Goal: Task Accomplishment & Management: Use online tool/utility

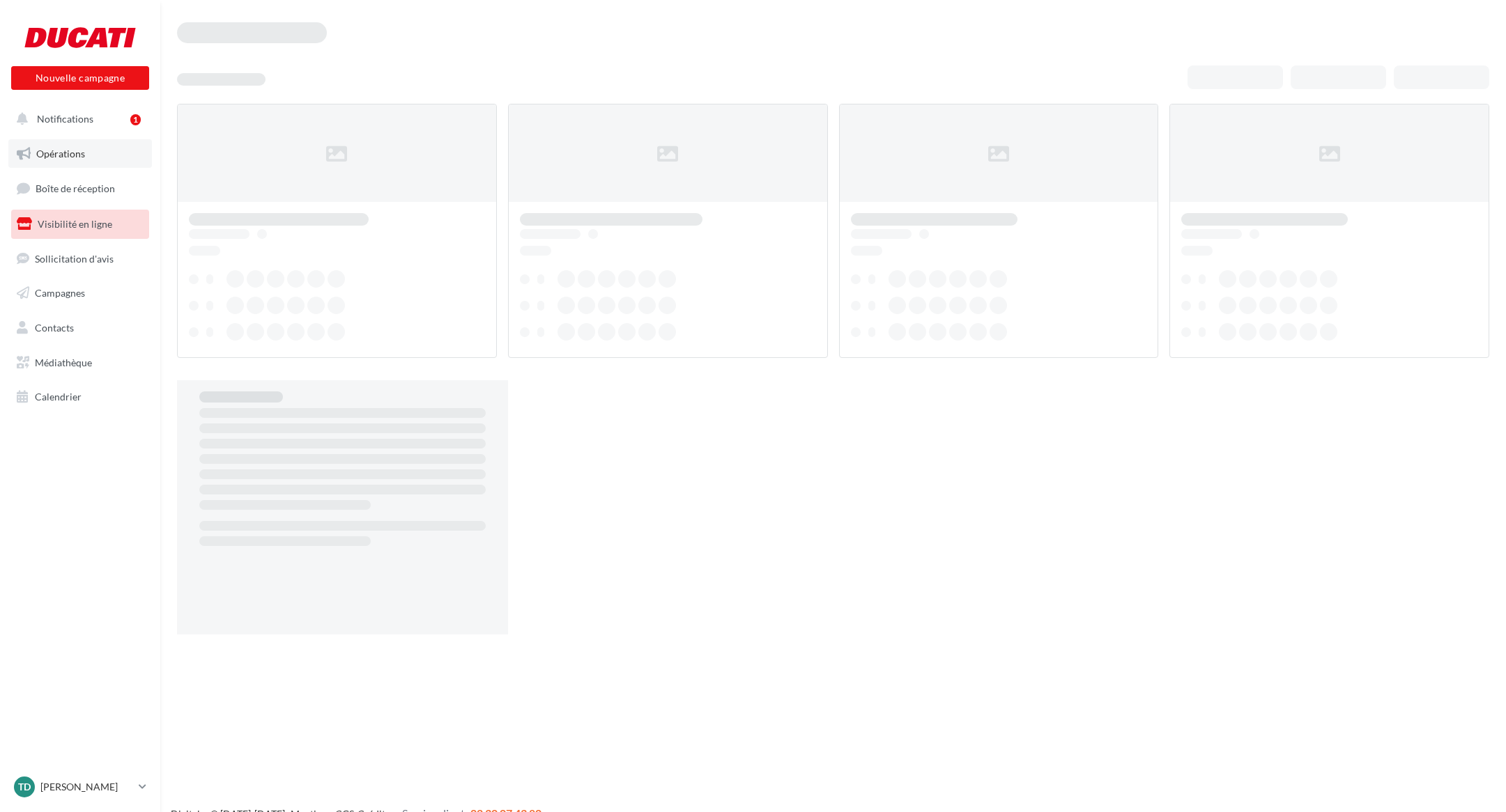
click at [64, 156] on span "Opérations" at bounding box center [60, 154] width 49 height 12
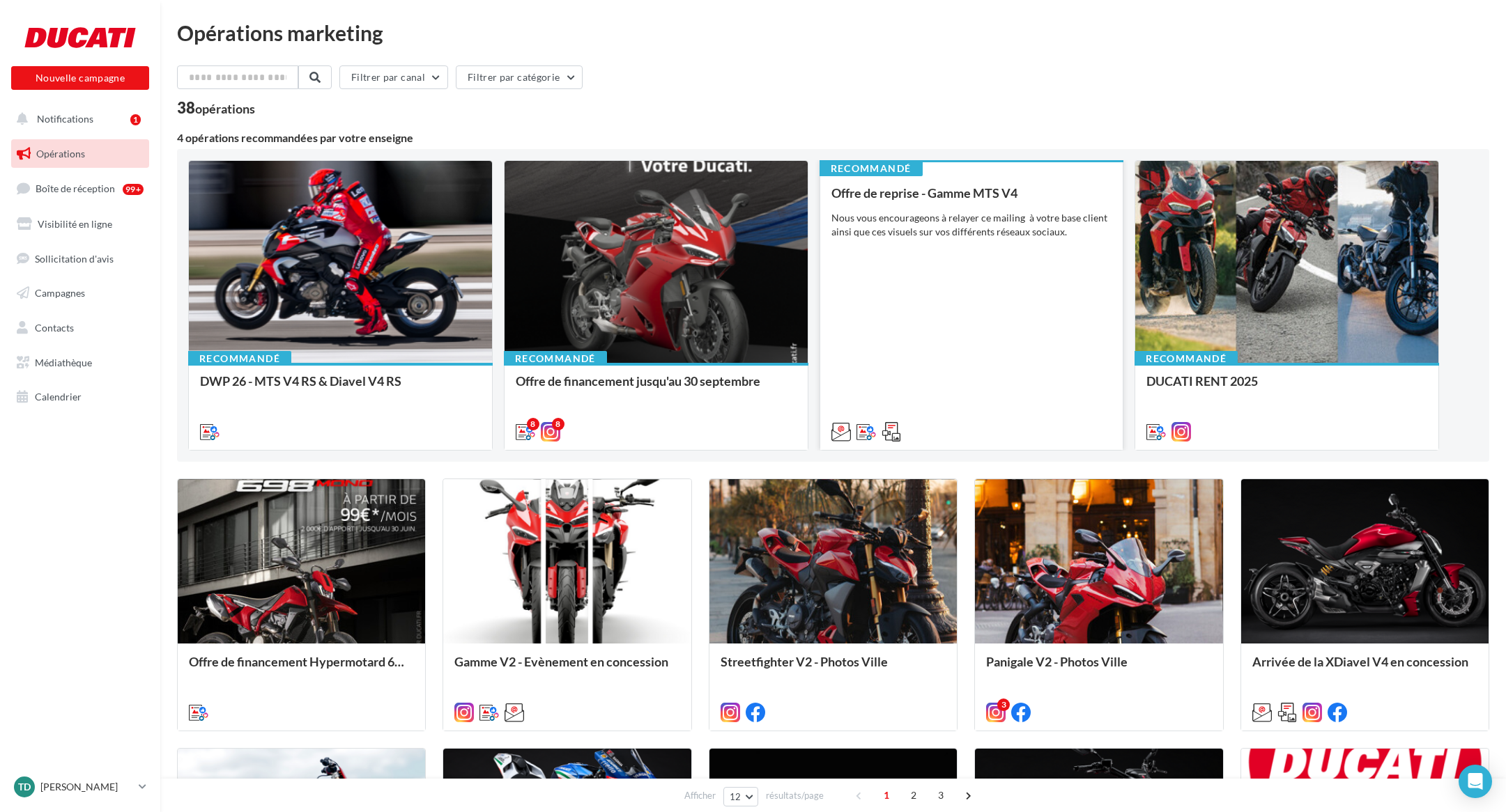
click at [879, 226] on div "Nous vous encourageons à relayer ce mailing à votre base client ainsi que ces v…" at bounding box center [972, 225] width 281 height 28
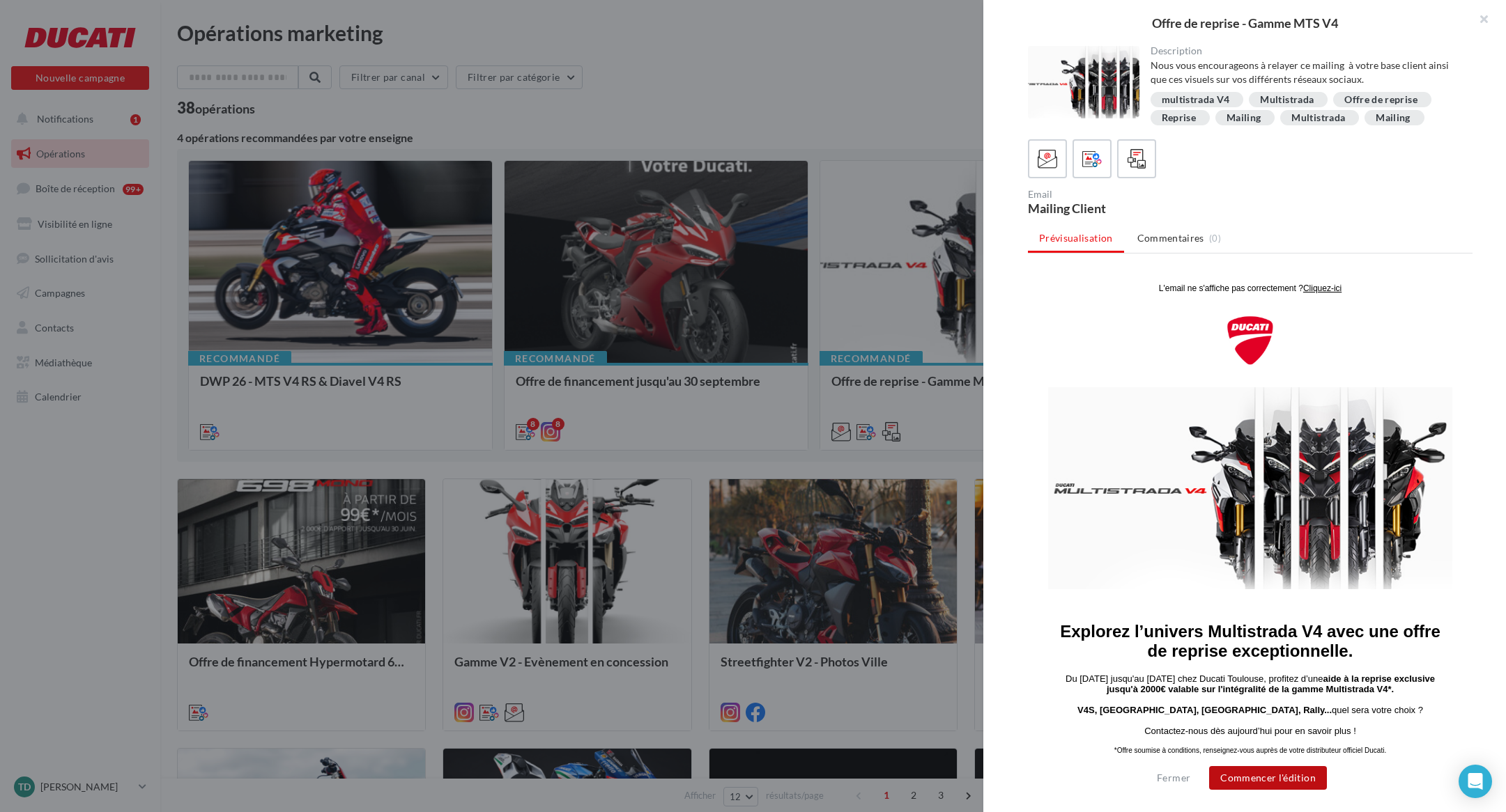
click at [1288, 781] on button "Commencer l'édition" at bounding box center [1268, 778] width 118 height 24
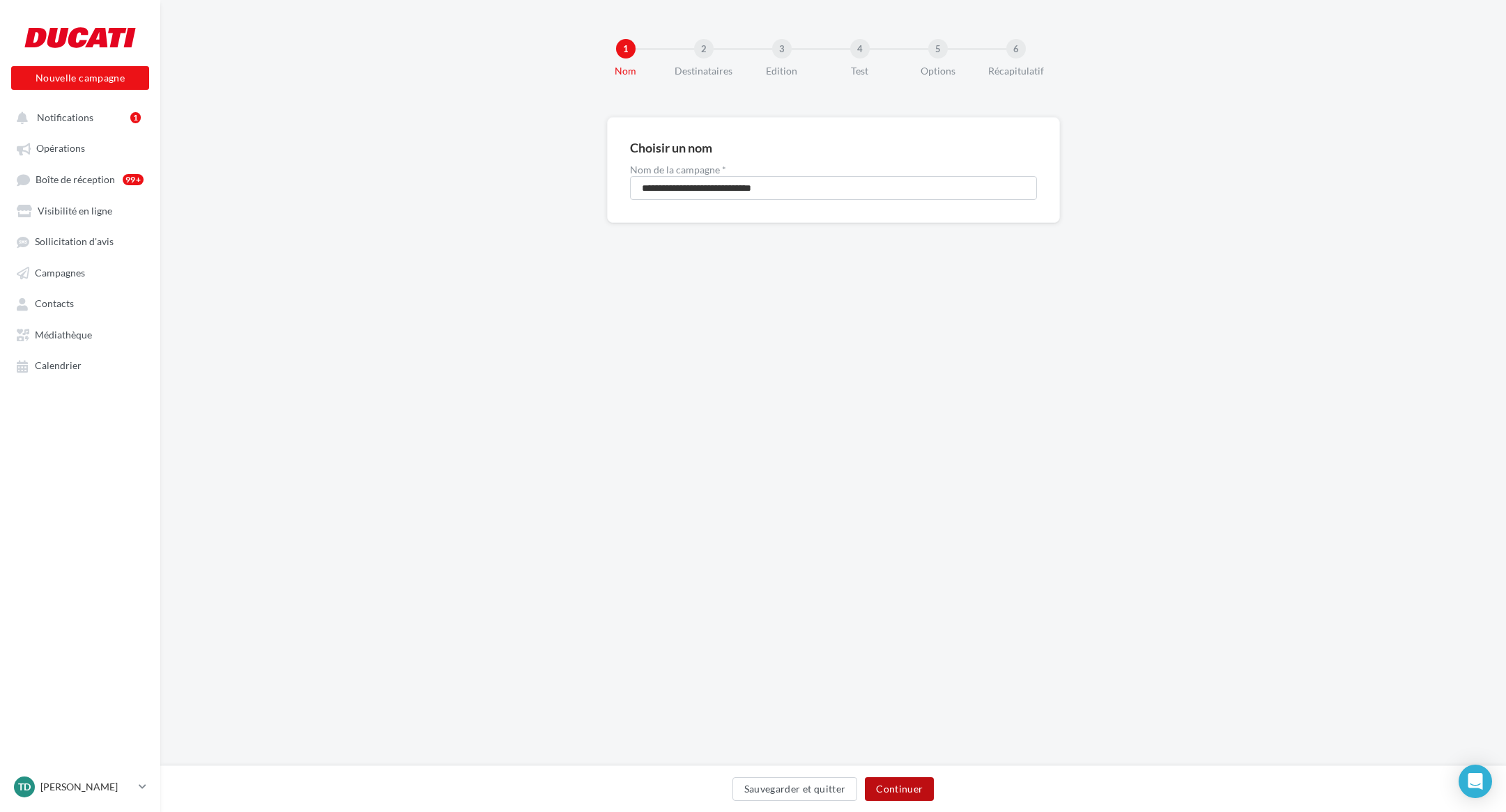
click at [898, 792] on button "Continuer" at bounding box center [899, 790] width 69 height 24
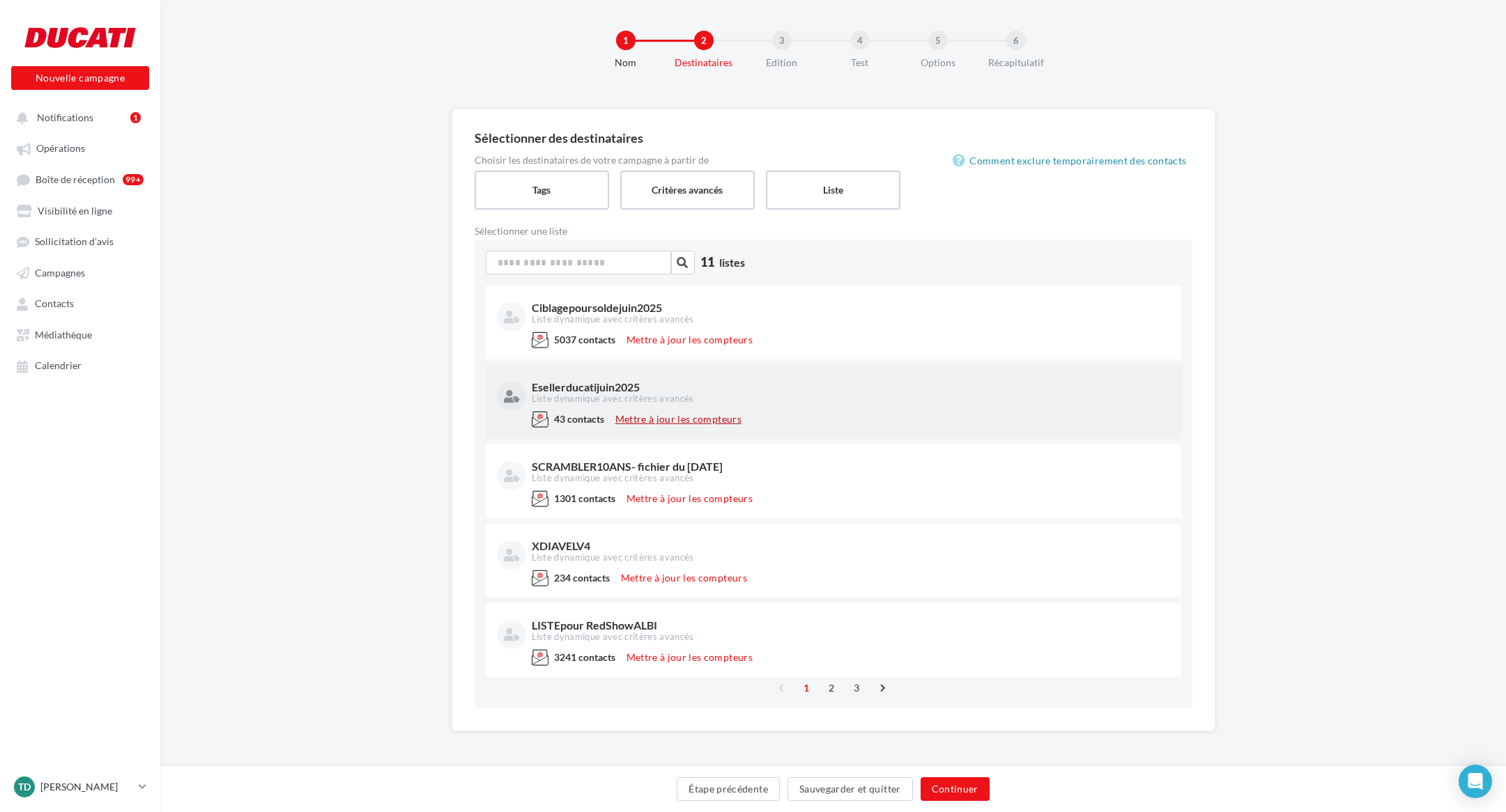
scroll to position [9, 0]
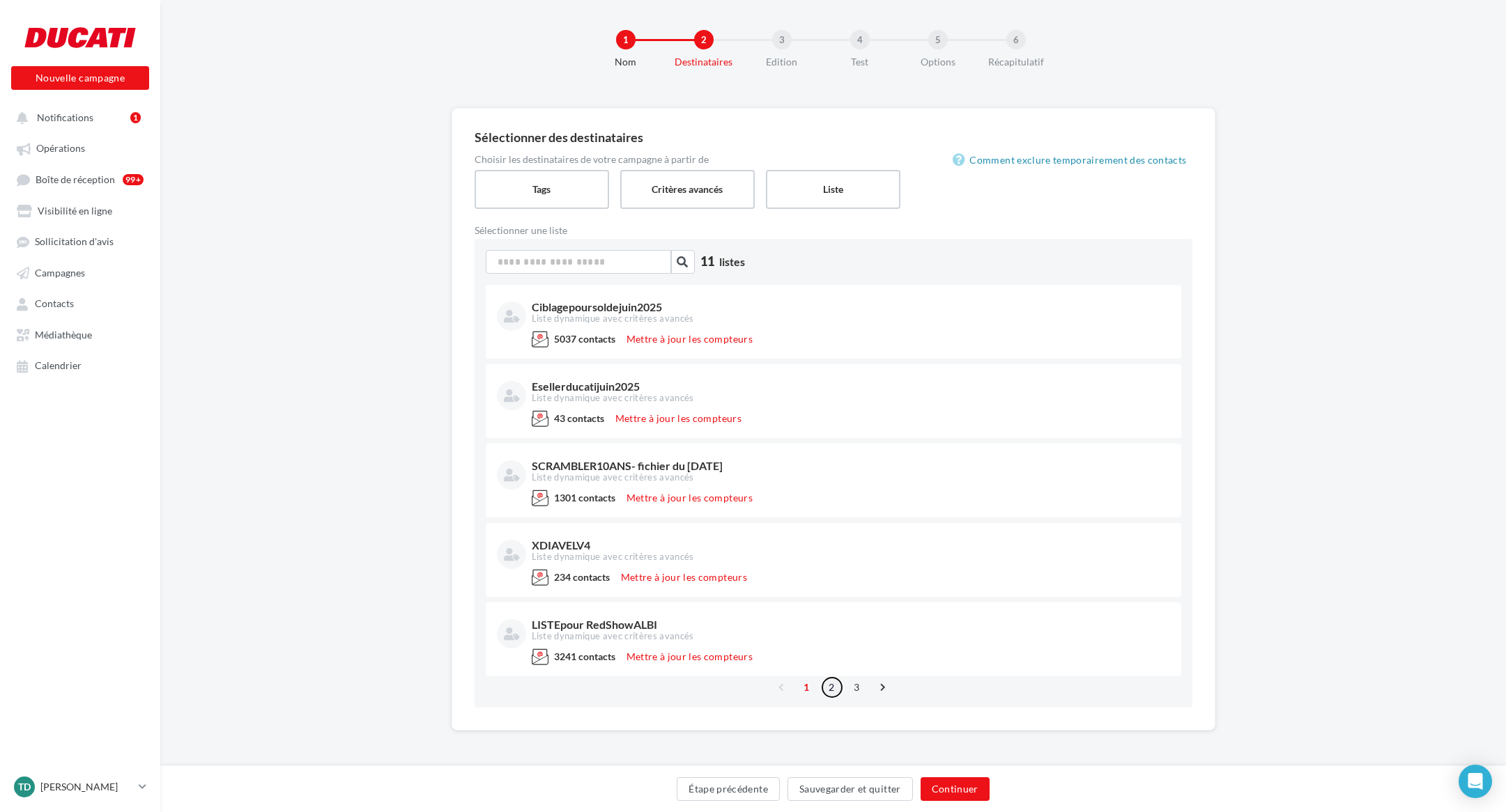
click at [825, 687] on link "2" at bounding box center [832, 687] width 22 height 22
click at [854, 689] on link "3" at bounding box center [857, 687] width 22 height 22
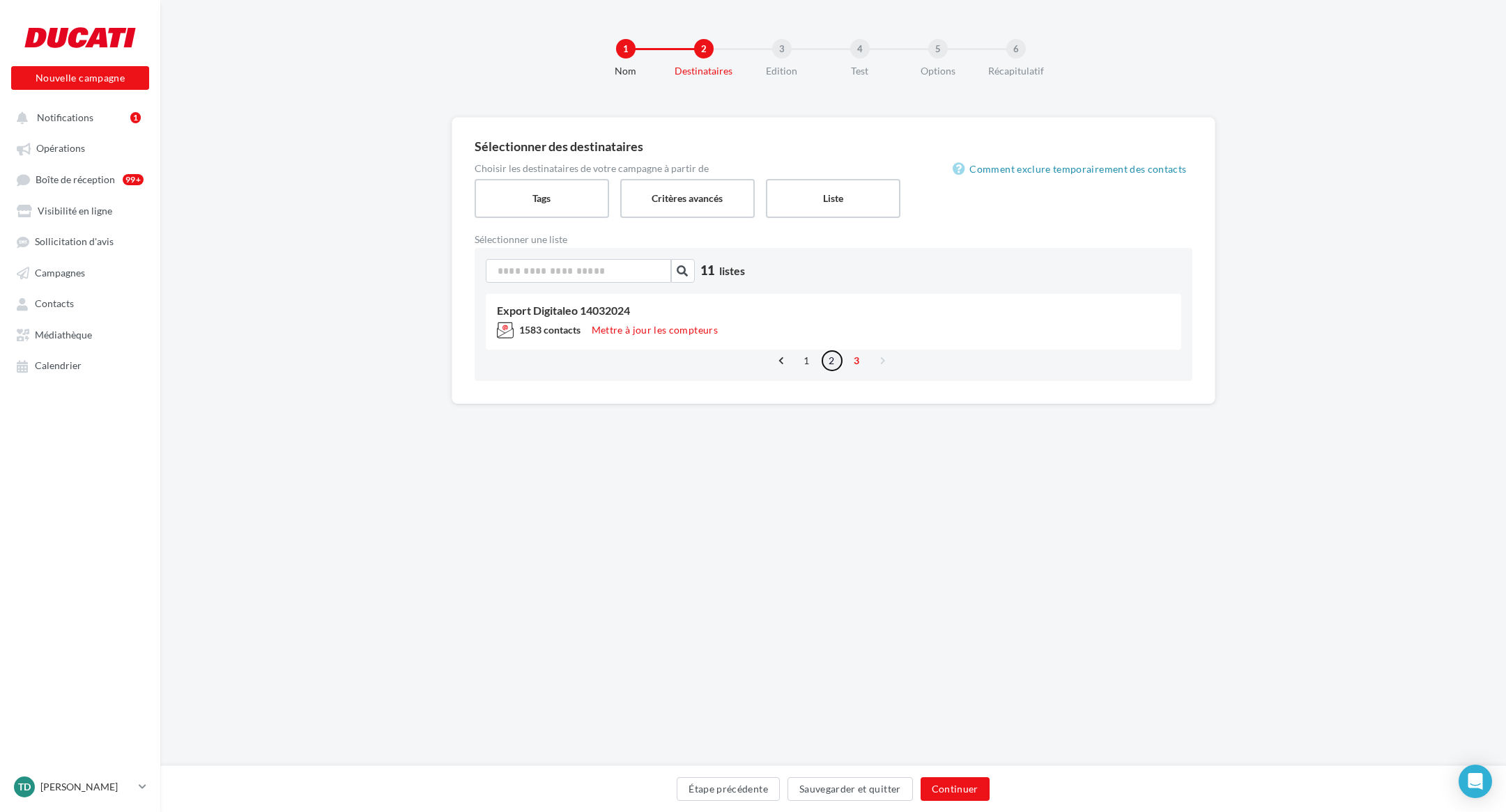
click at [830, 362] on link "2" at bounding box center [832, 361] width 22 height 22
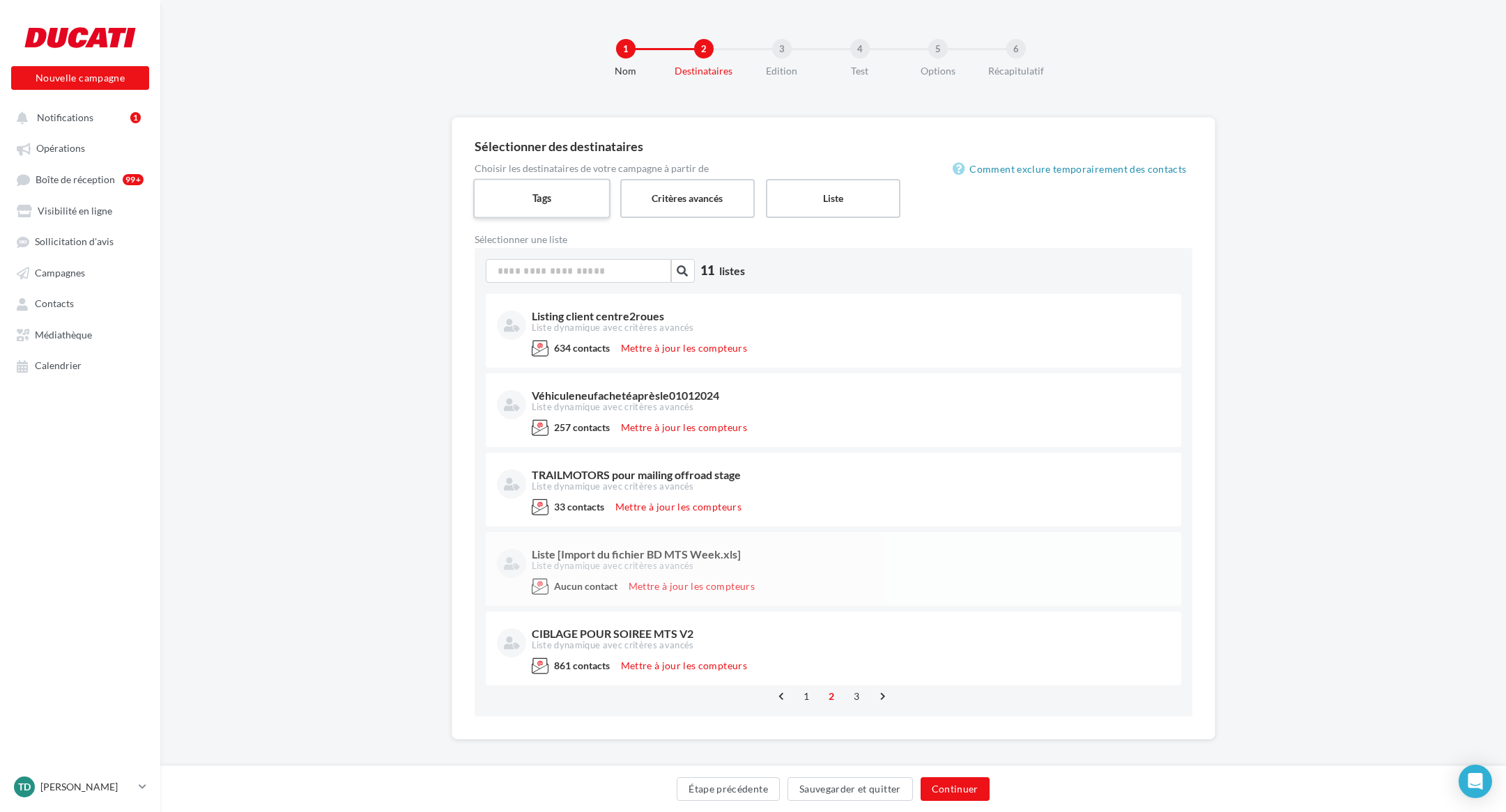
click at [557, 195] on label "Tags" at bounding box center [542, 198] width 138 height 40
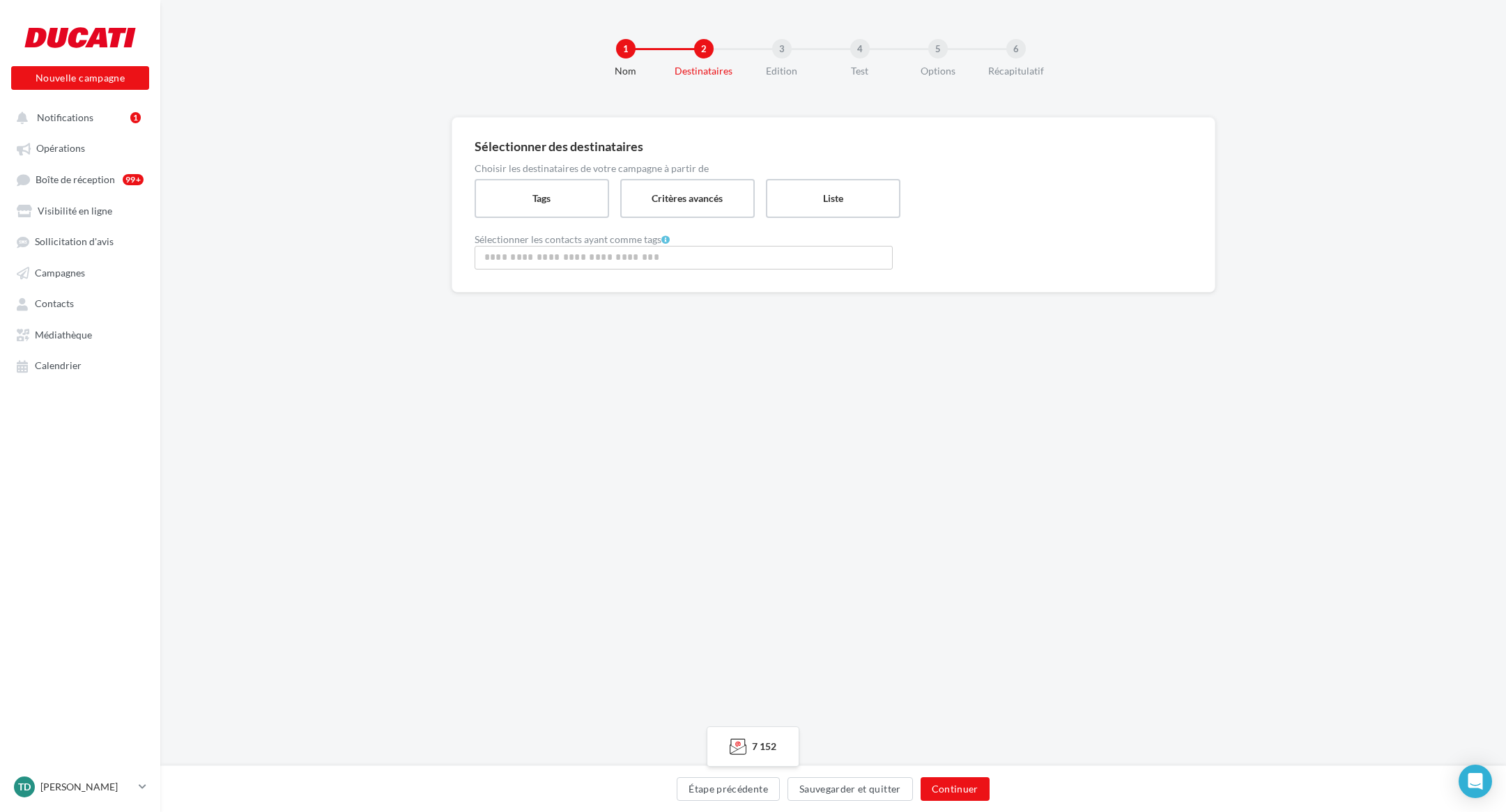
click at [583, 258] on input "Rechercher ou sélectionner un tag" at bounding box center [684, 257] width 411 height 16
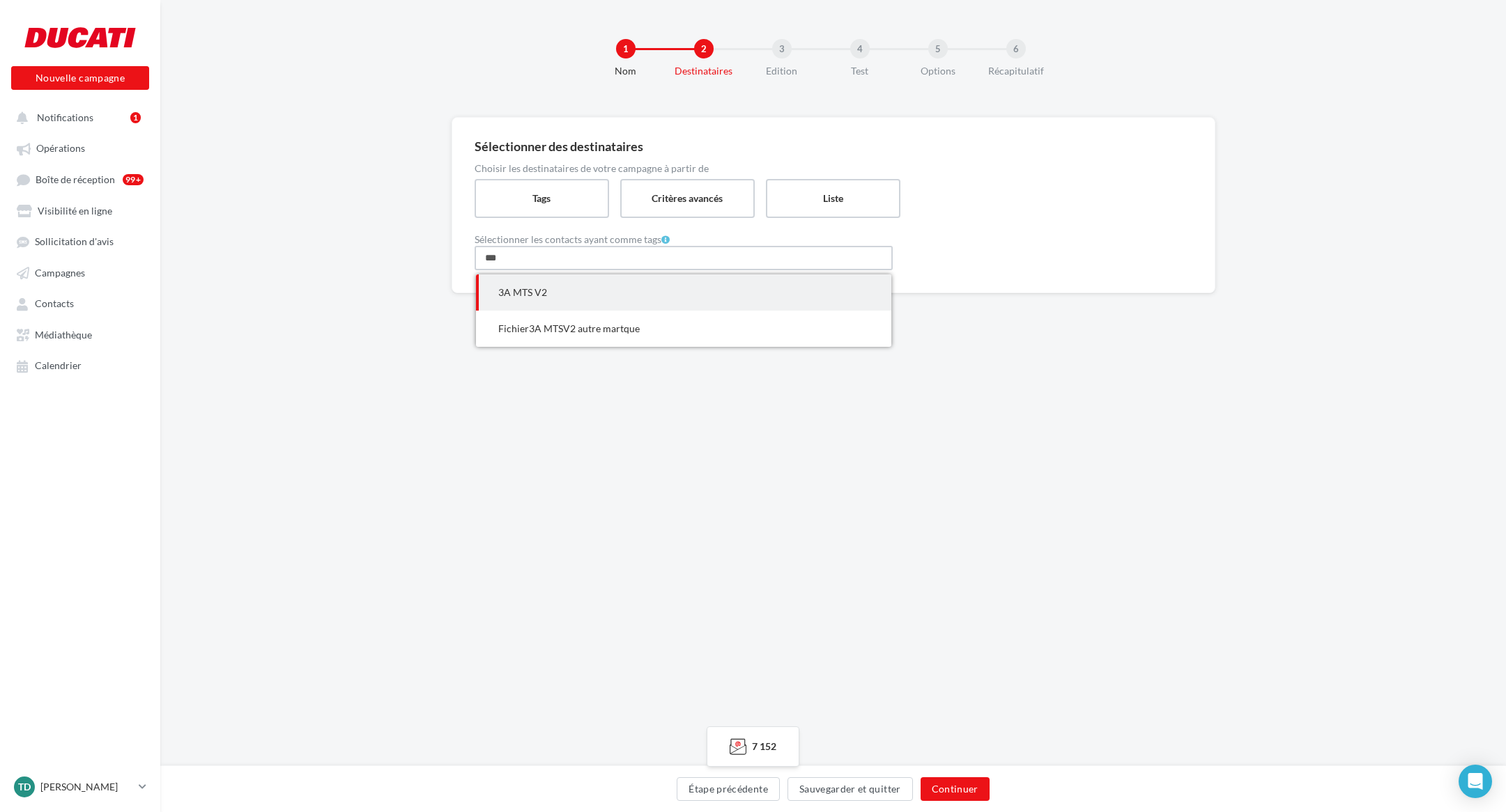
type input "***"
click at [330, 215] on div "Sélectionner des destinataires Choisir les destinataires de votre campagne à pa…" at bounding box center [833, 228] width 1345 height 221
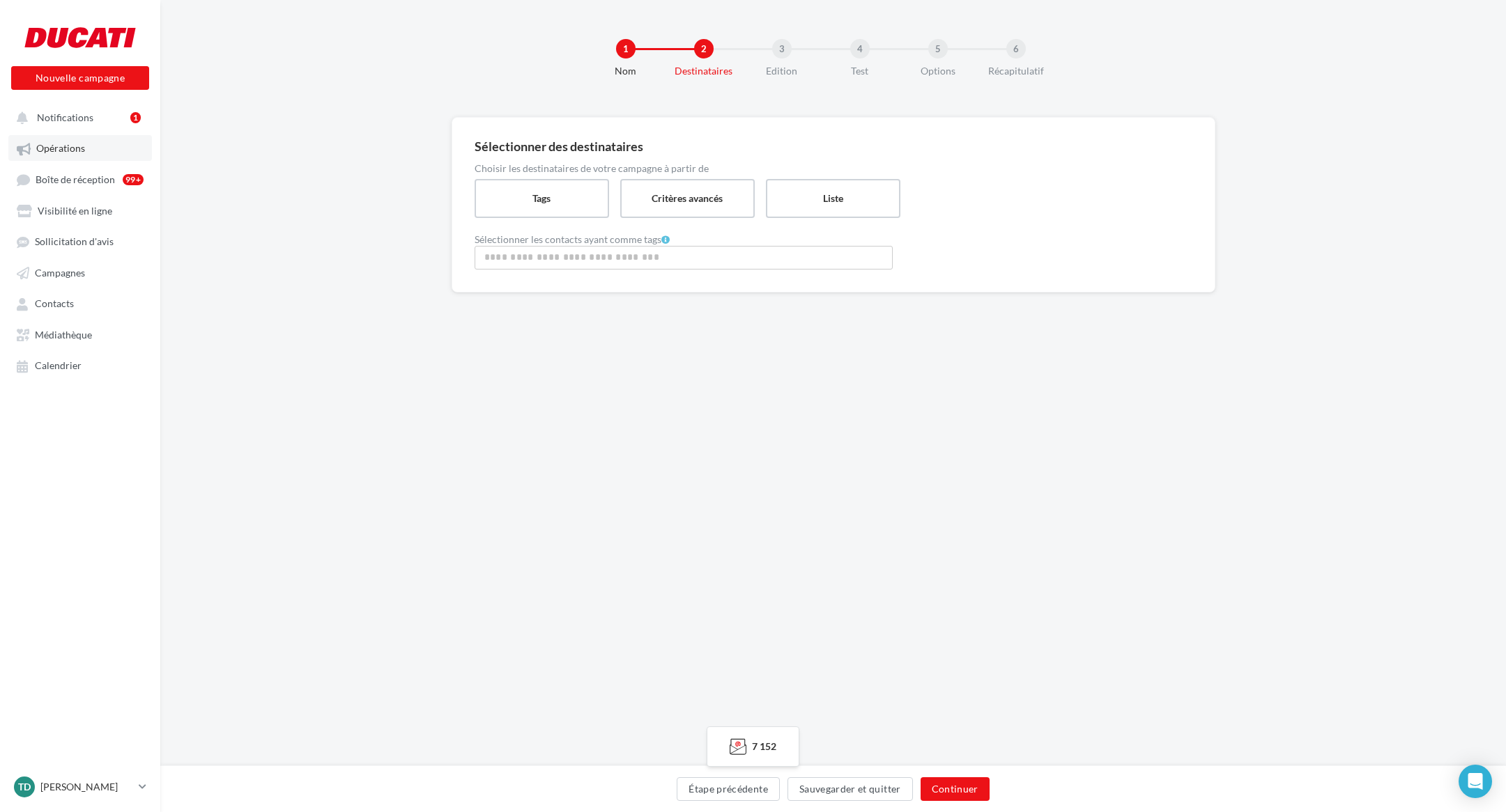
click at [79, 150] on span "Opérations" at bounding box center [60, 149] width 49 height 12
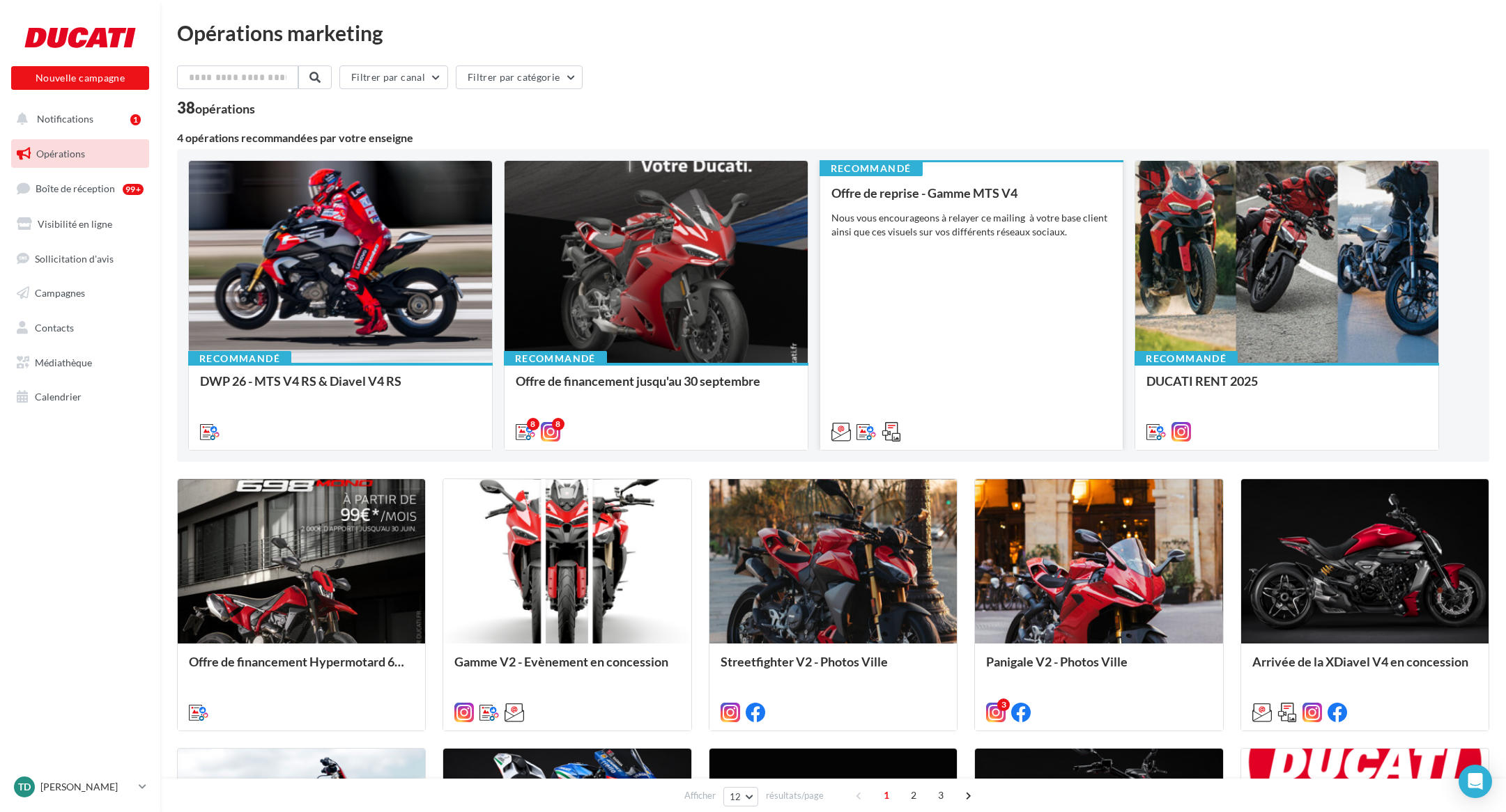
click at [900, 236] on div "Nous vous encourageons à relayer ce mailing à votre base client ainsi que ces v…" at bounding box center [972, 225] width 281 height 28
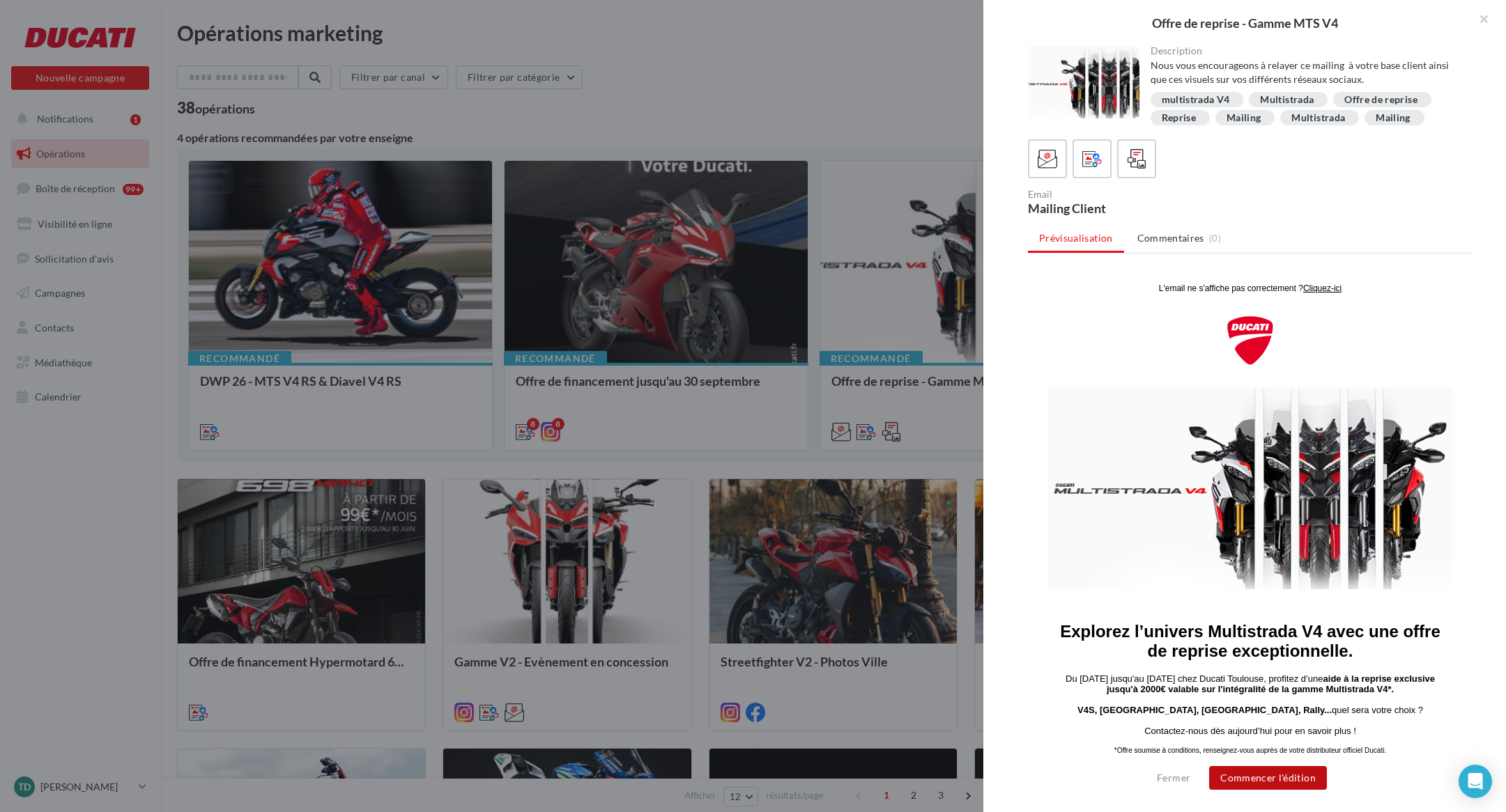
click at [1275, 778] on button "Commencer l'édition" at bounding box center [1268, 778] width 118 height 24
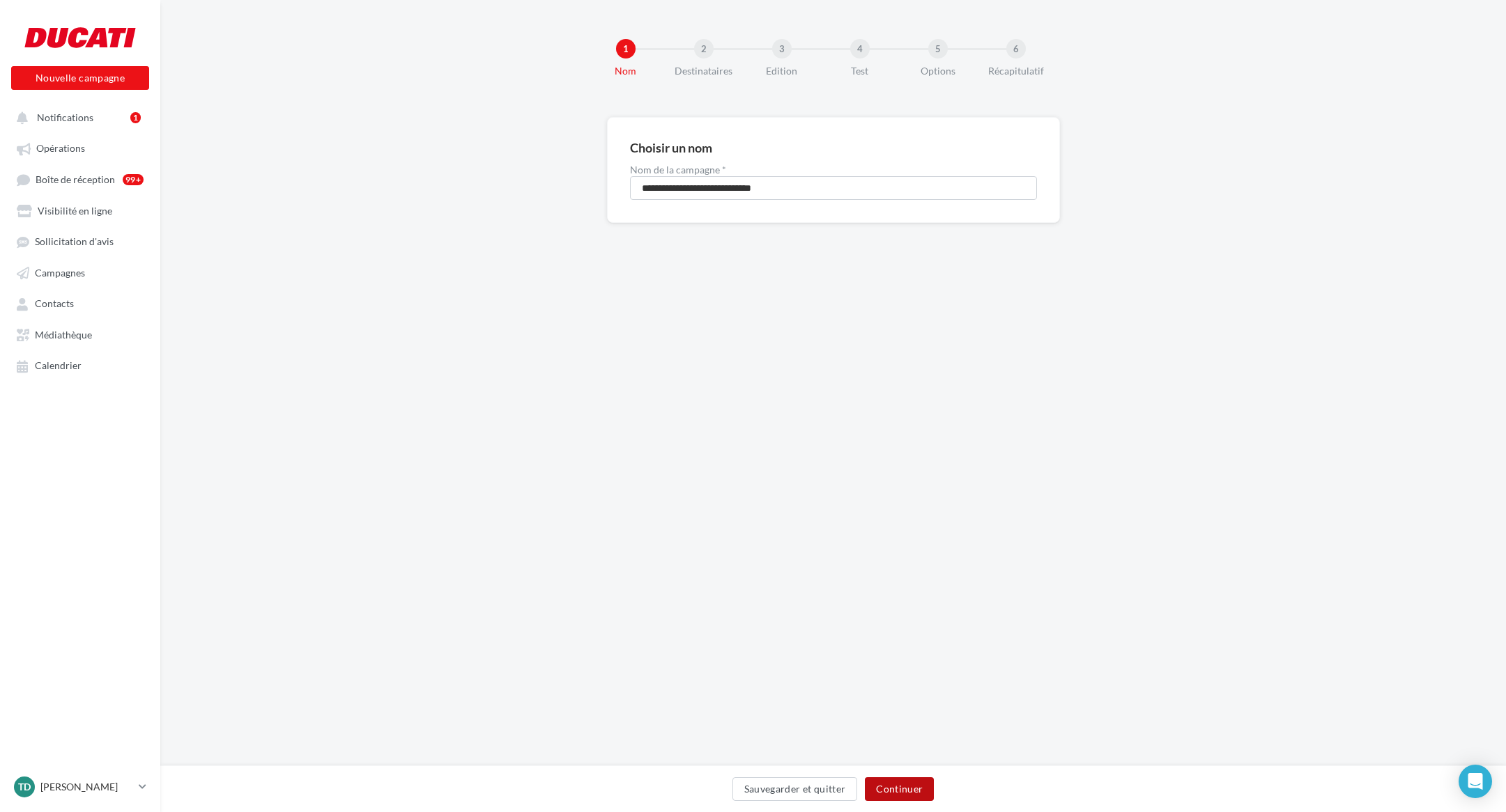
click at [895, 787] on button "Continuer" at bounding box center [899, 790] width 69 height 24
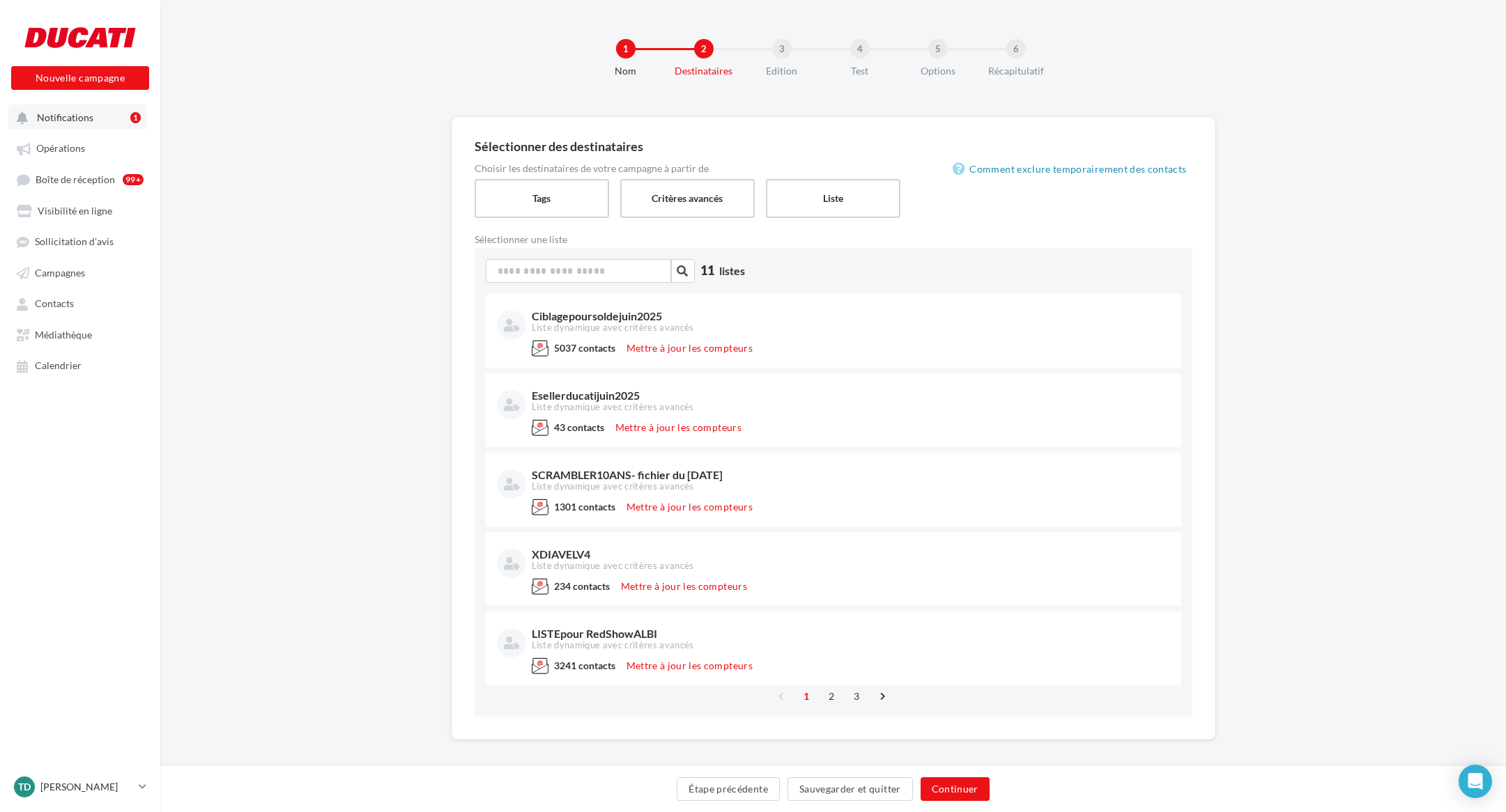
click at [93, 126] on button "Notifications 1" at bounding box center [77, 117] width 138 height 25
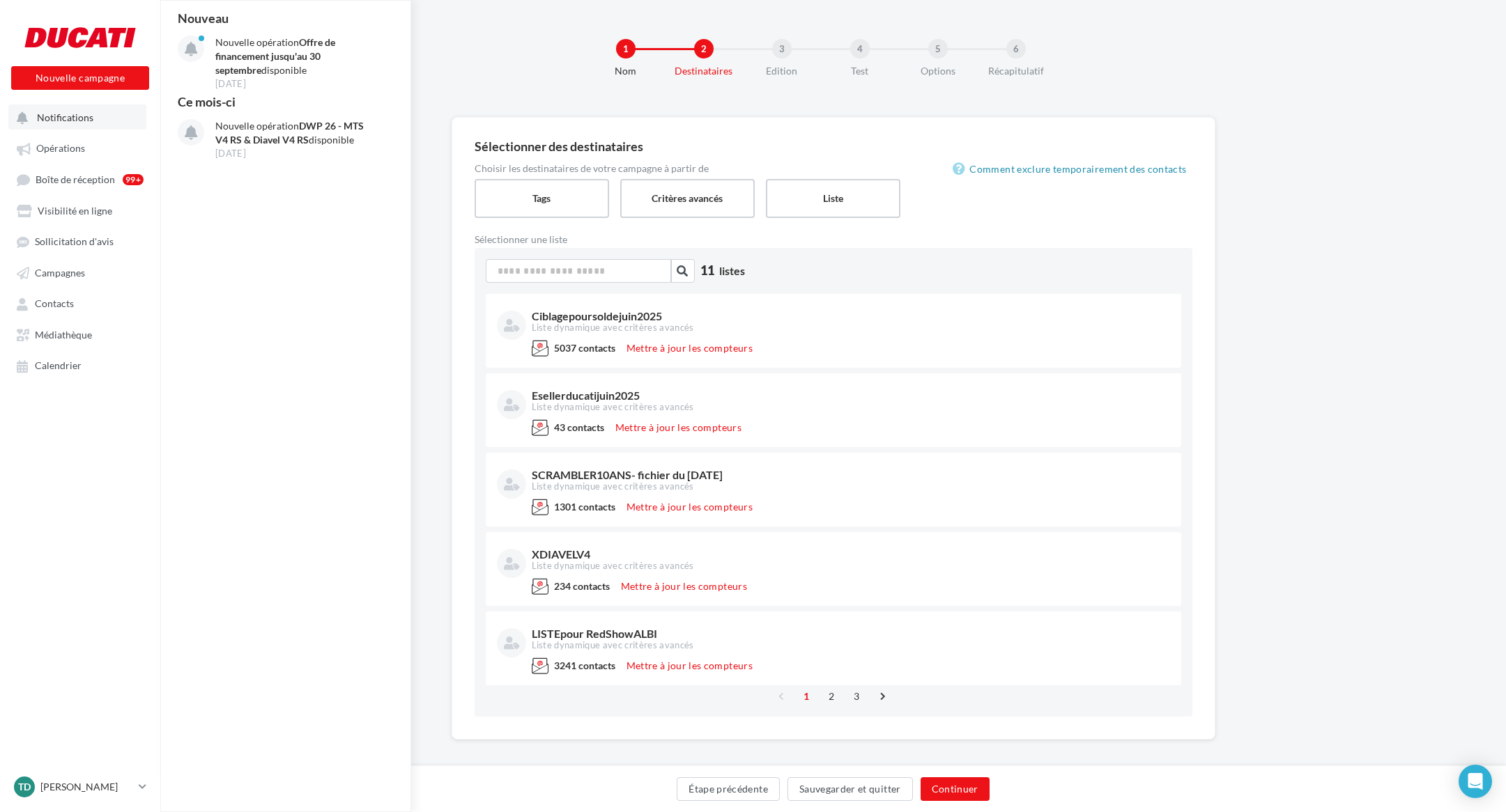
drag, startPoint x: 302, startPoint y: 139, endPoint x: 243, endPoint y: 177, distance: 70.2
click at [231, 173] on div "Nouveau Nouvelle opération Offre de financement jusqu'au [DATE] disponible [DAT…" at bounding box center [286, 406] width 251 height 811
click at [61, 155] on span "Opérations" at bounding box center [60, 149] width 49 height 12
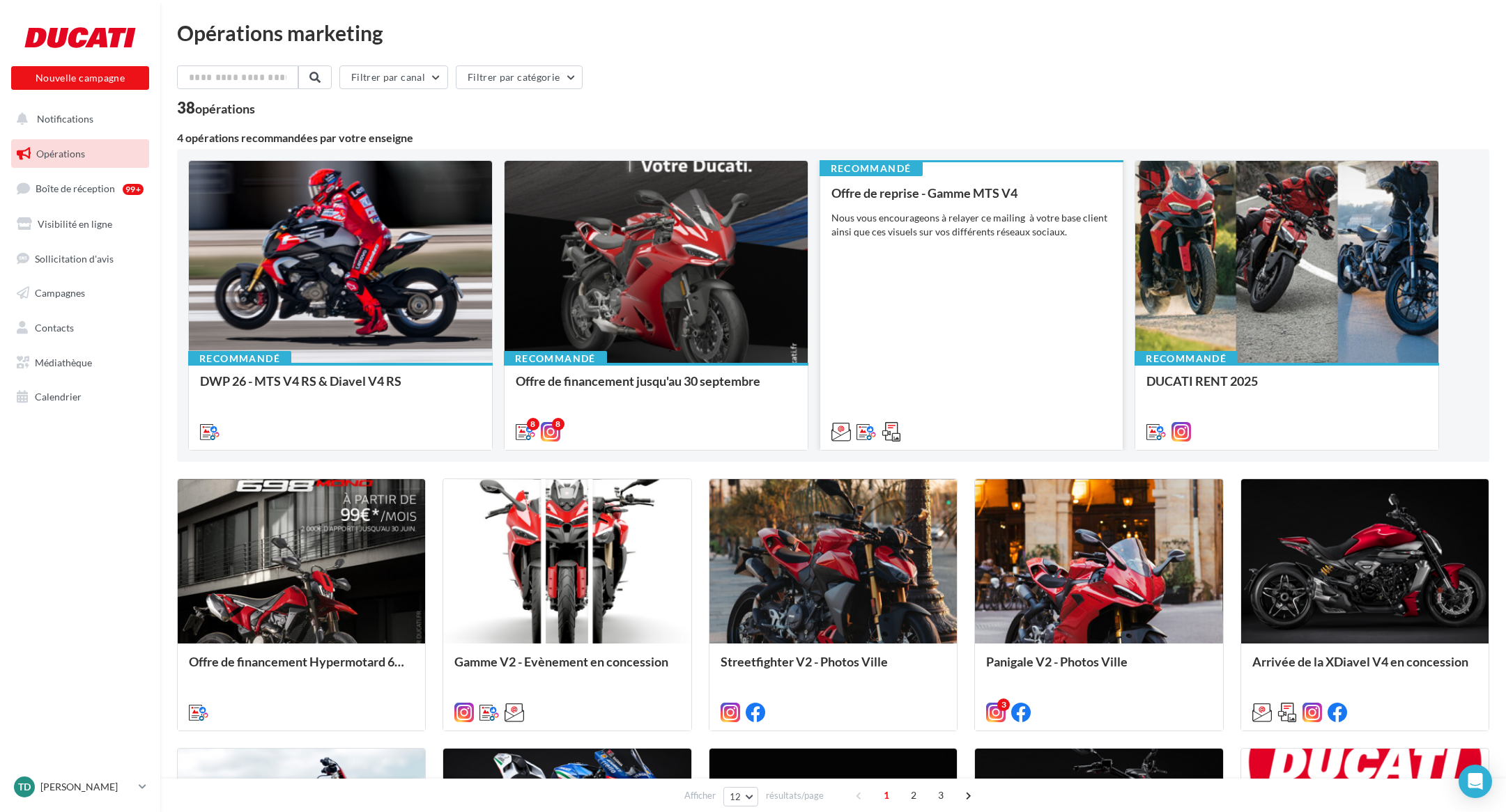
click at [961, 232] on div "Nous vous encourageons à relayer ce mailing à votre base client ainsi que ces v…" at bounding box center [972, 225] width 281 height 28
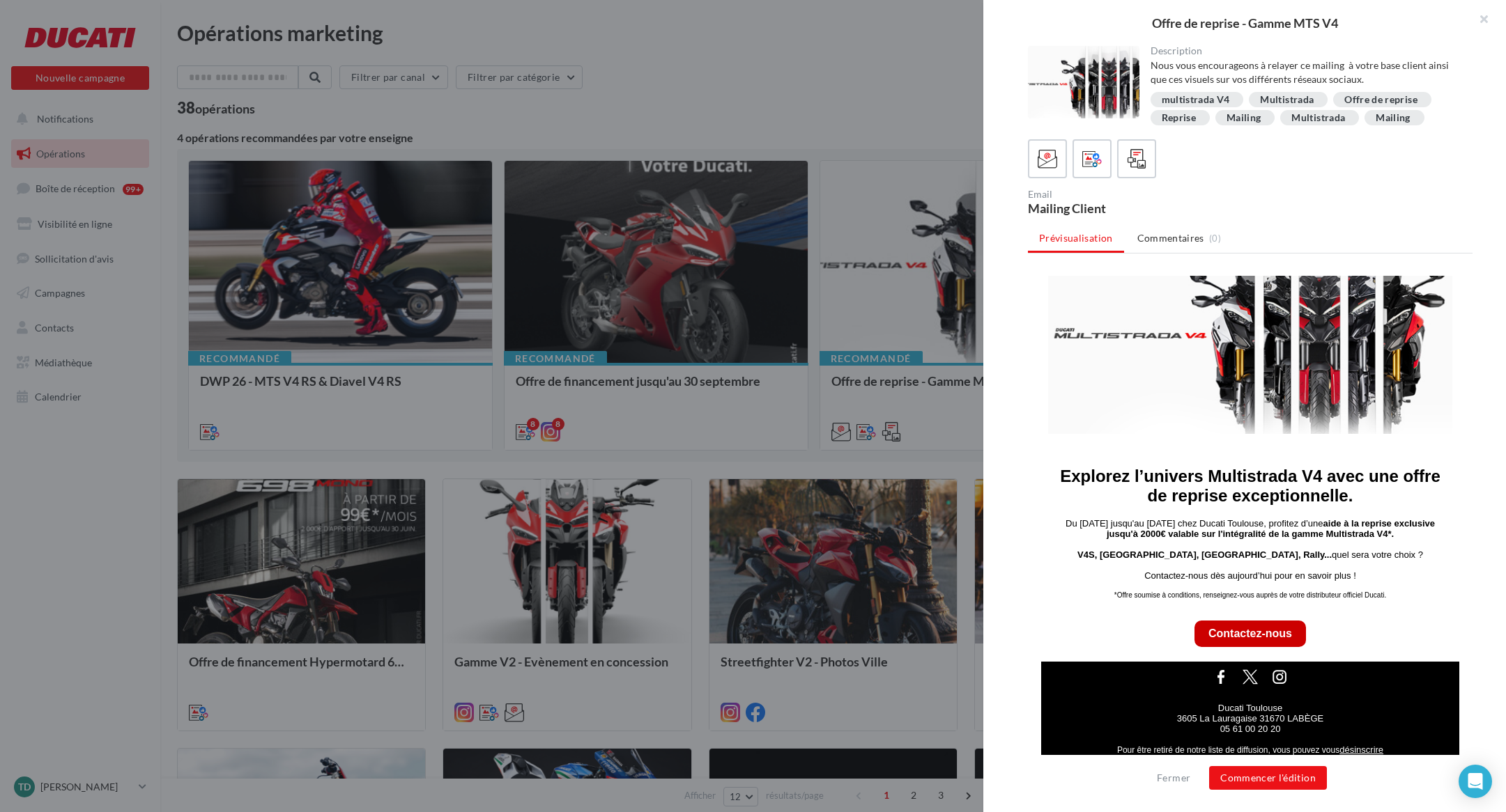
scroll to position [160, 0]
click at [1268, 779] on button "Commencer l'édition" at bounding box center [1268, 778] width 118 height 24
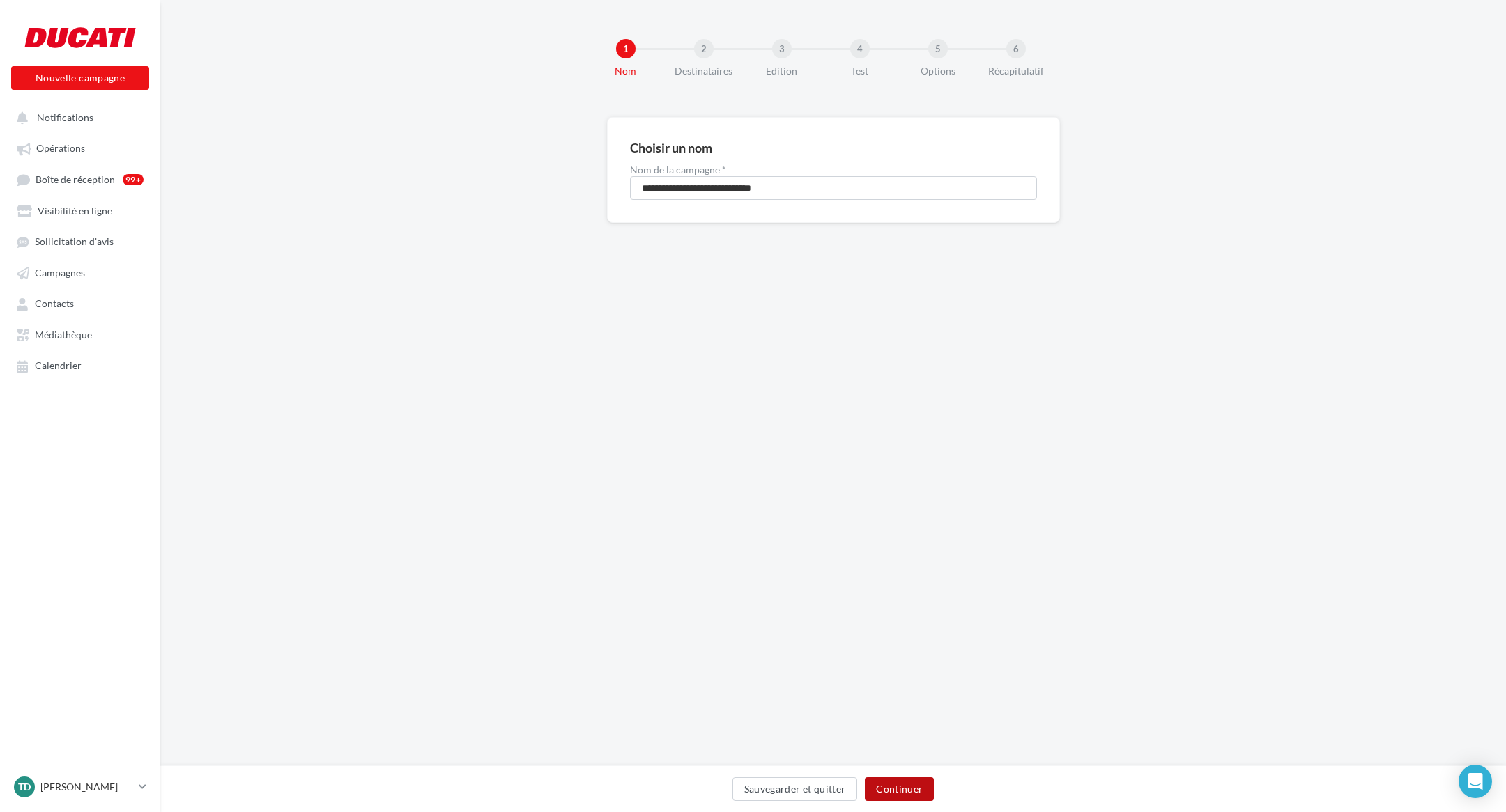
click at [904, 788] on button "Continuer" at bounding box center [899, 790] width 69 height 24
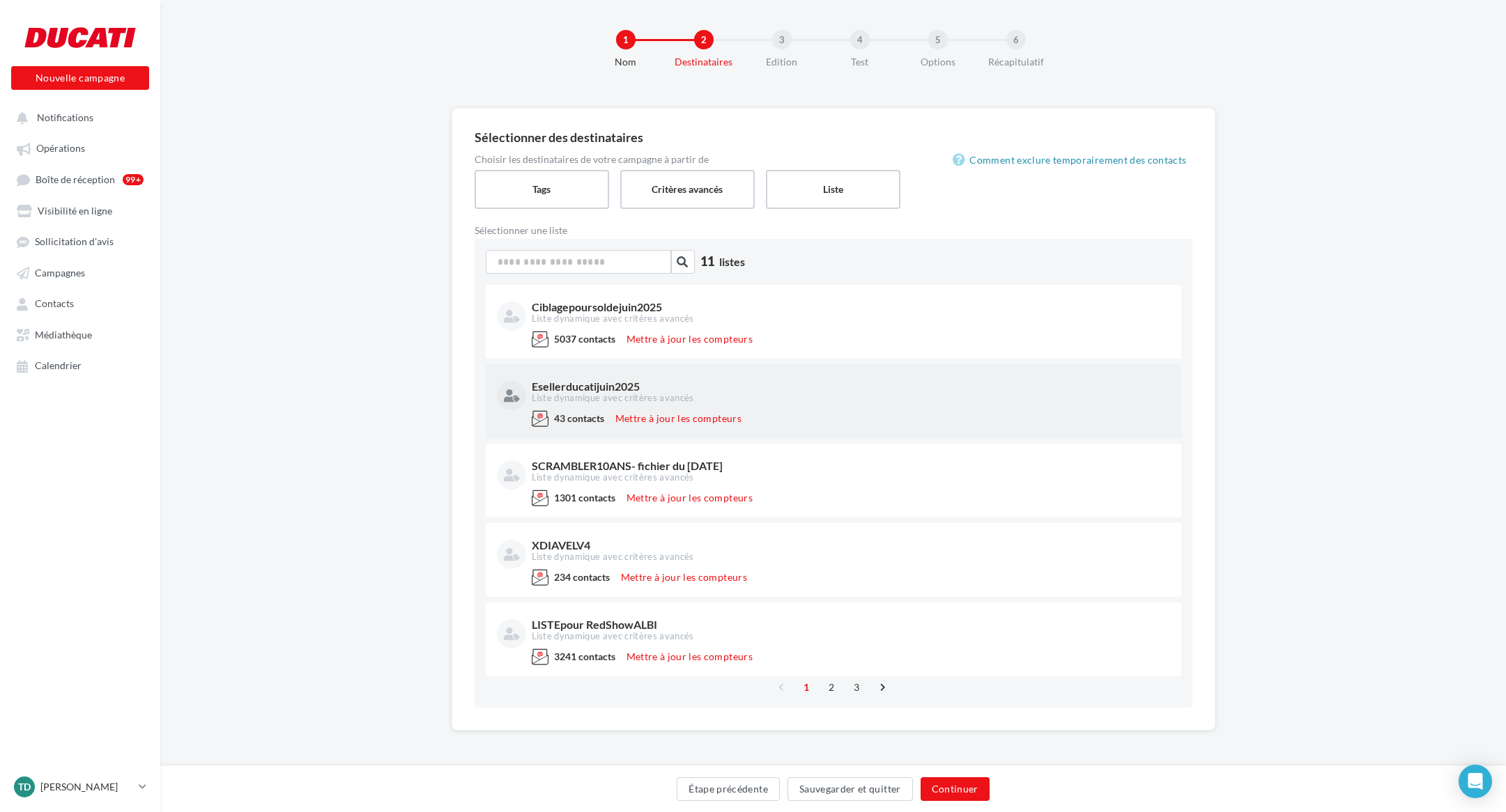
scroll to position [9, 0]
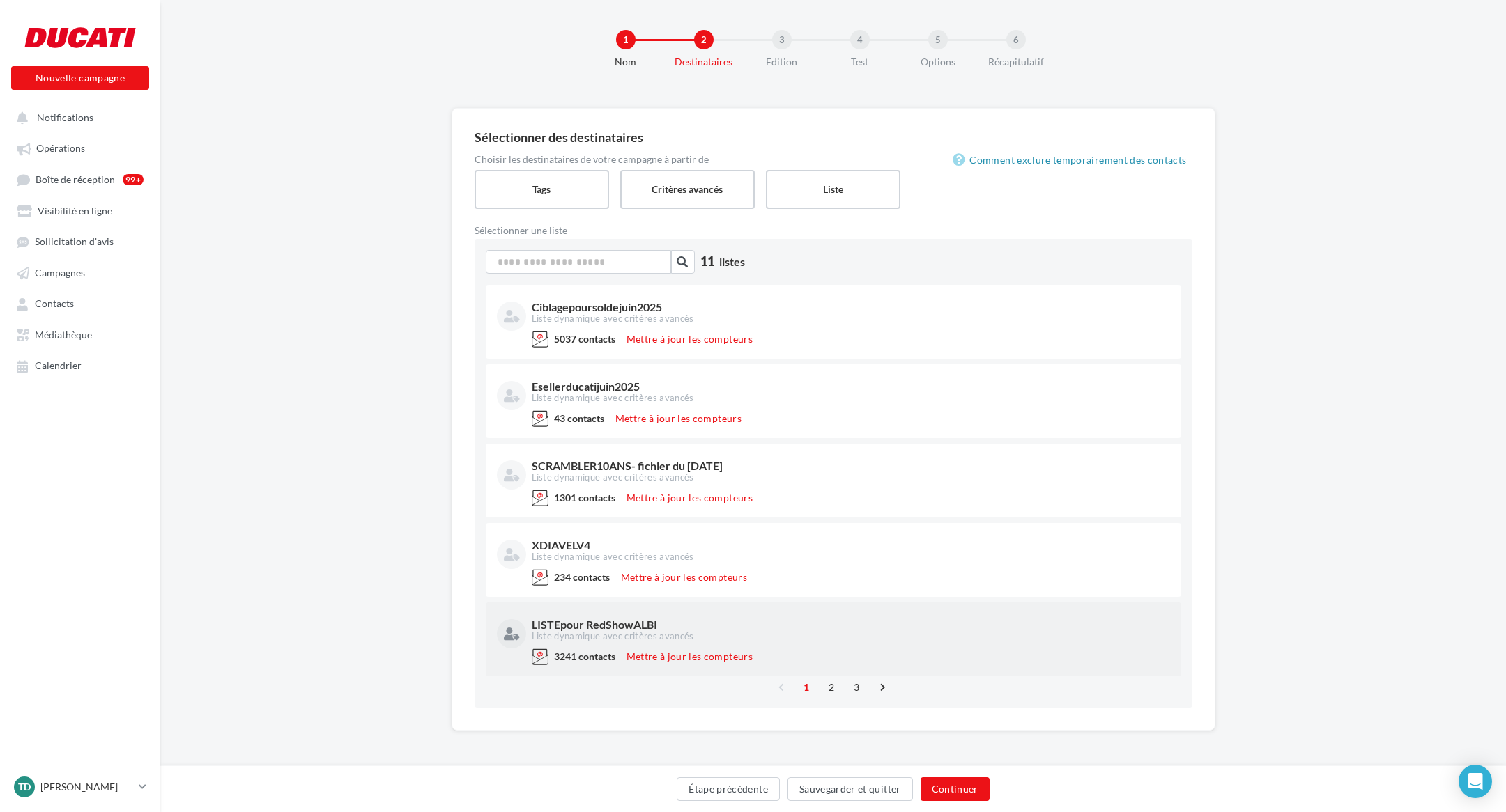
click at [620, 629] on div "LISTEpour RedShowALBI" at bounding box center [849, 625] width 635 height 11
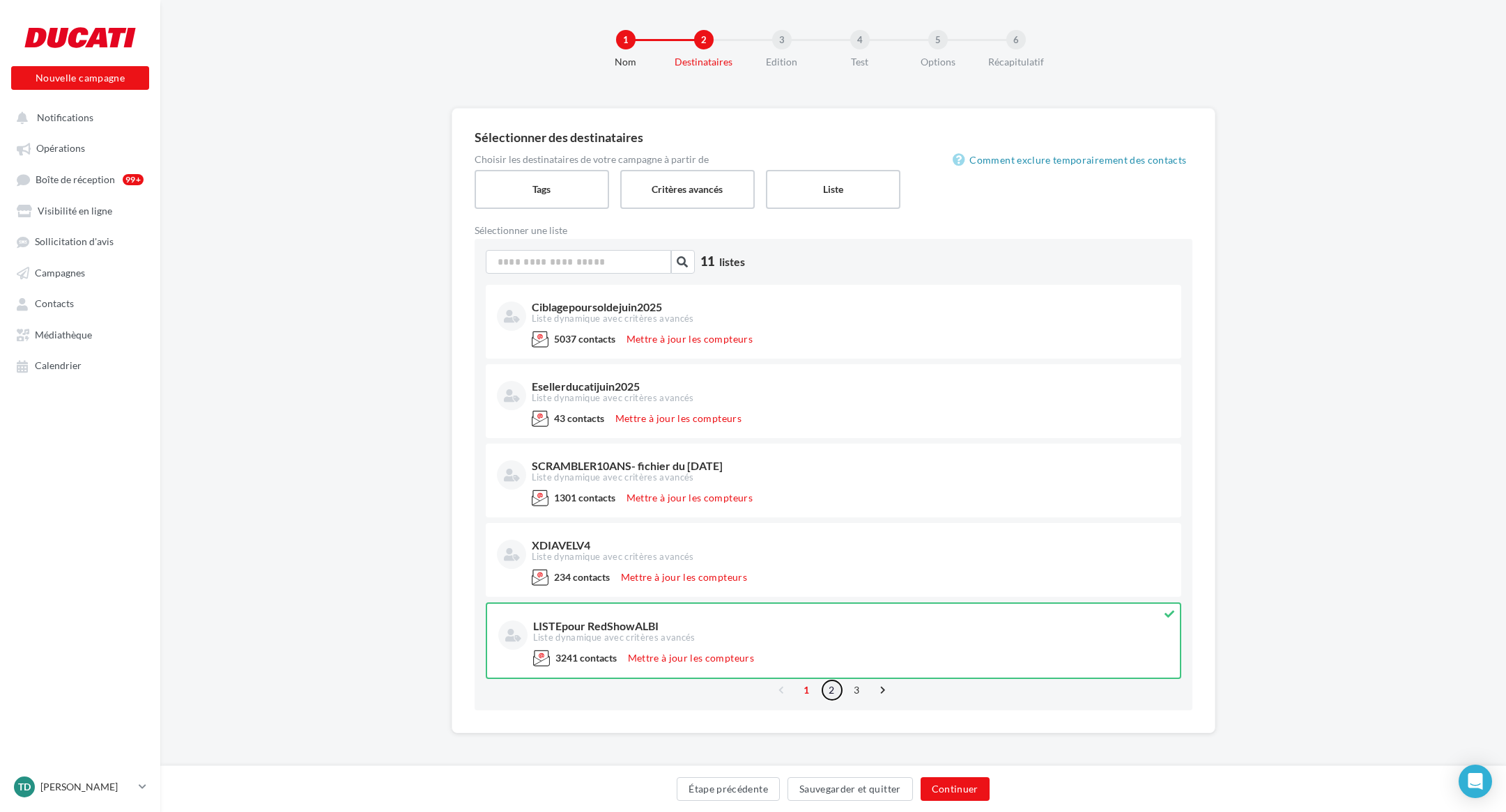
click at [831, 697] on link "2" at bounding box center [832, 690] width 22 height 22
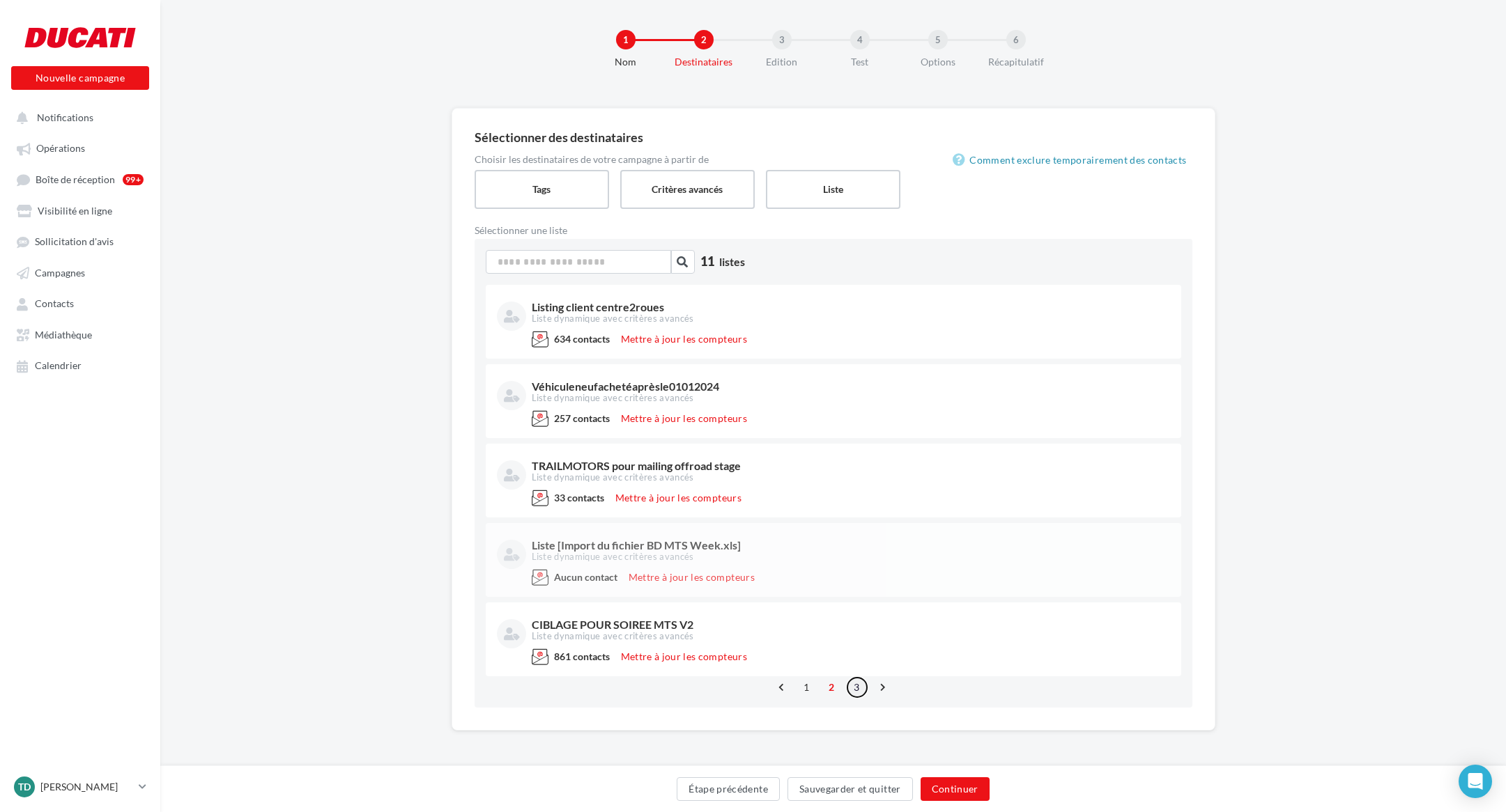
click at [857, 687] on link "3" at bounding box center [857, 687] width 22 height 22
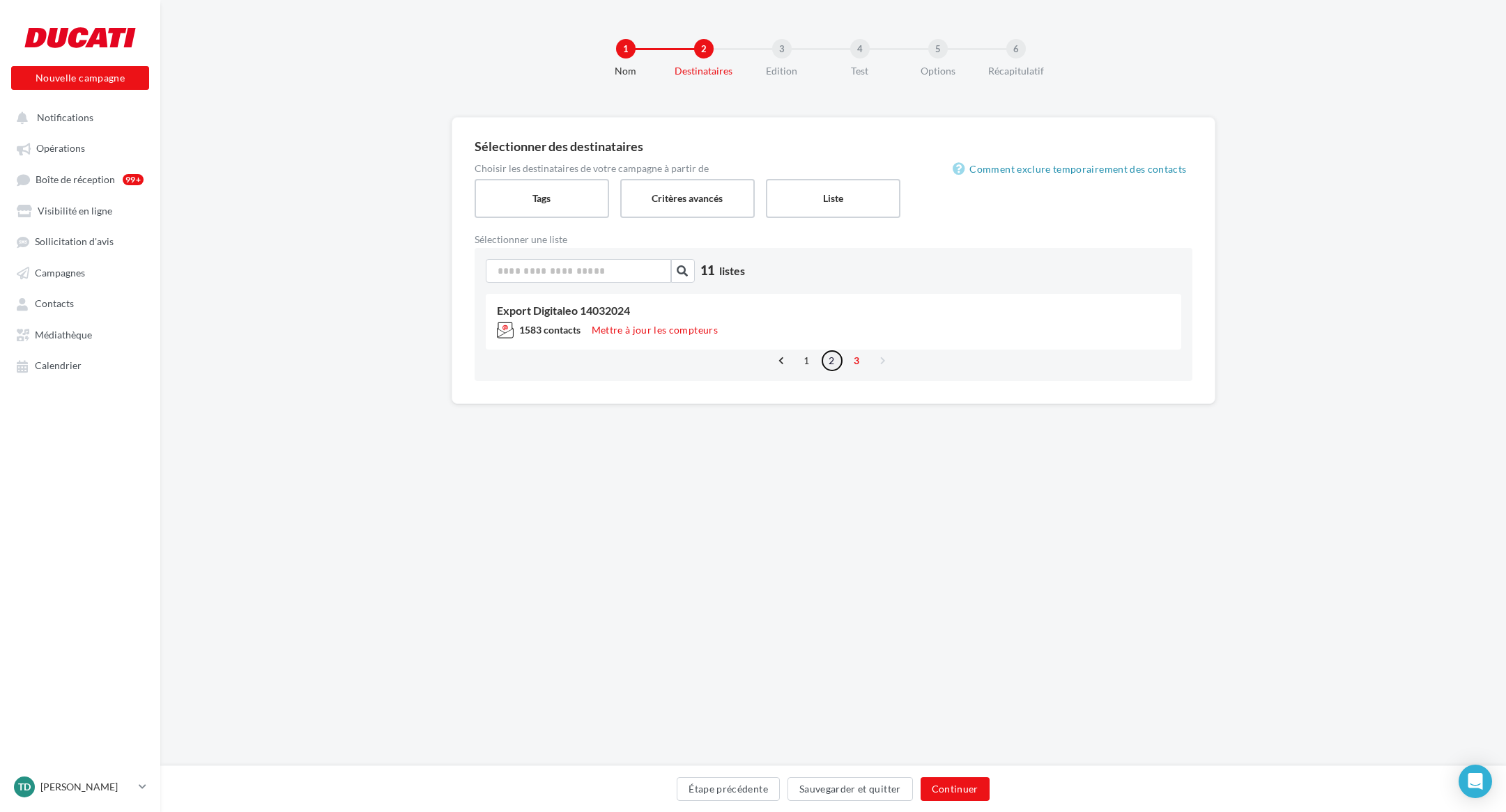
click at [831, 359] on link "2" at bounding box center [832, 361] width 22 height 22
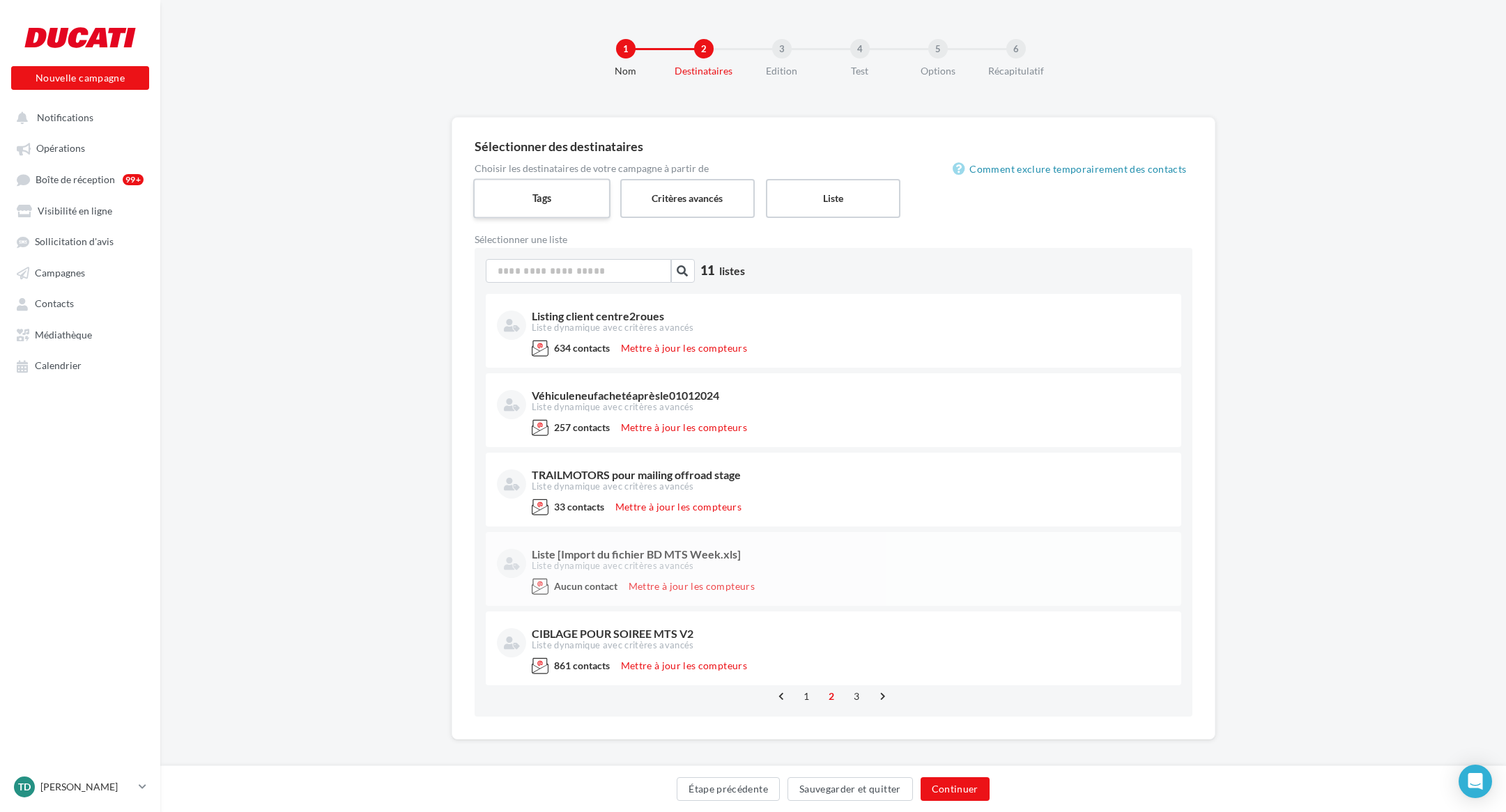
click at [540, 211] on label "Tags" at bounding box center [542, 198] width 138 height 40
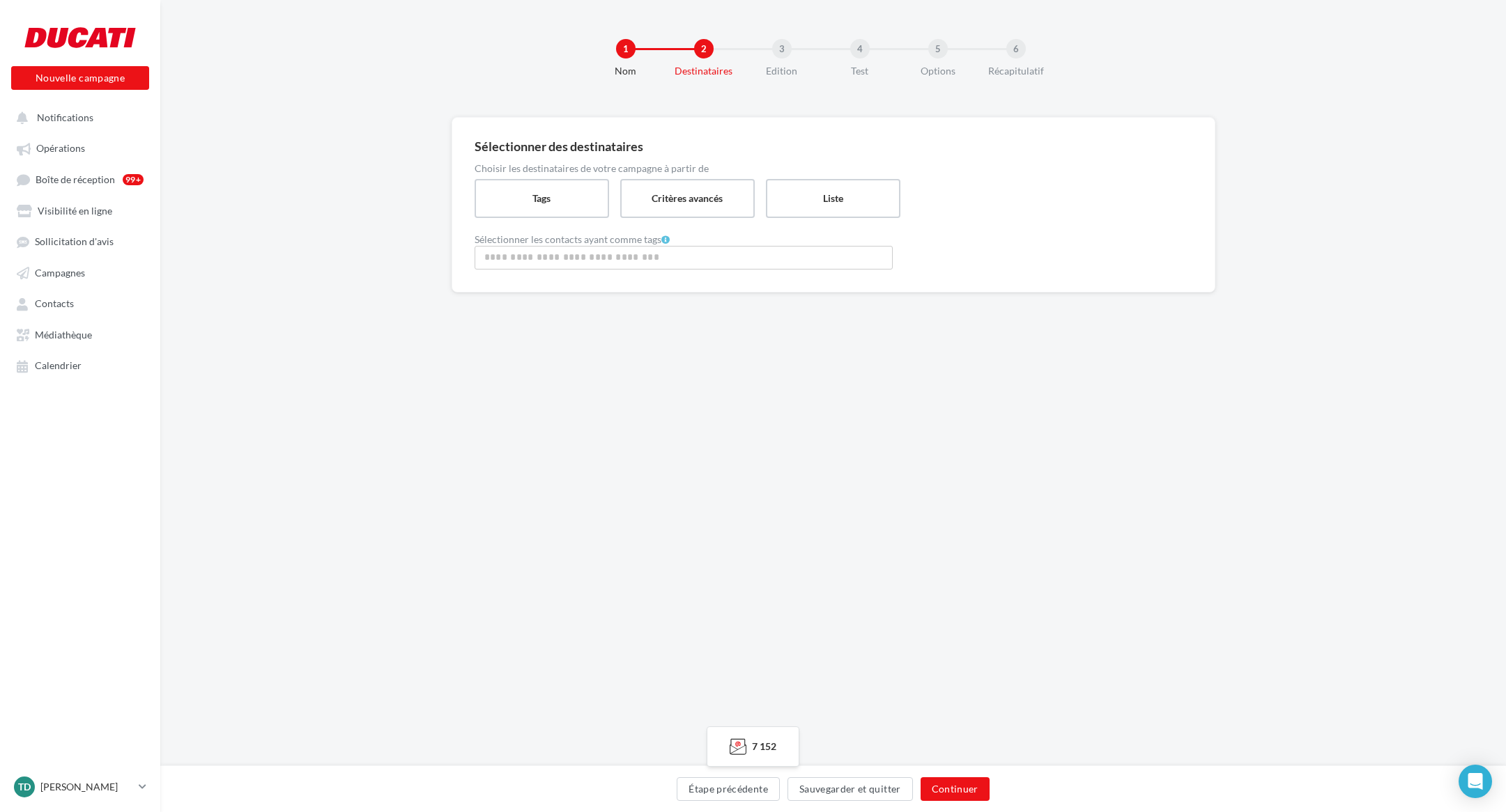
click at [543, 255] on input "Rechercher ou sélectionner un tag" at bounding box center [684, 257] width 411 height 16
type input "***"
click at [587, 299] on span "DOCDocc" at bounding box center [684, 292] width 416 height 36
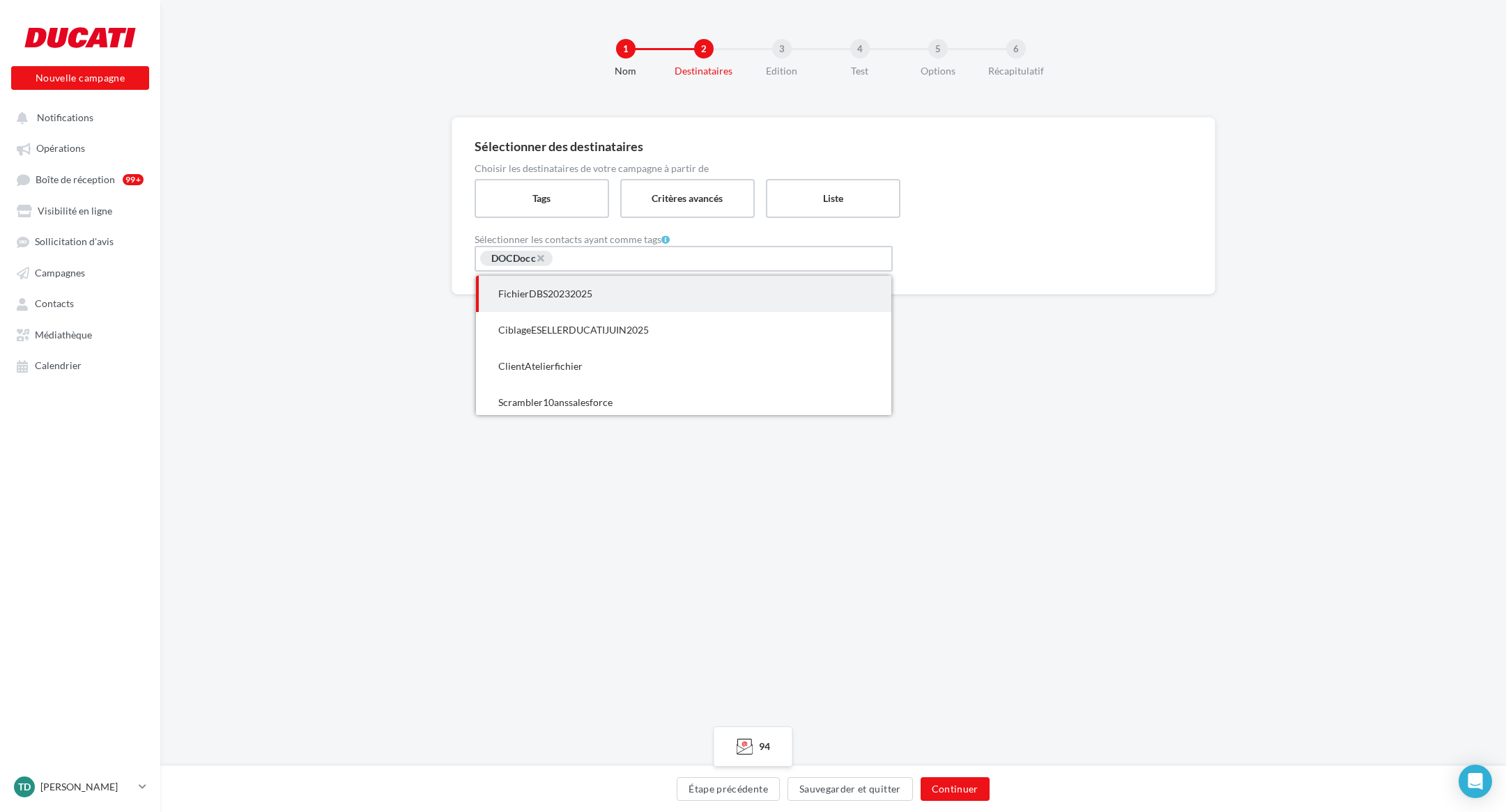
click at [665, 288] on span "FichierDBS20232025" at bounding box center [684, 294] width 416 height 36
click at [656, 294] on span "CiblageESELLERDUCATIJUIN2025" at bounding box center [684, 294] width 416 height 36
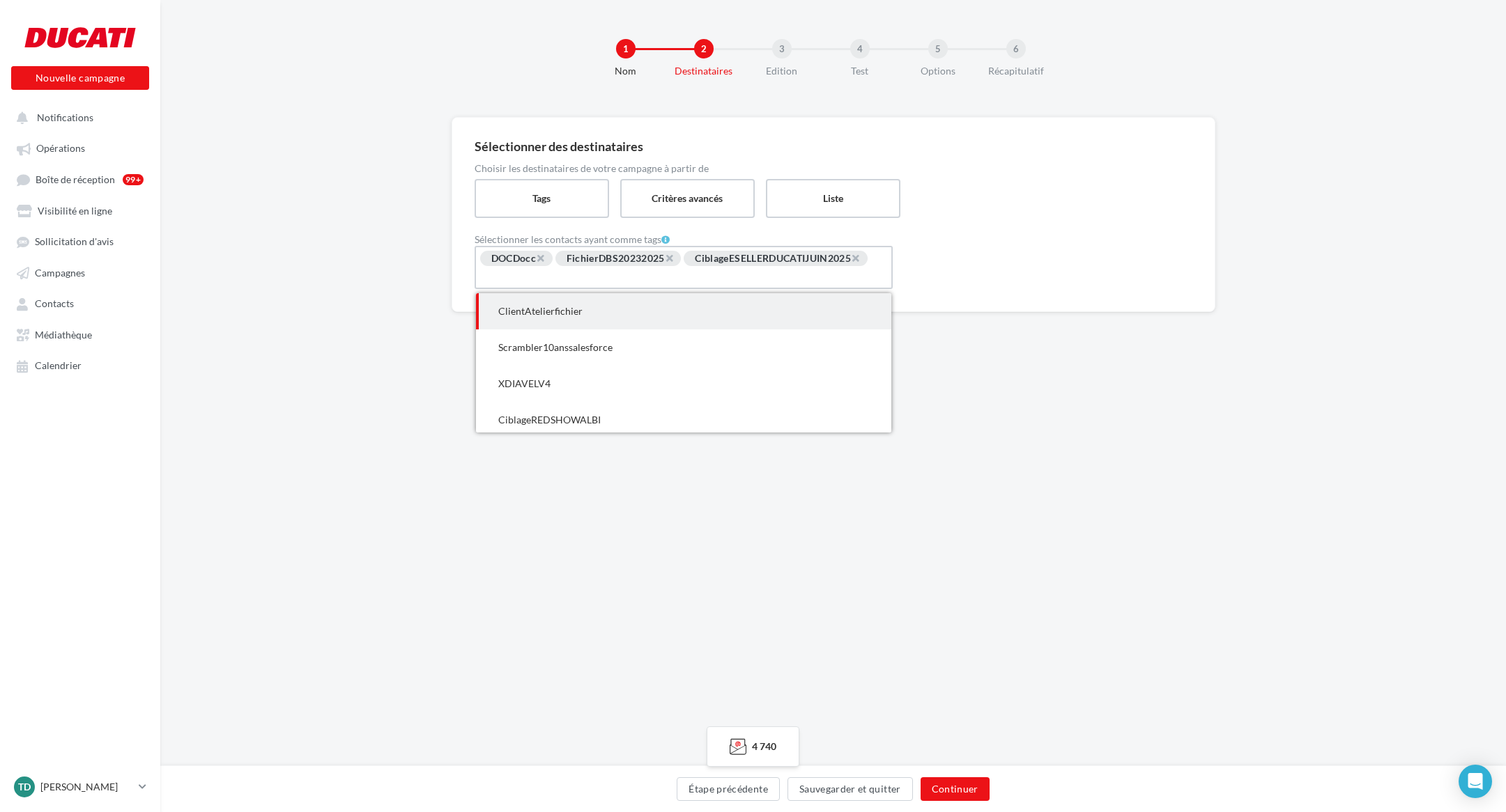
click at [667, 314] on span "ClientAtelierfichier" at bounding box center [684, 312] width 416 height 36
click at [1120, 444] on div "1 Nom 2 Destinataires 3 Edition 4 Test 5 Options 6 Récapitulatif Sélectionner d…" at bounding box center [833, 383] width 1345 height 766
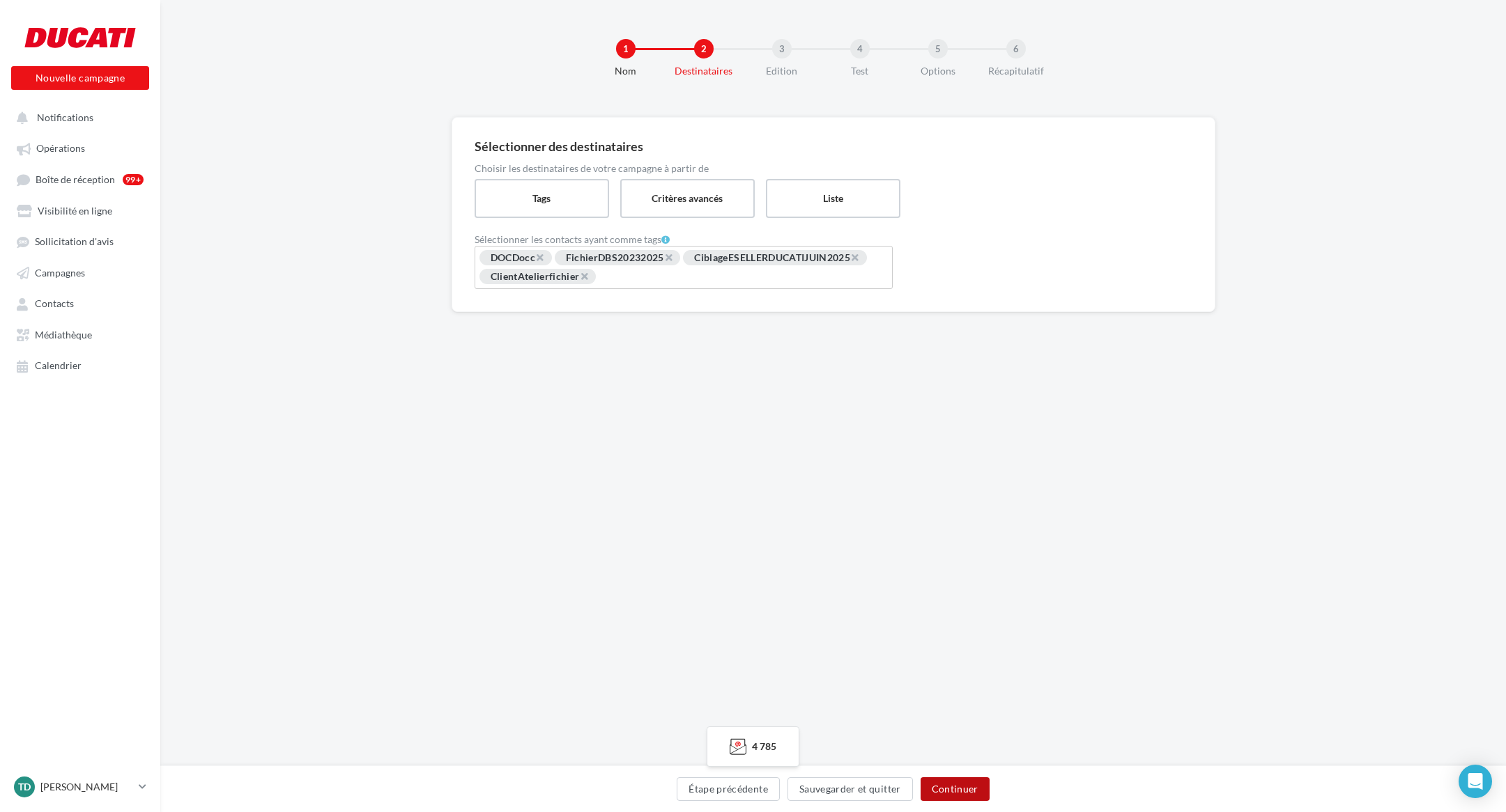
click at [960, 789] on button "Continuer" at bounding box center [955, 790] width 69 height 24
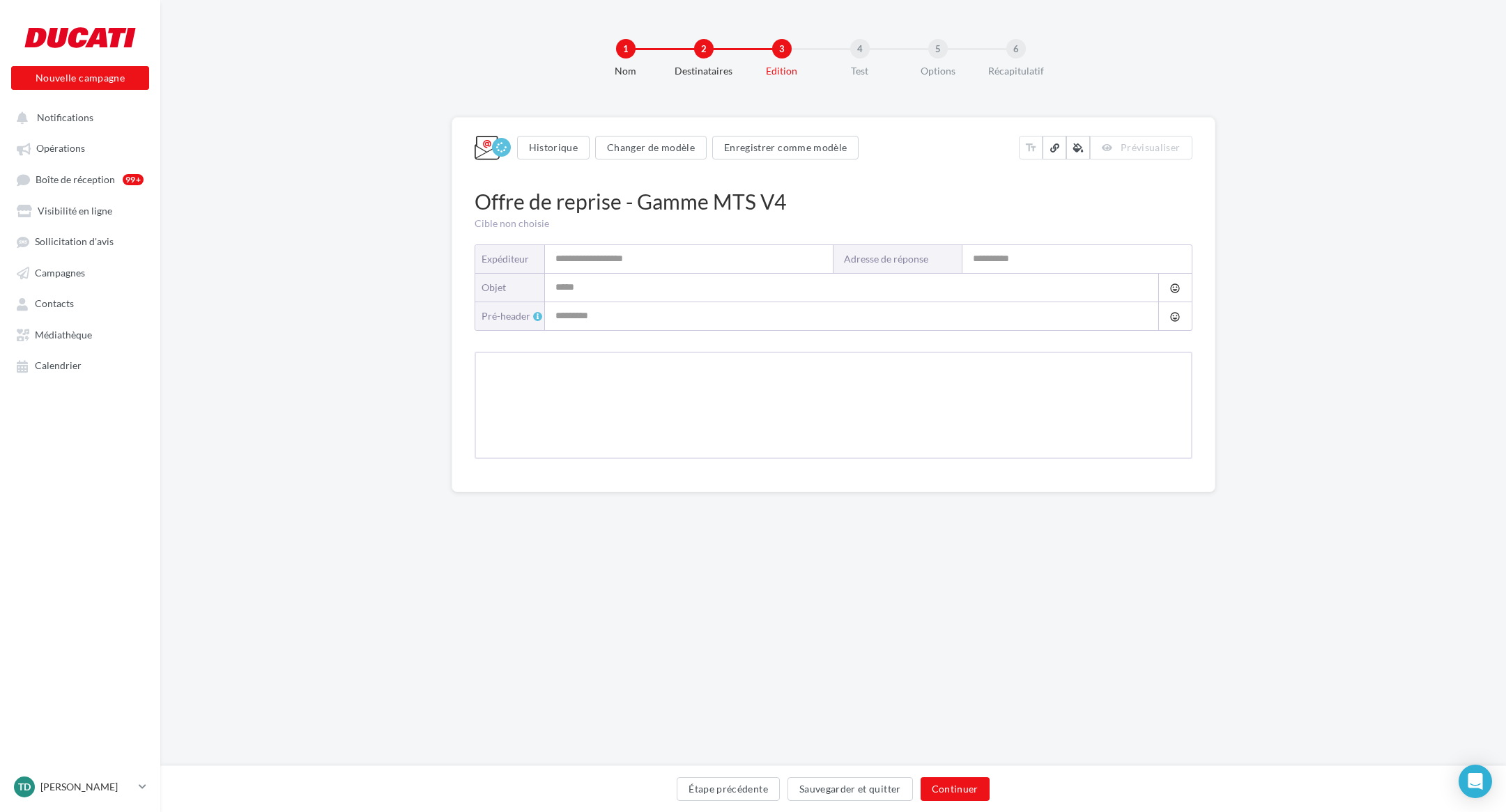
type input "**********"
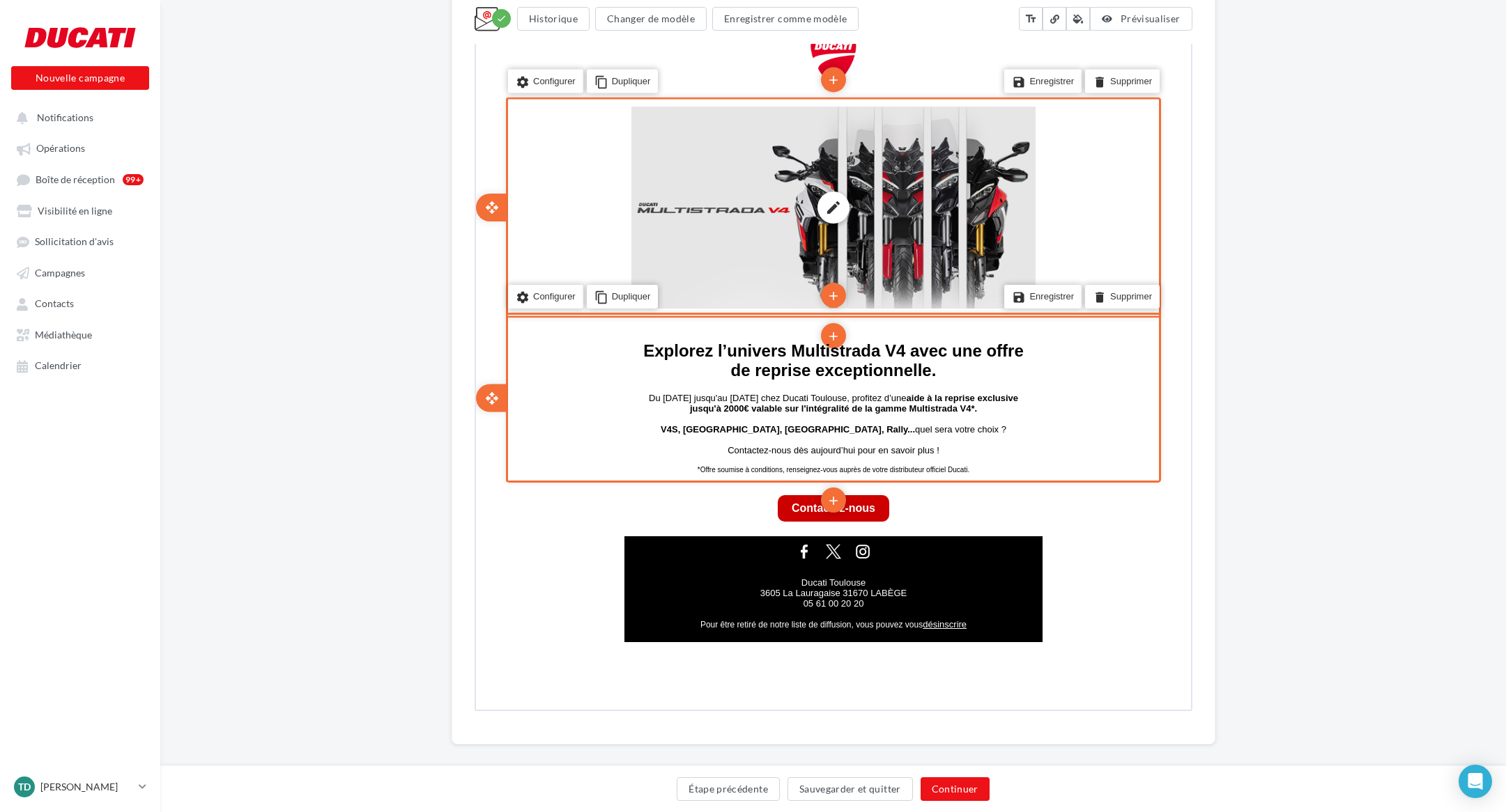
scroll to position [376, 0]
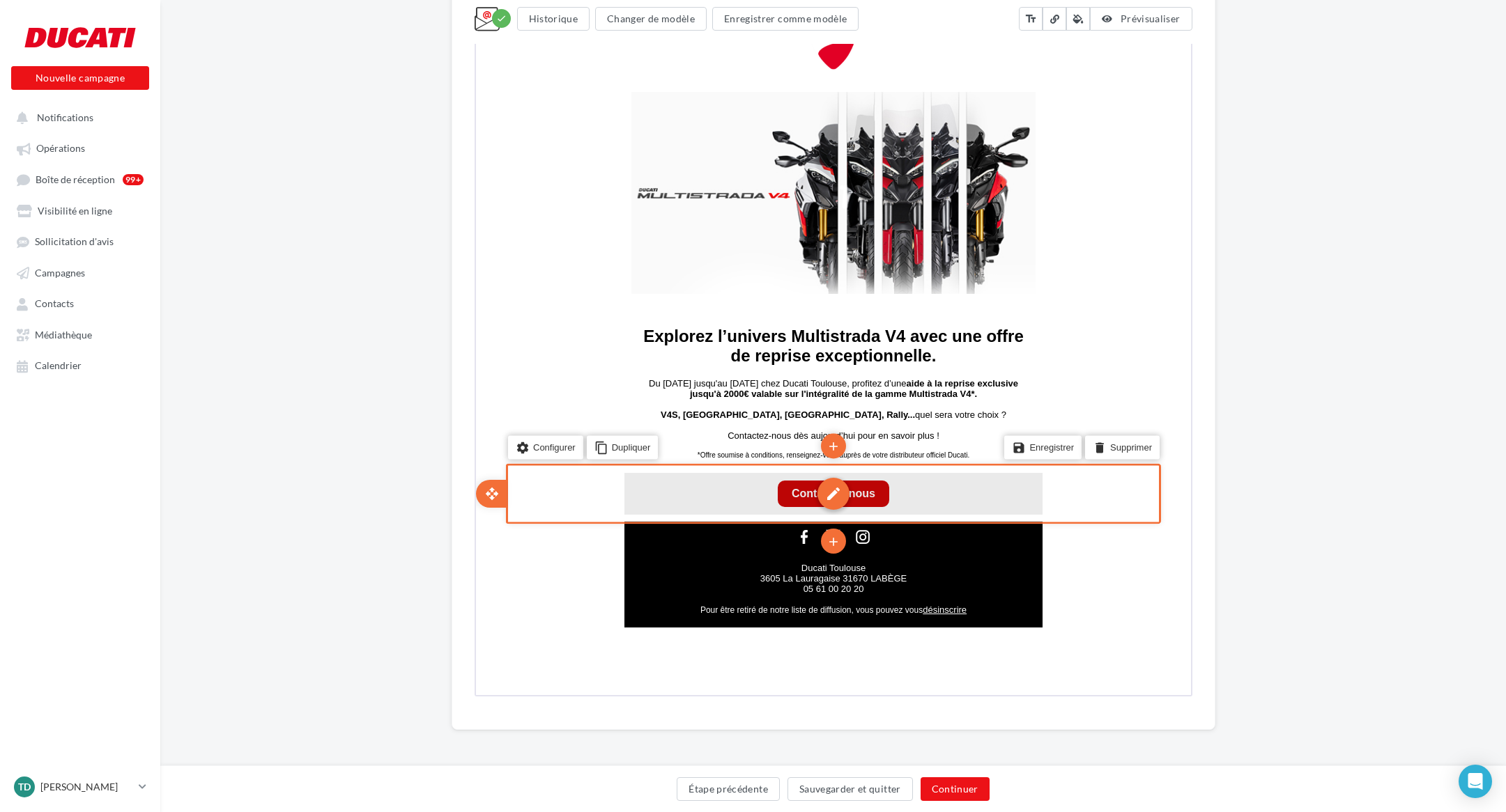
click at [833, 495] on div "edit" at bounding box center [831, 492] width 32 height 32
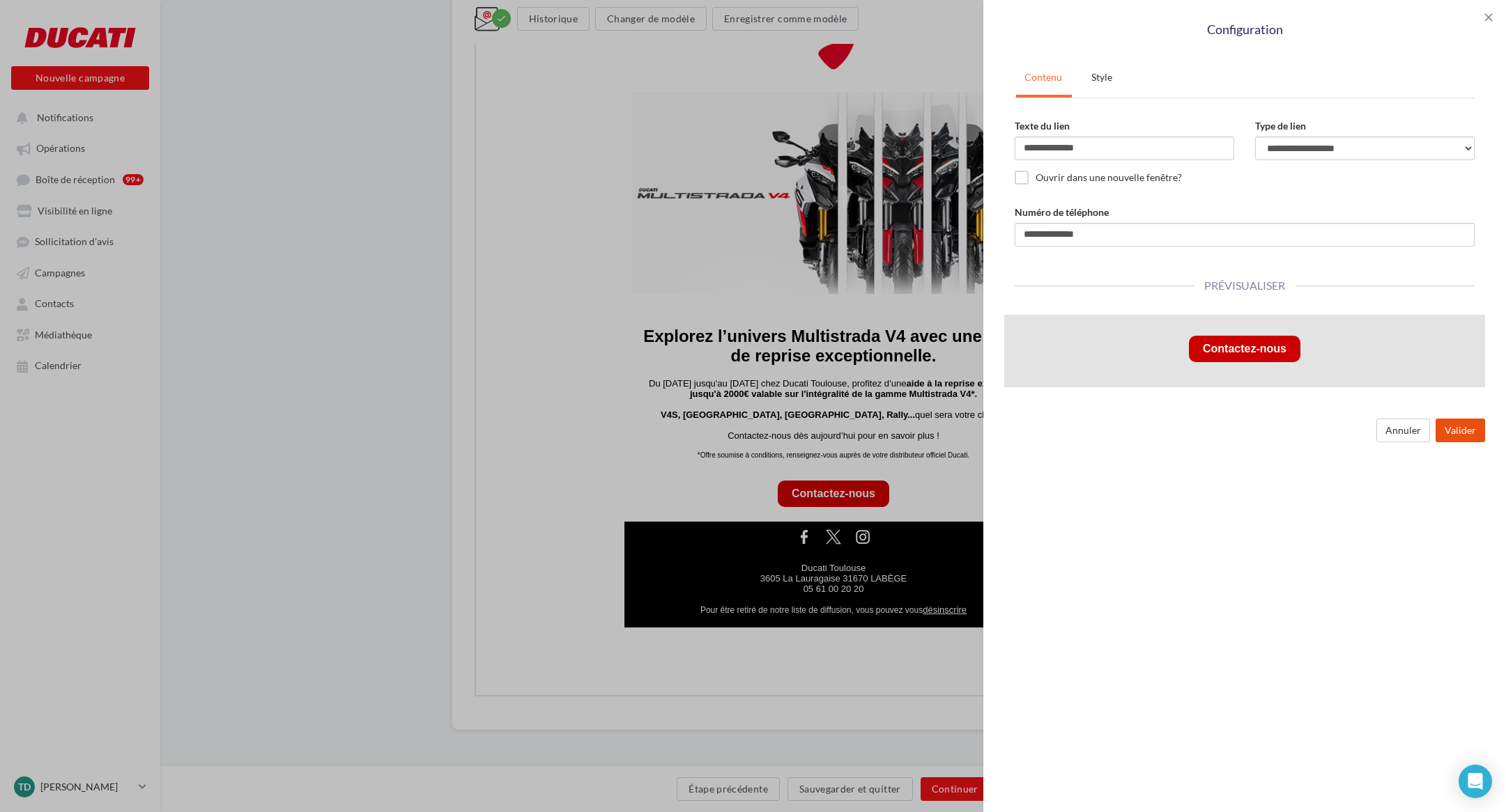
click at [1457, 429] on button "Valider" at bounding box center [1460, 430] width 49 height 24
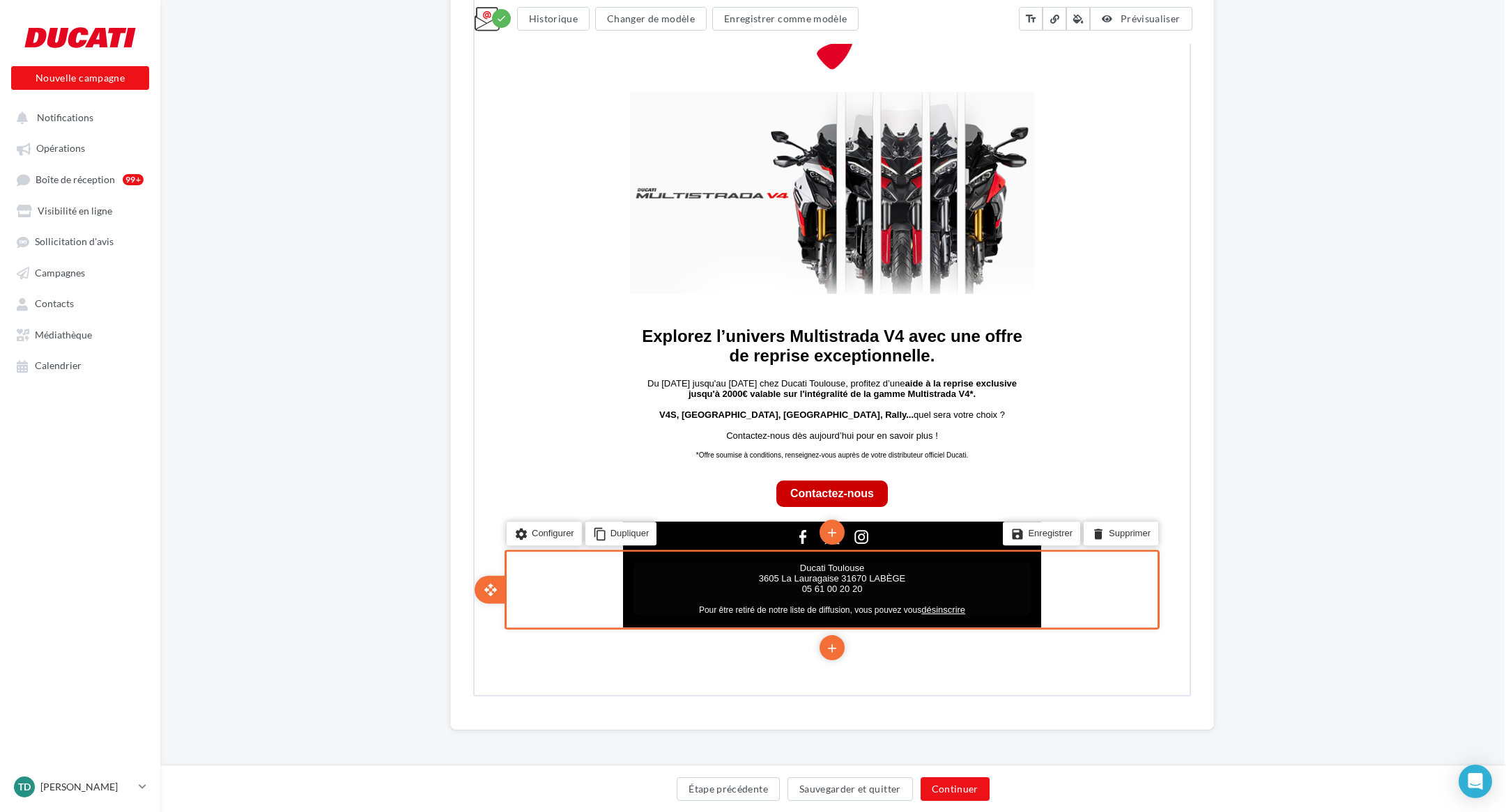
scroll to position [370, 1]
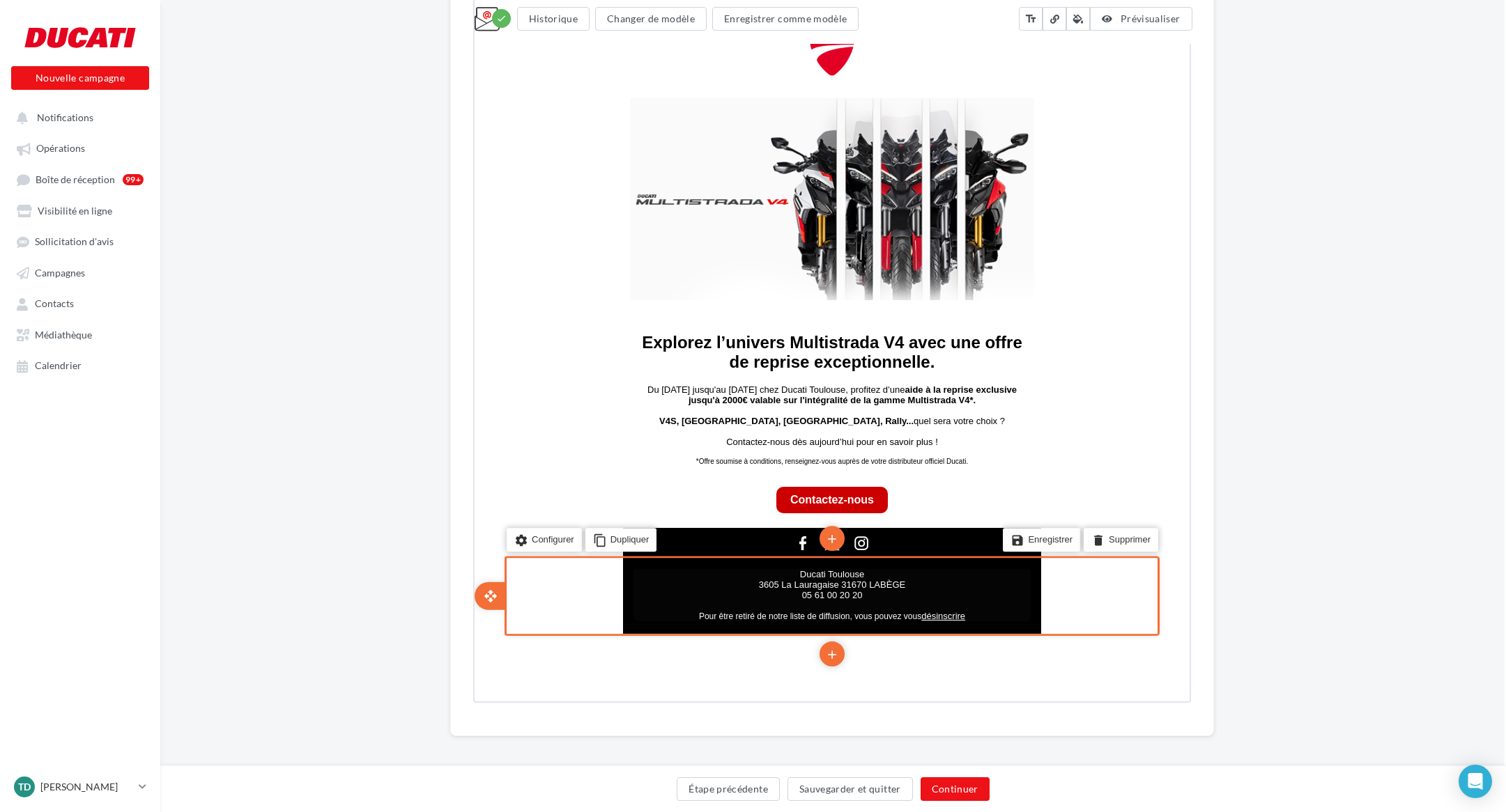
click at [867, 576] on p "Ducati Toulouse 3605 La Lauragaise 31670 LABÈGE" at bounding box center [830, 578] width 397 height 21
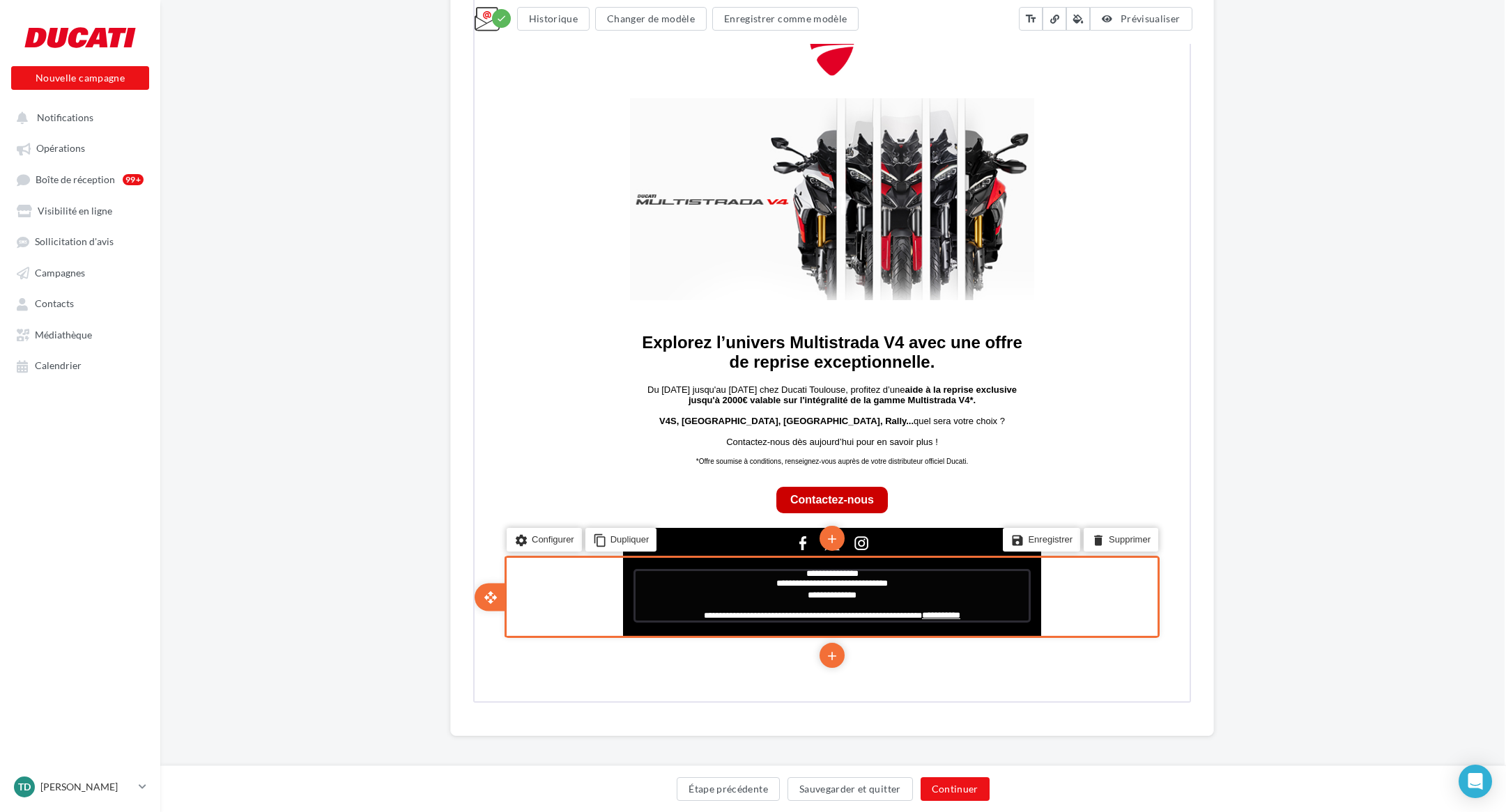
click at [864, 599] on p "**********" at bounding box center [830, 594] width 397 height 10
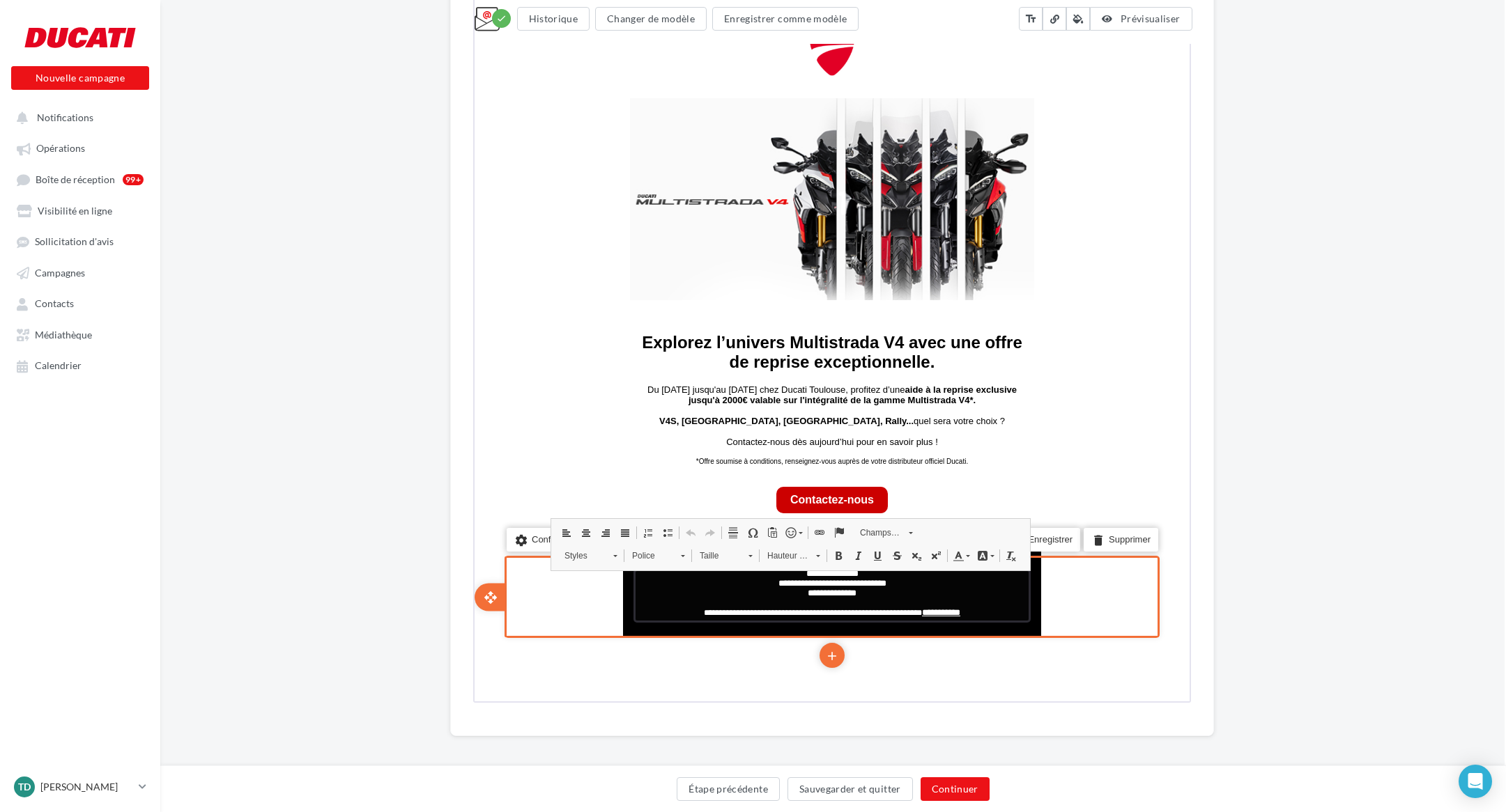
click at [871, 597] on p "**********" at bounding box center [830, 592] width 397 height 10
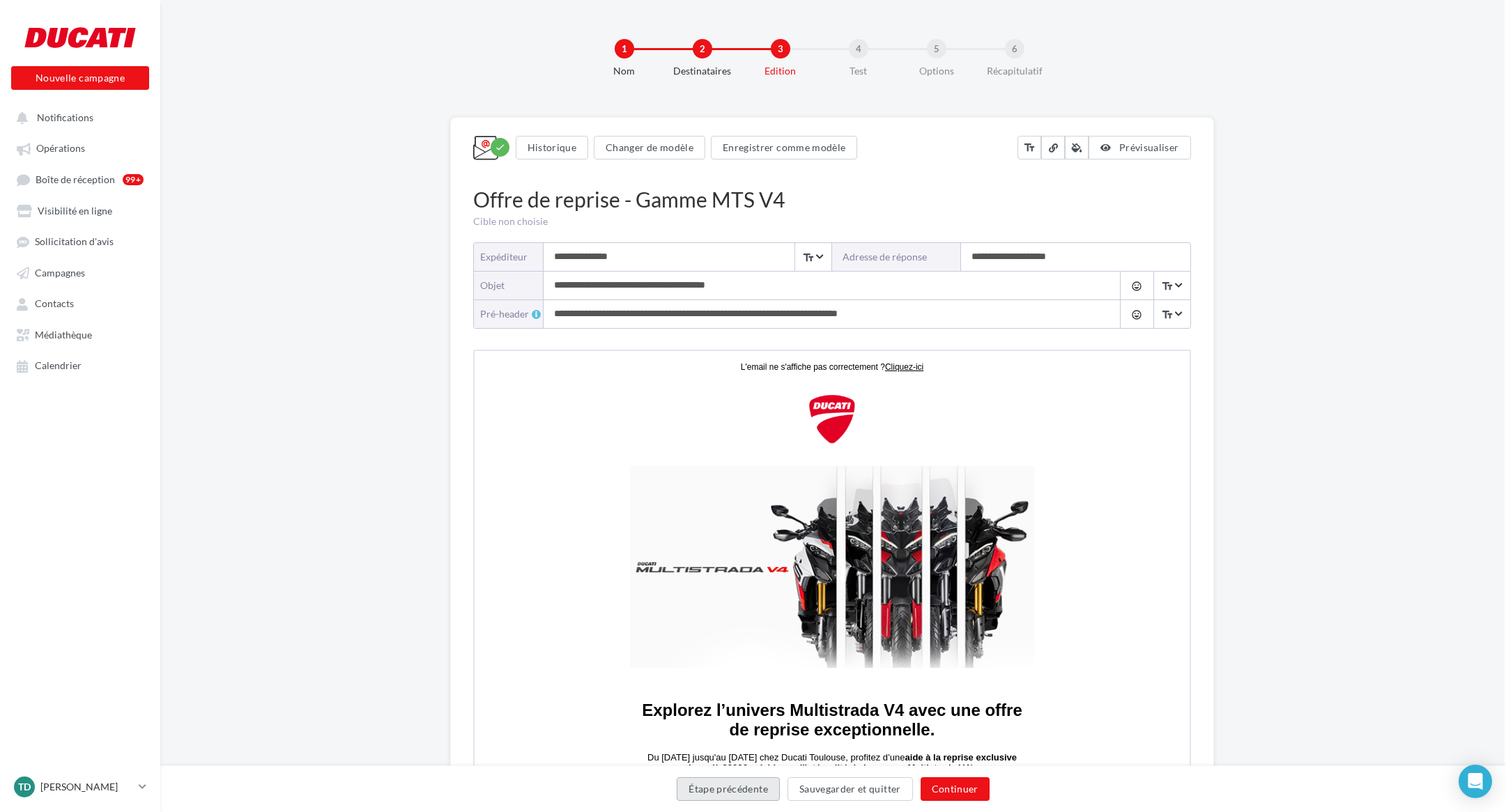
click at [747, 791] on button "Étape précédente" at bounding box center [728, 790] width 103 height 24
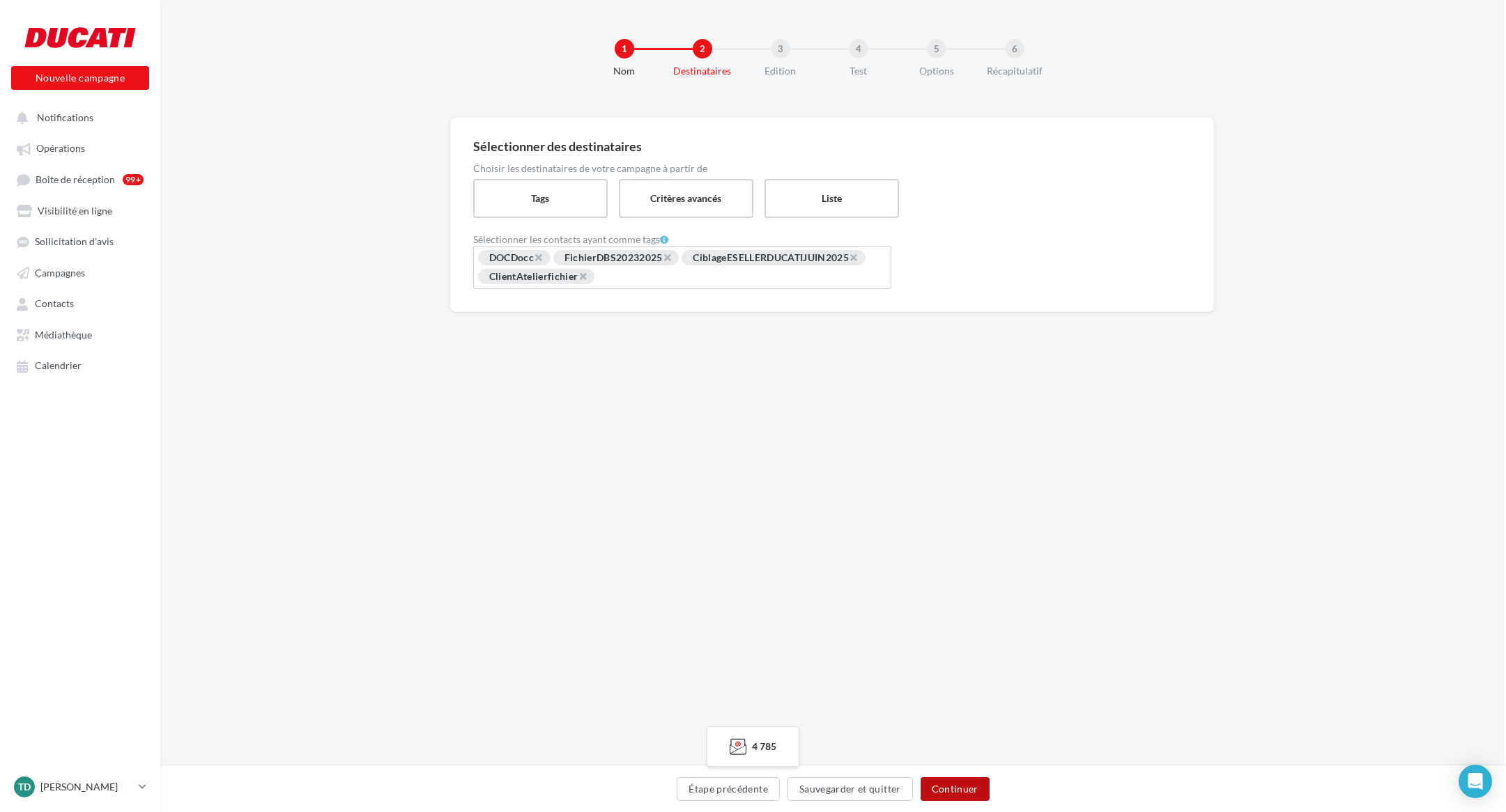
click at [948, 792] on button "Continuer" at bounding box center [955, 790] width 69 height 24
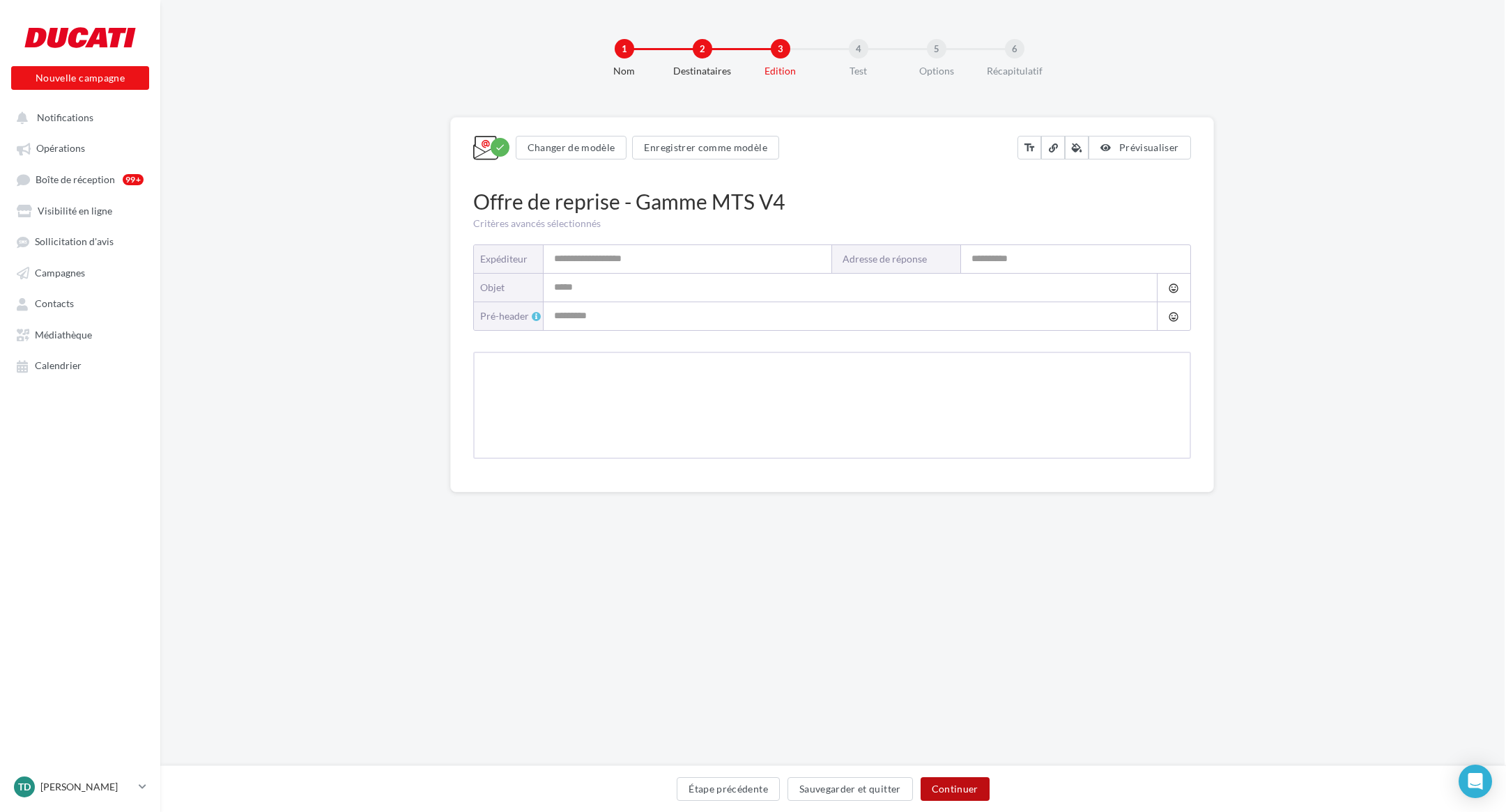
type input "**********"
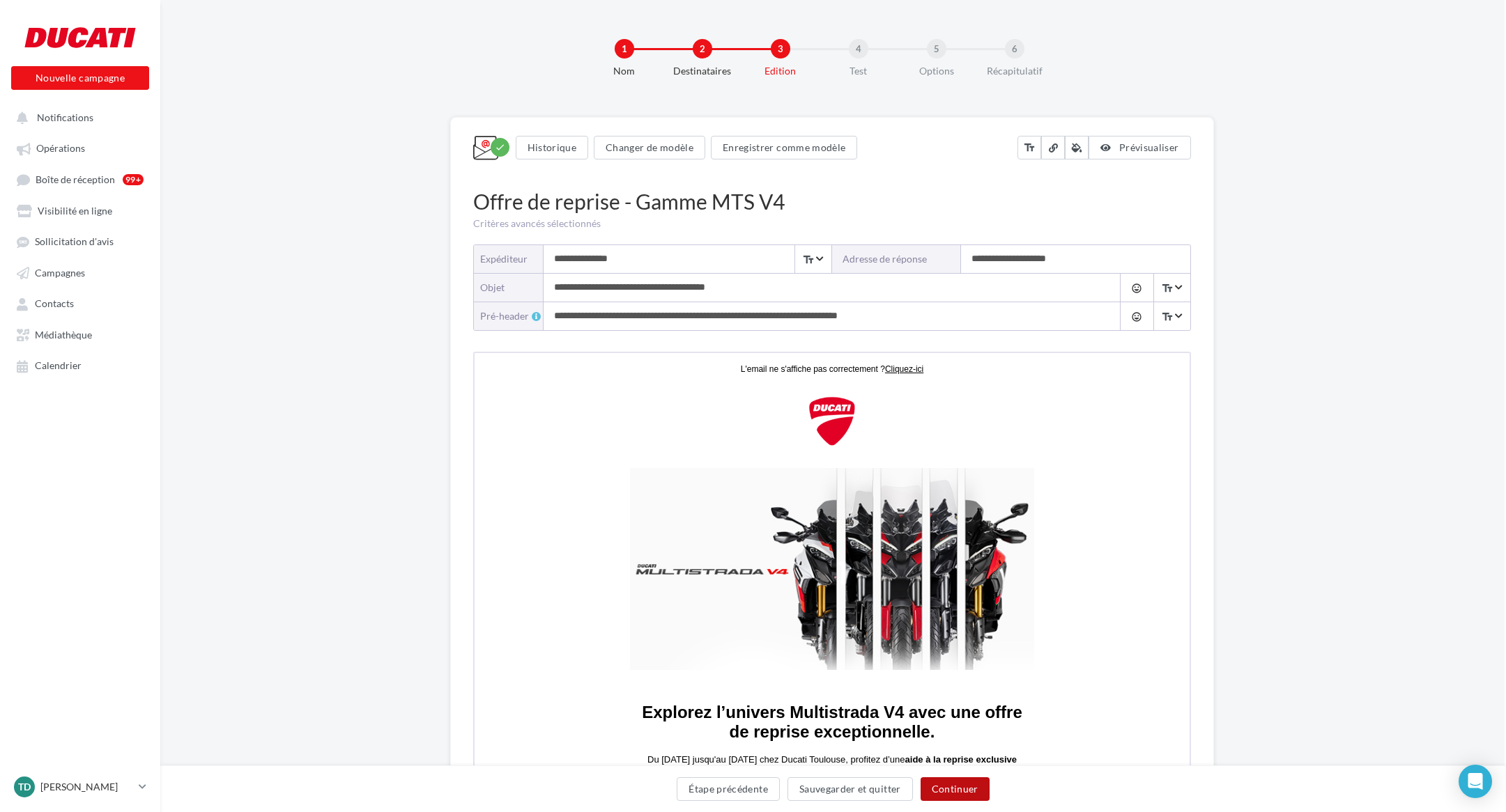
click at [957, 788] on button "Continuer" at bounding box center [955, 790] width 69 height 24
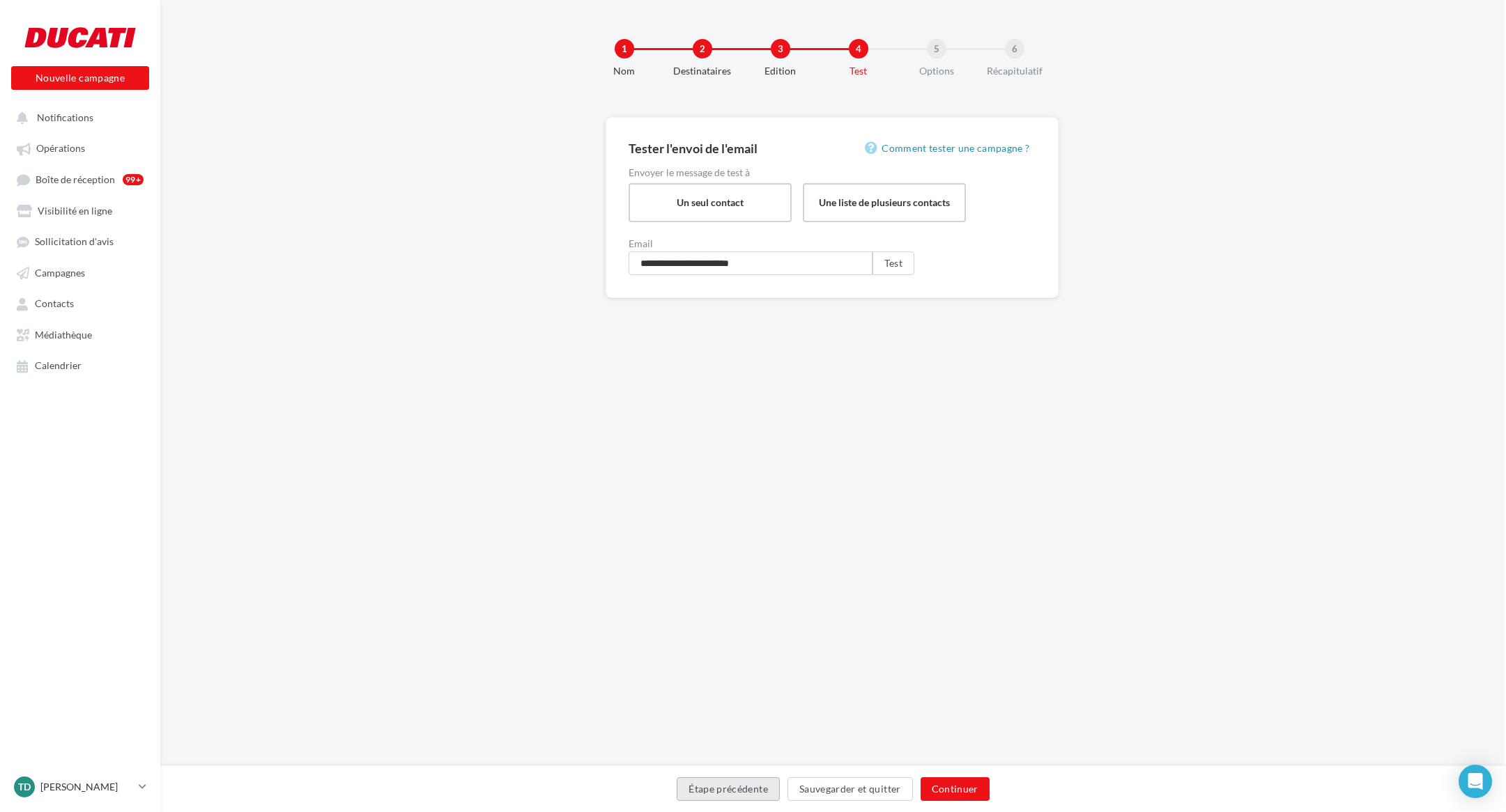
click at [732, 792] on button "Étape précédente" at bounding box center [728, 790] width 103 height 24
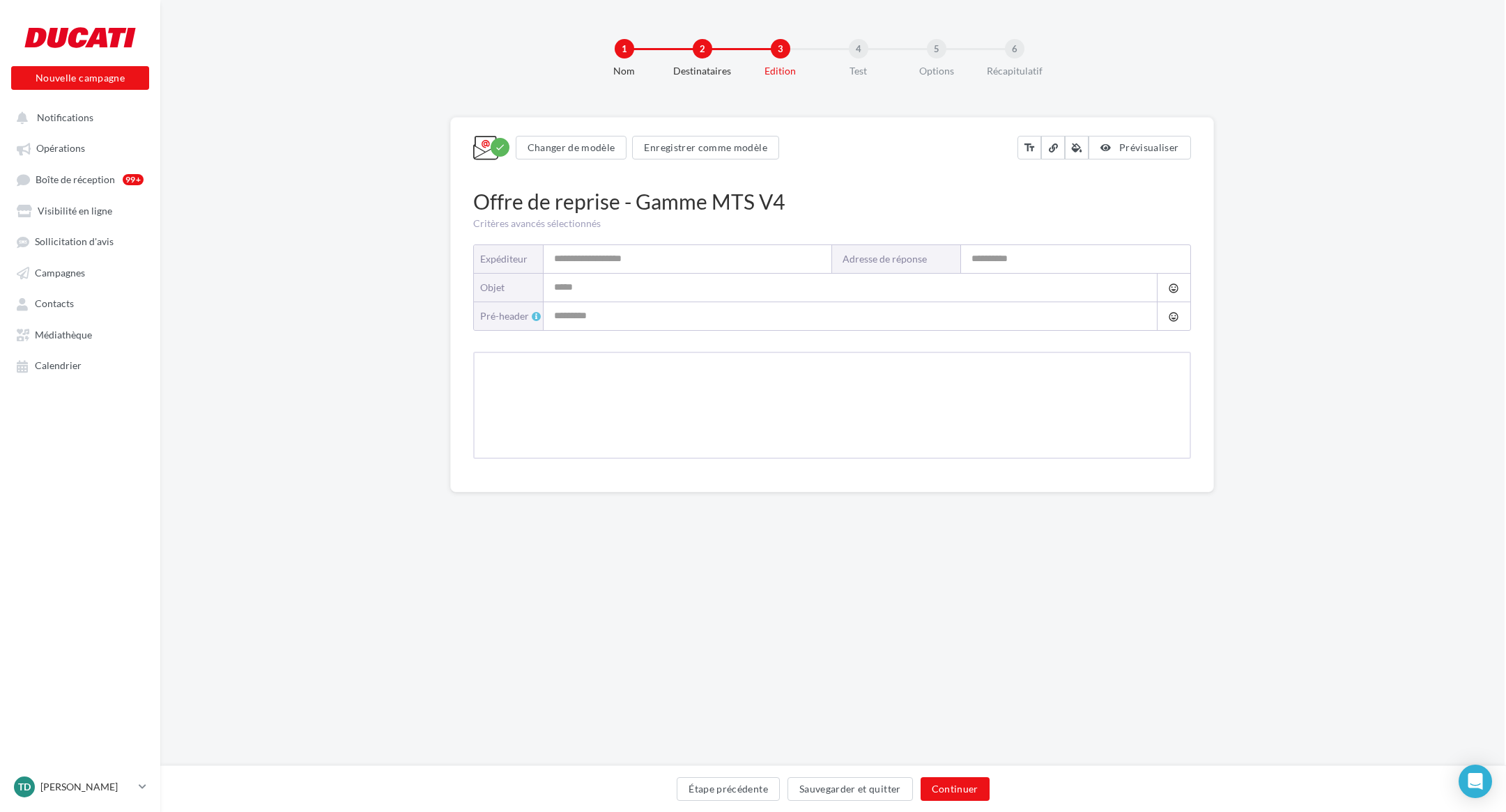
type input "**********"
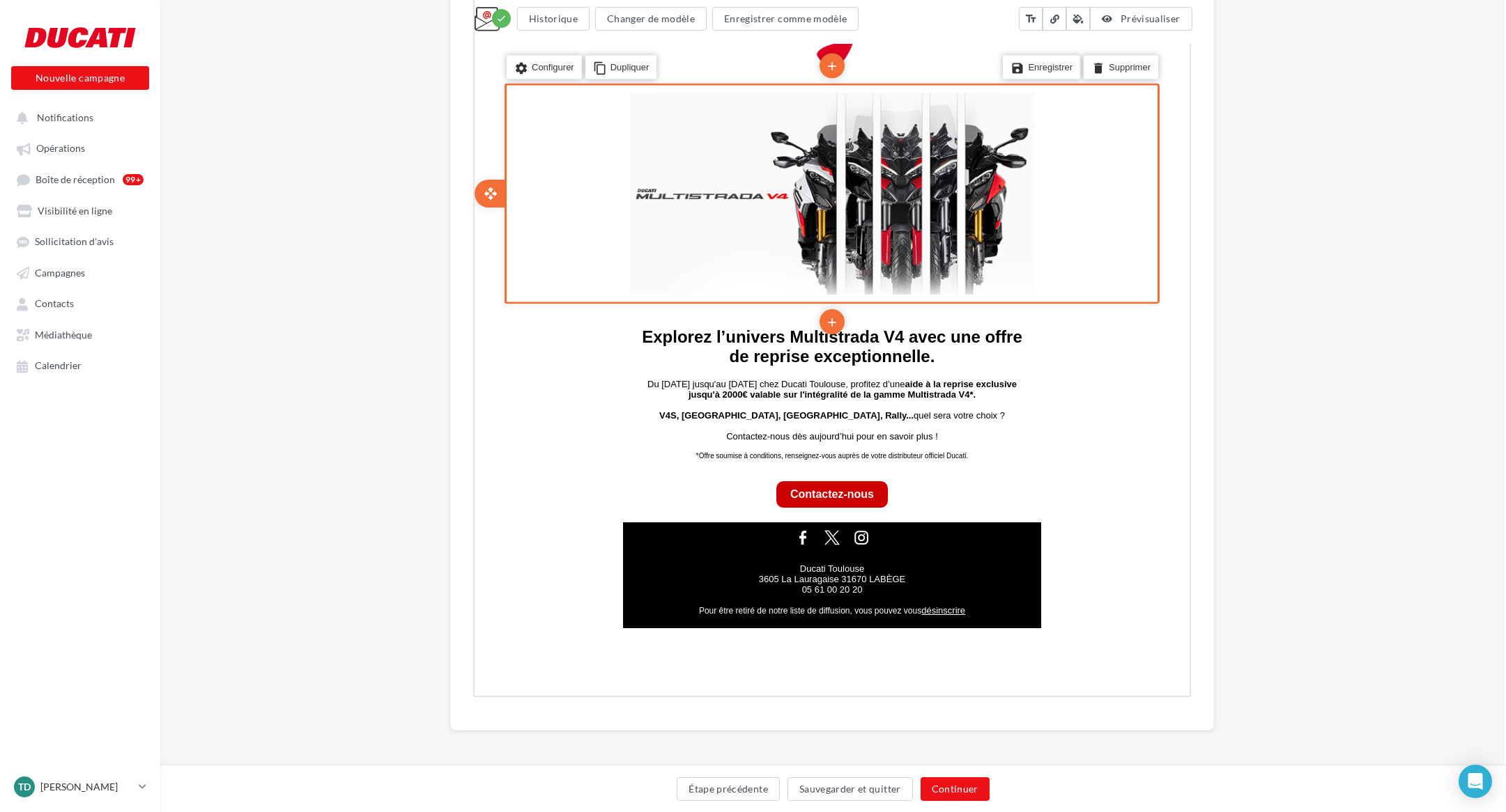
scroll to position [376, 1]
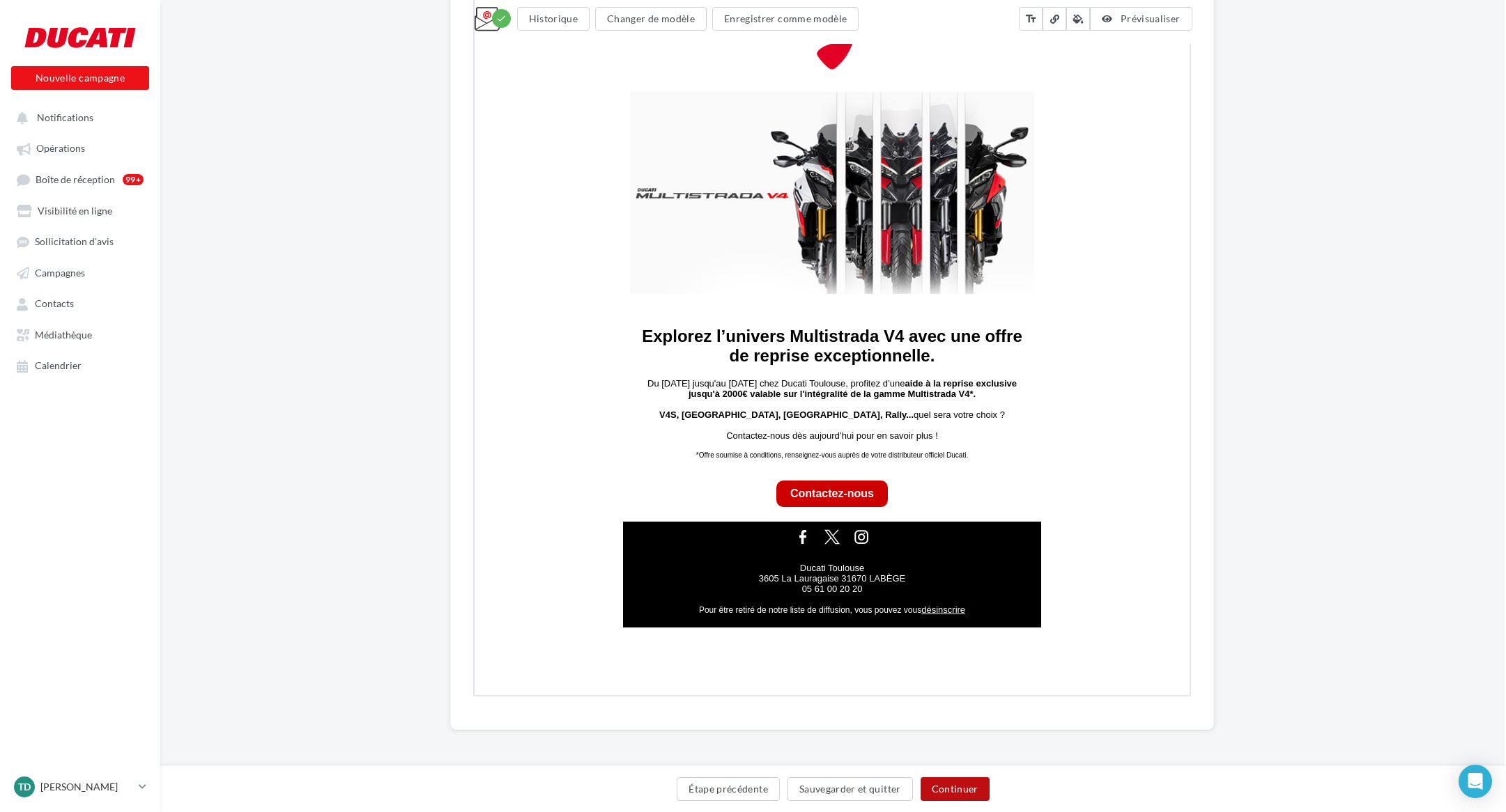
click at [973, 778] on button "Continuer" at bounding box center [955, 790] width 69 height 24
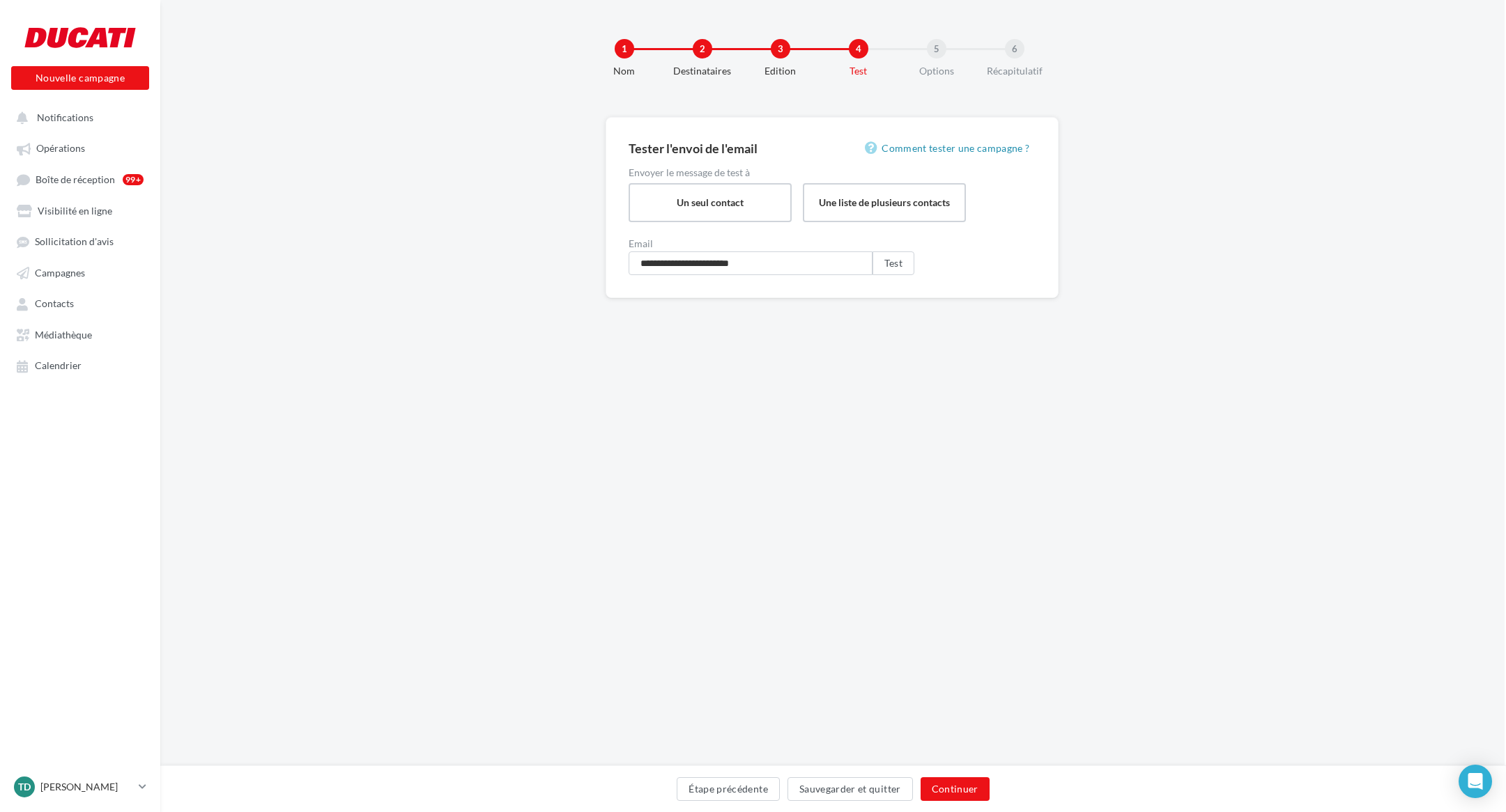
scroll to position [0, 1]
click at [971, 795] on button "Continuer" at bounding box center [955, 790] width 69 height 24
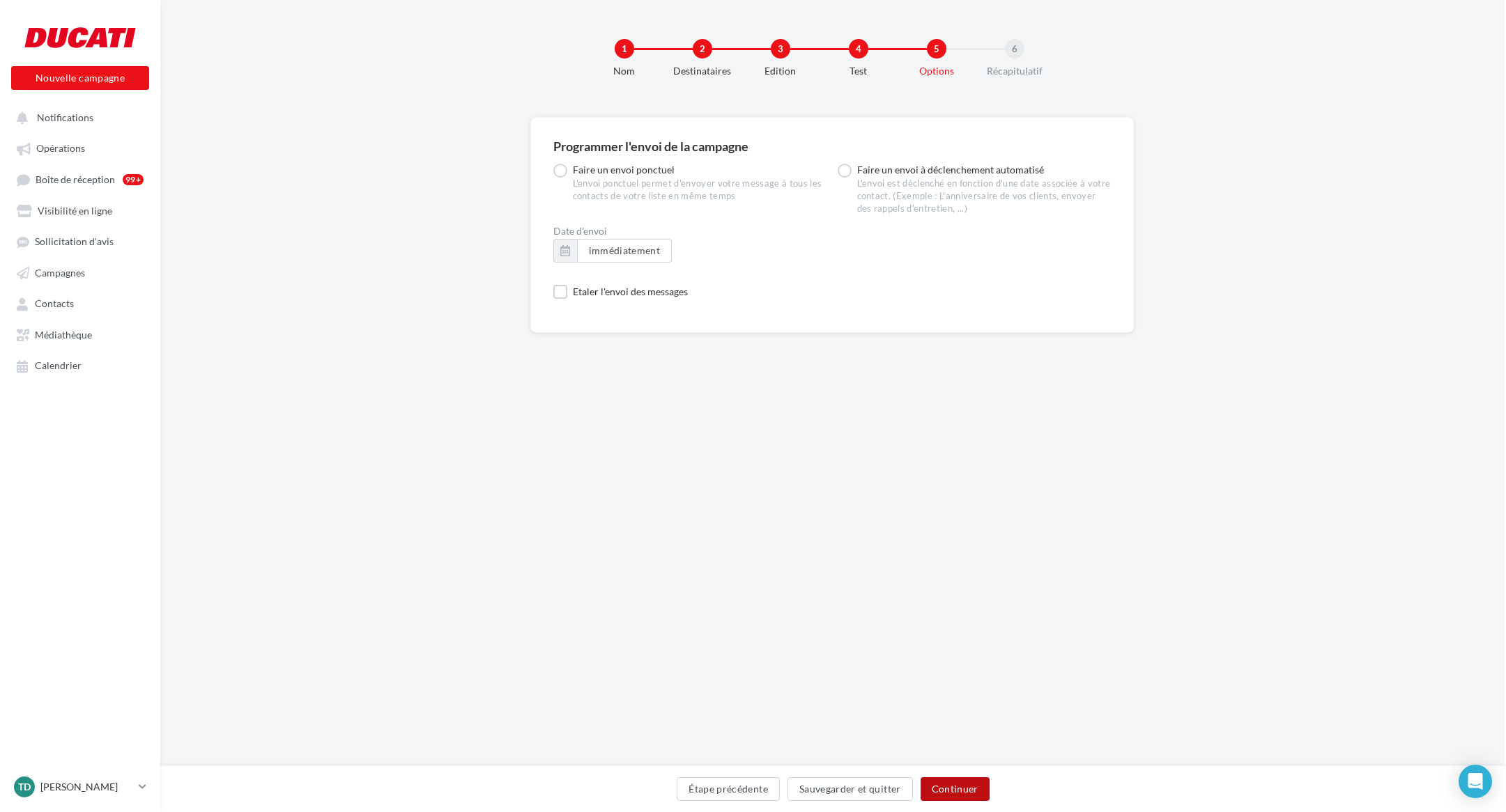
click at [961, 794] on button "Continuer" at bounding box center [955, 790] width 69 height 24
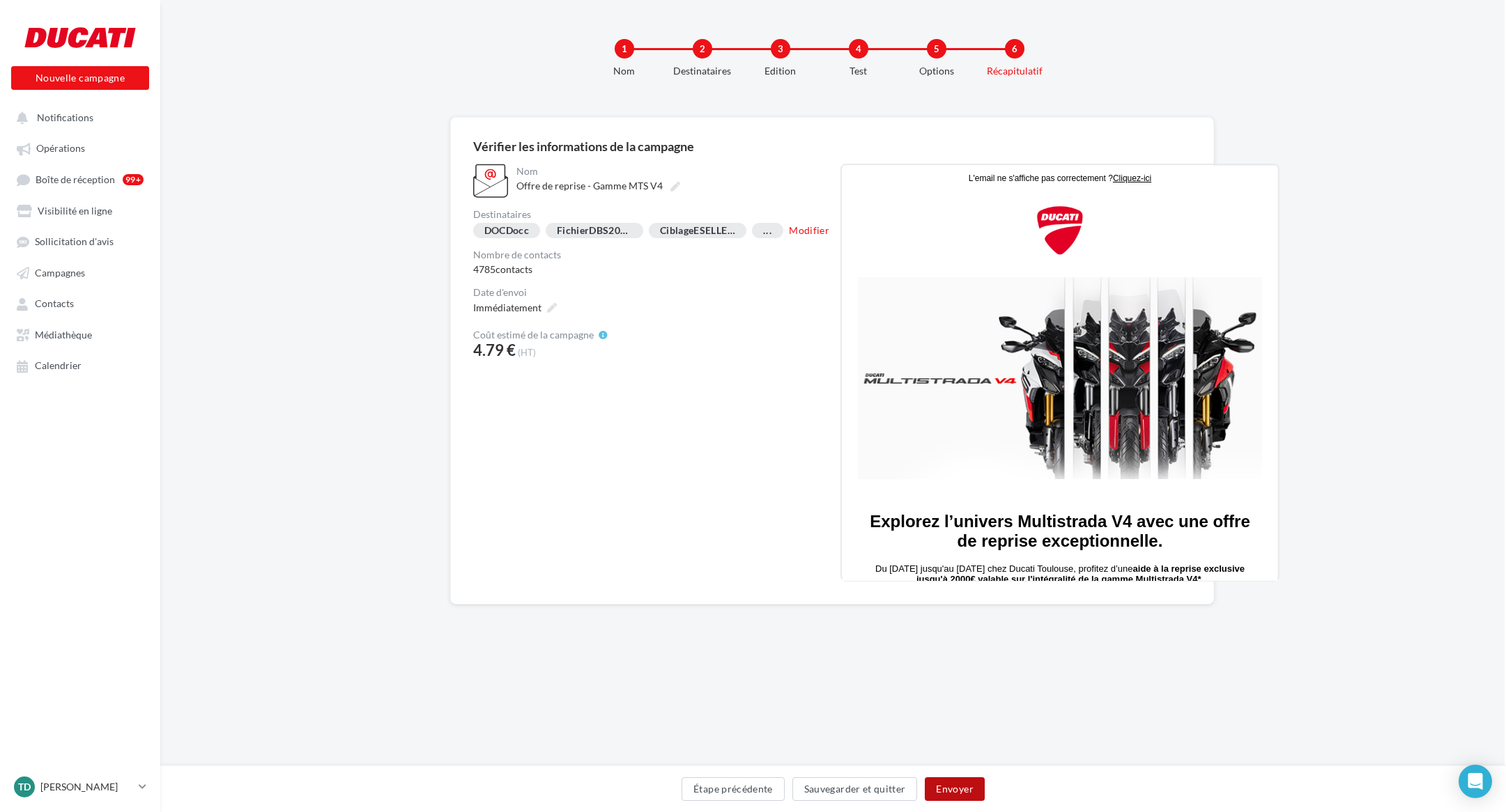
click at [962, 792] on button "Envoyer" at bounding box center [954, 790] width 59 height 24
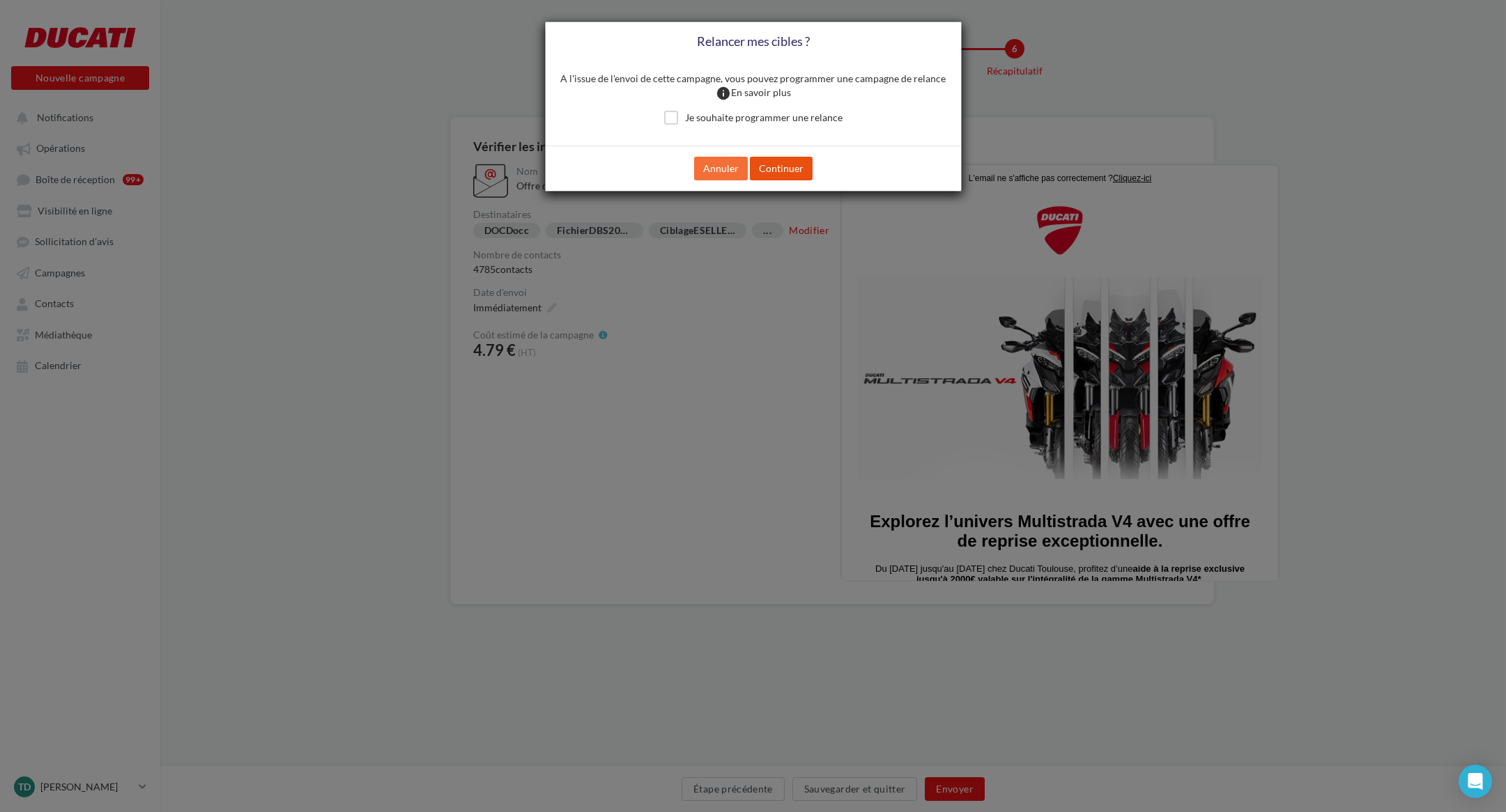
click at [777, 173] on button "Continuer" at bounding box center [781, 169] width 63 height 24
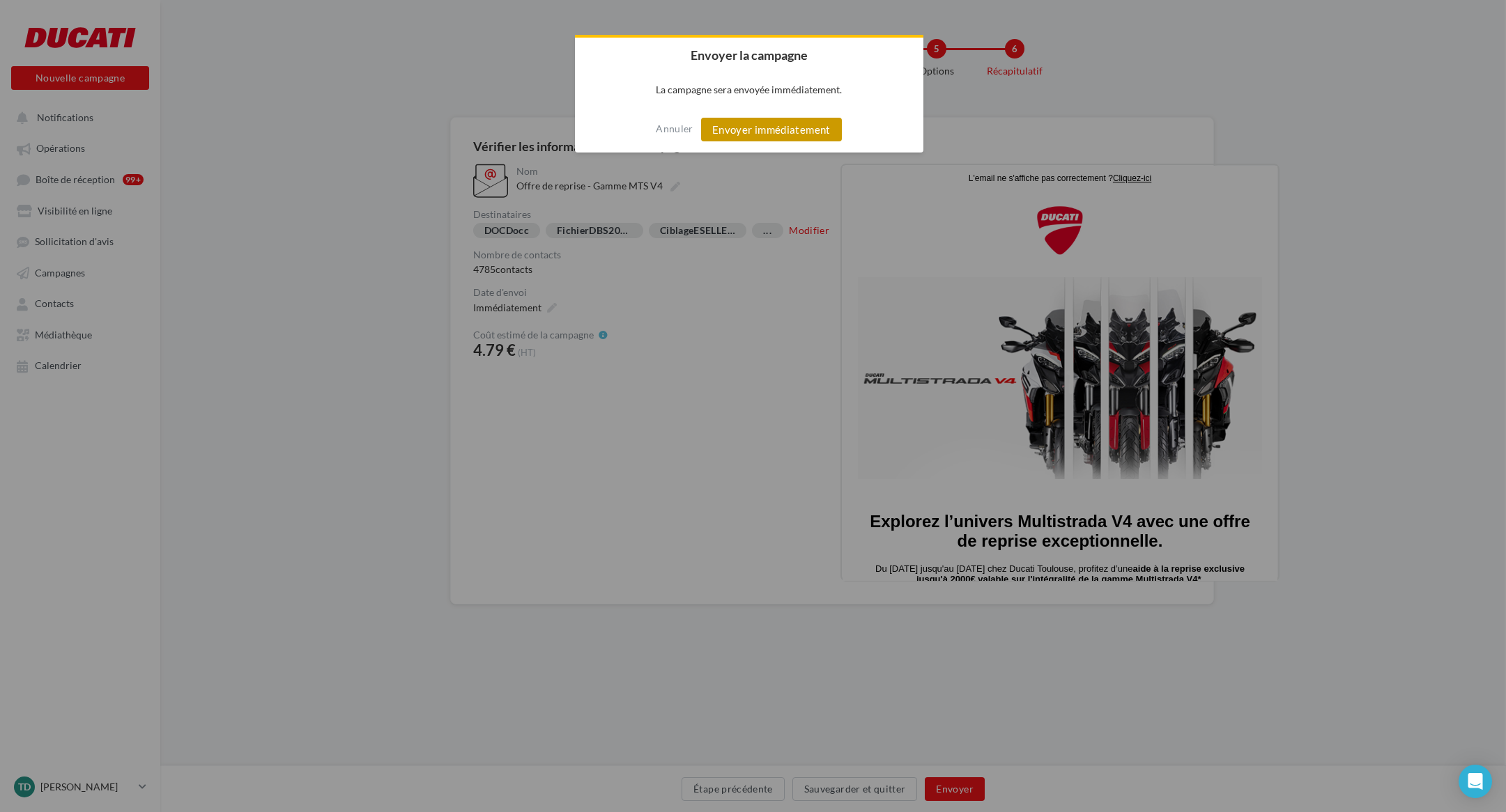
click at [764, 132] on button "Envoyer immédiatement" at bounding box center [771, 130] width 141 height 24
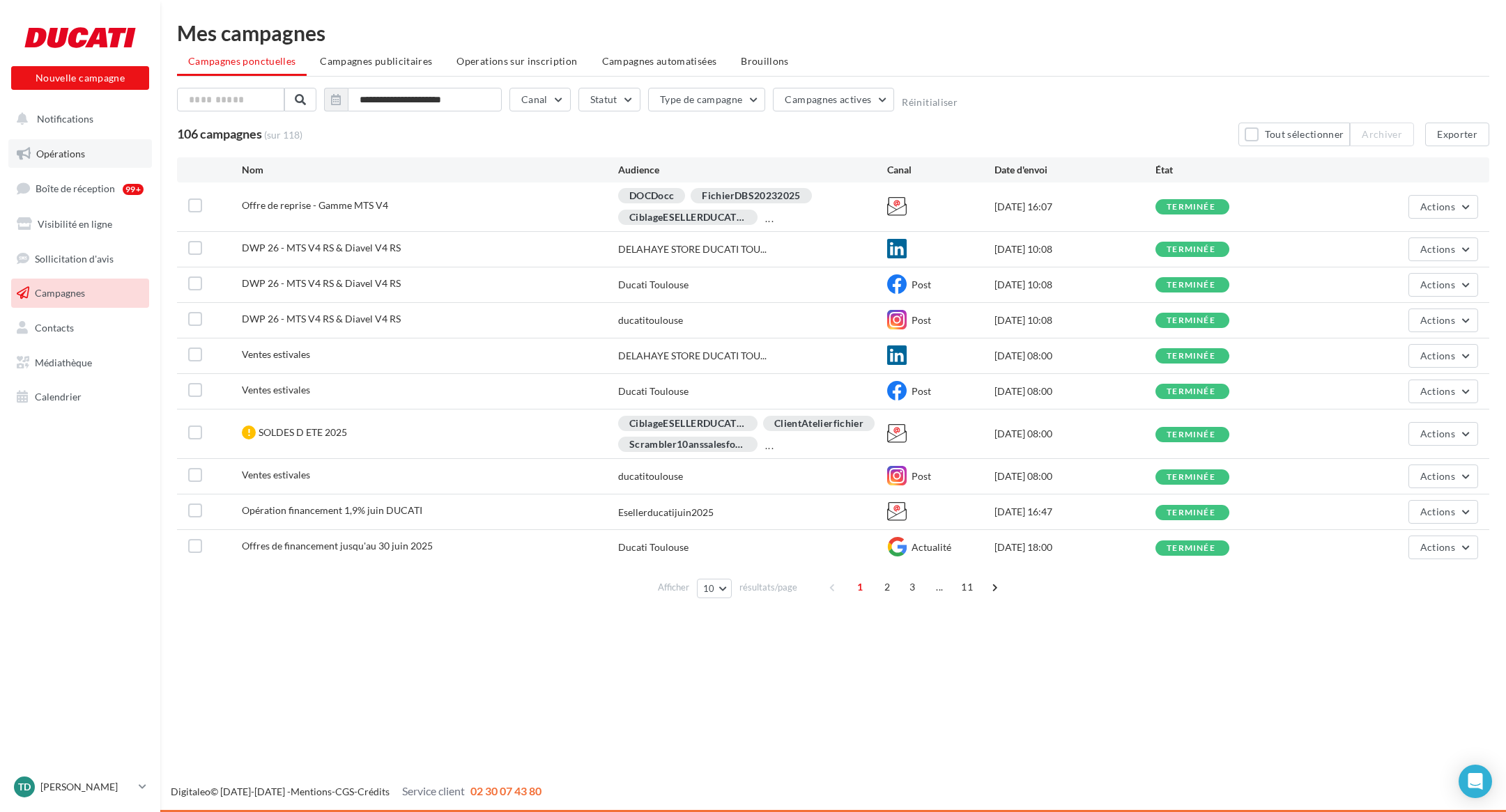
click at [67, 160] on link "Opérations" at bounding box center [80, 153] width 143 height 29
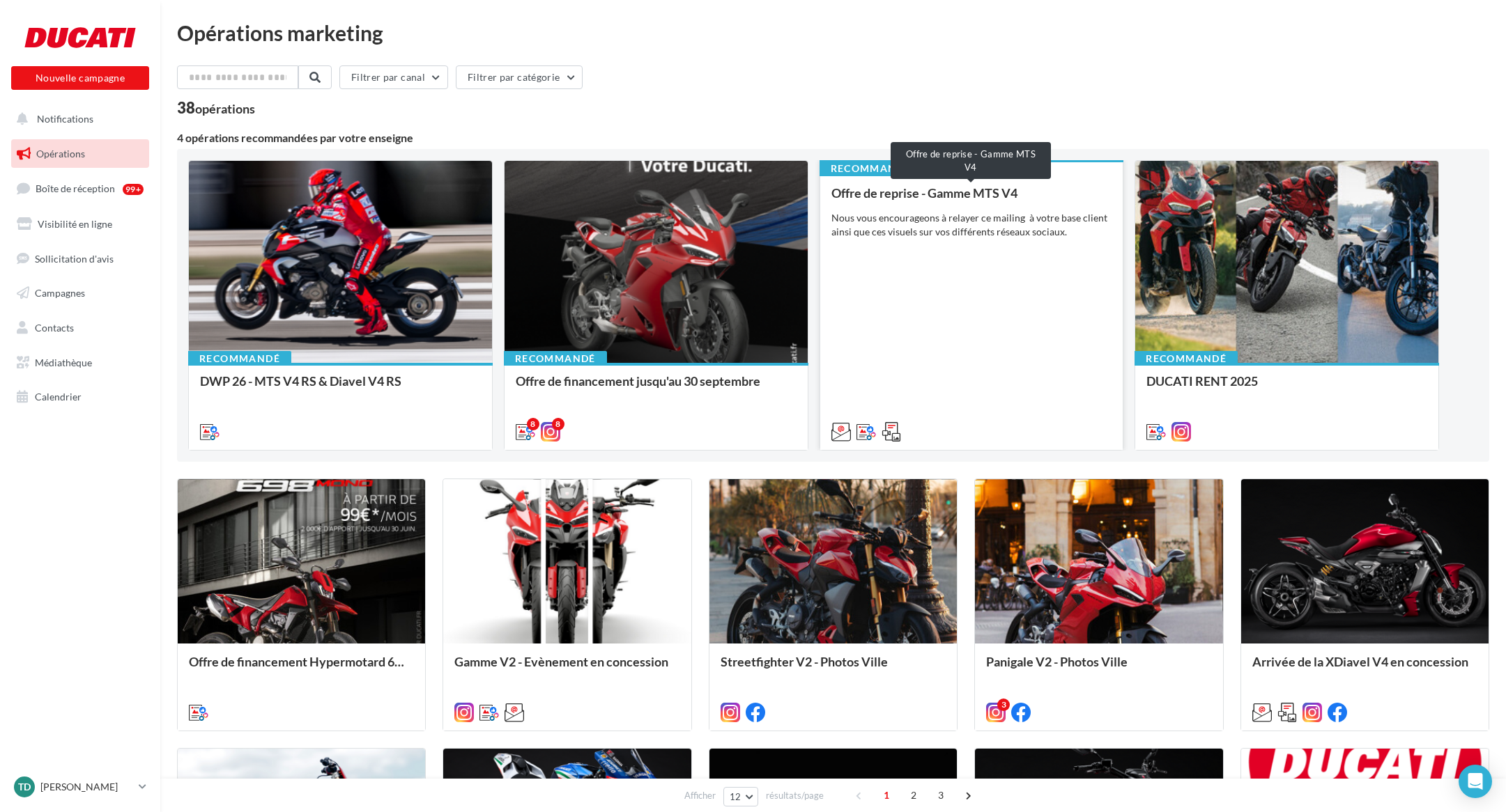
click at [923, 193] on div "Offre de reprise - Gamme MTS V4" at bounding box center [972, 193] width 281 height 14
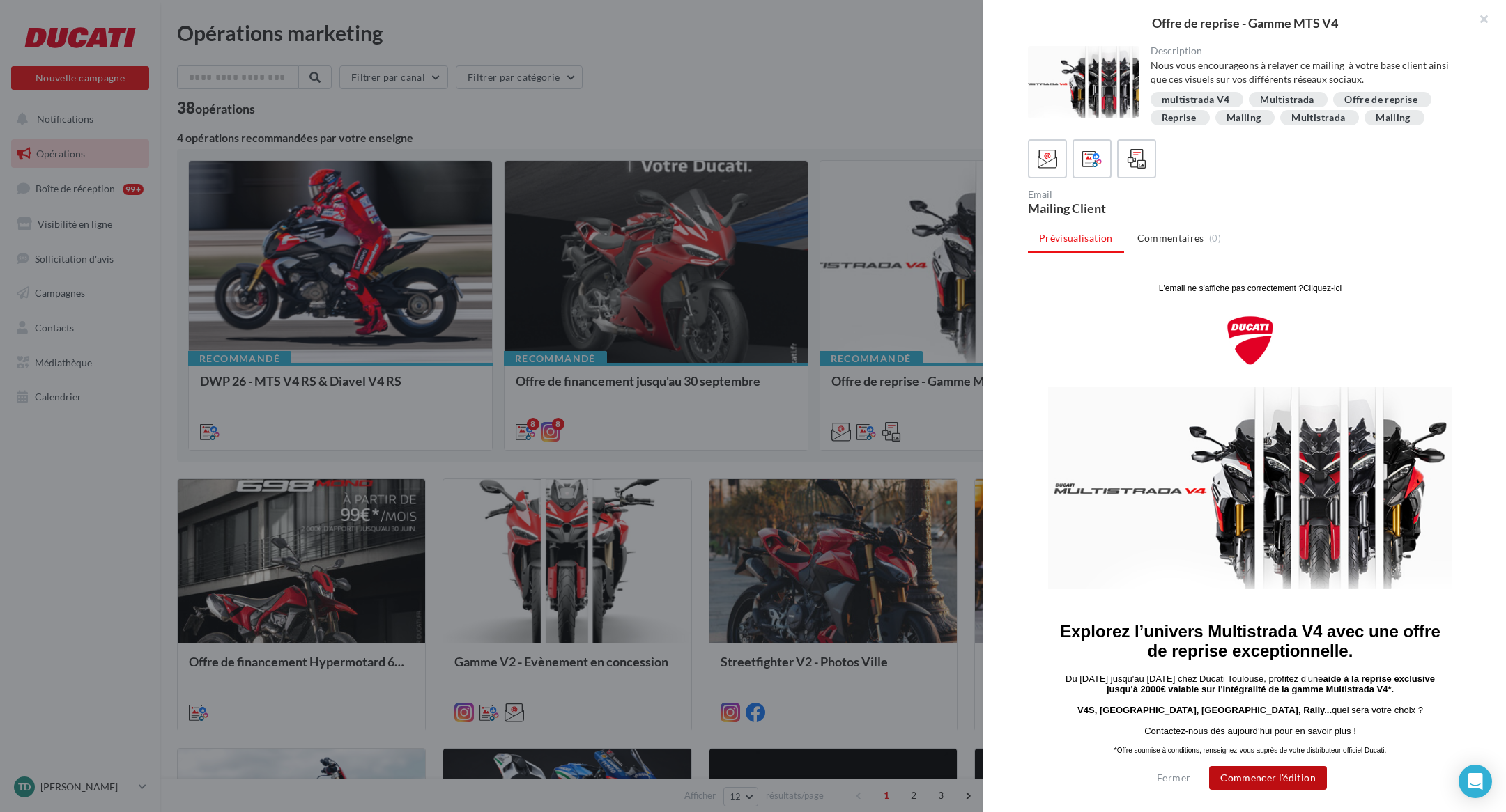
click at [1262, 780] on button "Commencer l'édition" at bounding box center [1268, 778] width 118 height 24
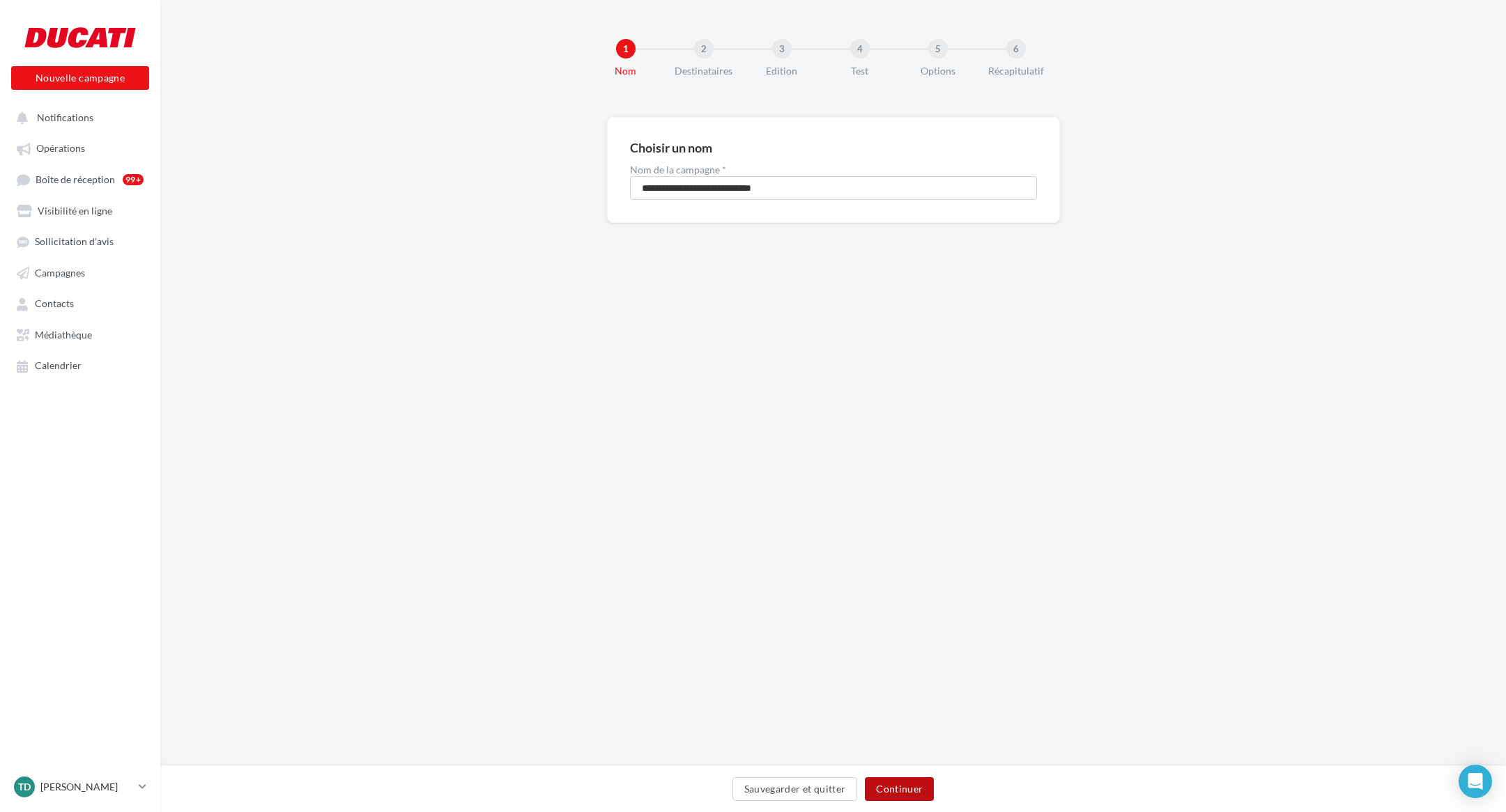
click at [893, 798] on button "Continuer" at bounding box center [899, 790] width 69 height 24
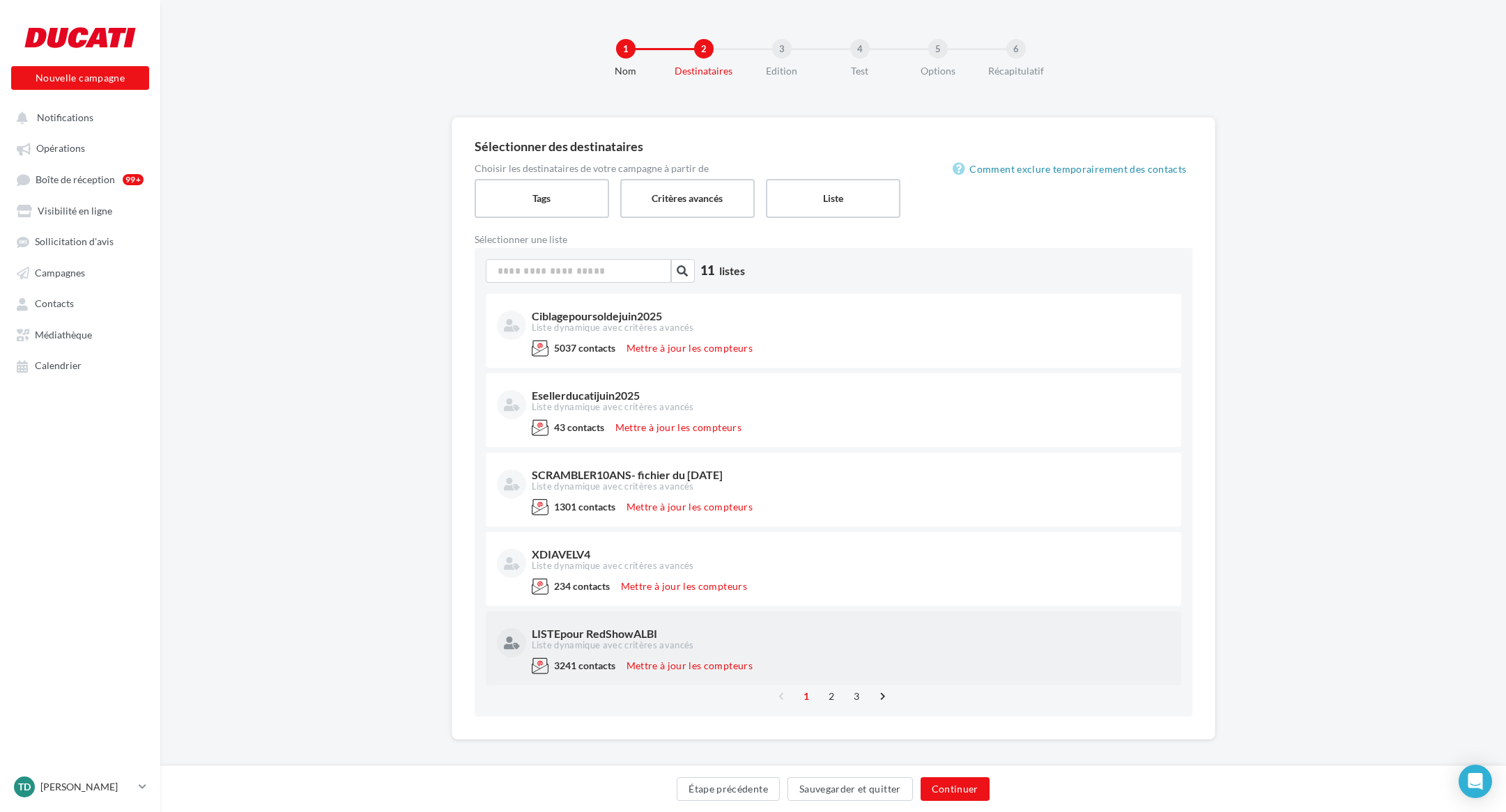
click at [624, 633] on div "LISTEpour RedShowALBI" at bounding box center [849, 633] width 635 height 11
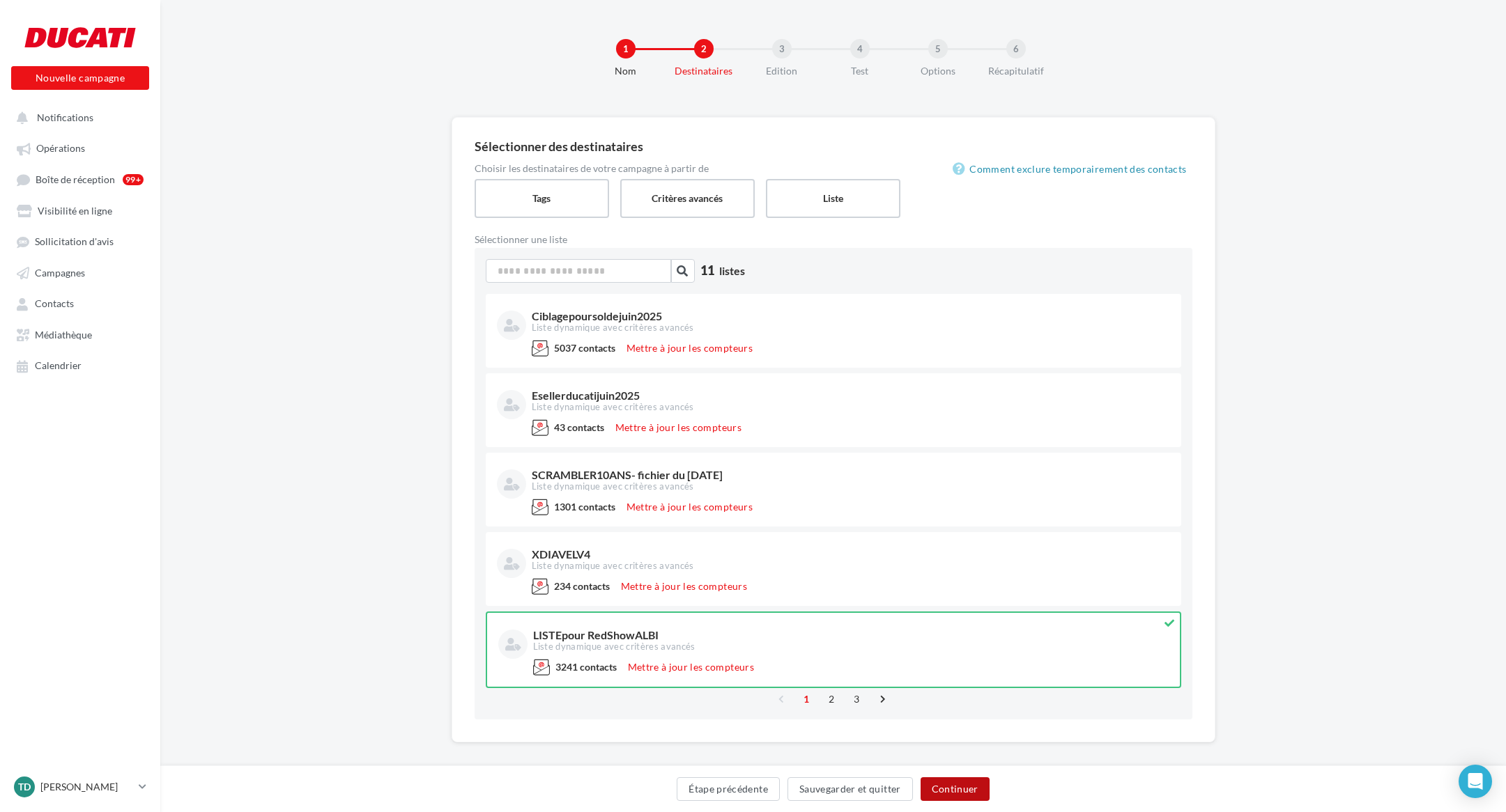
click at [954, 793] on button "Continuer" at bounding box center [955, 790] width 69 height 24
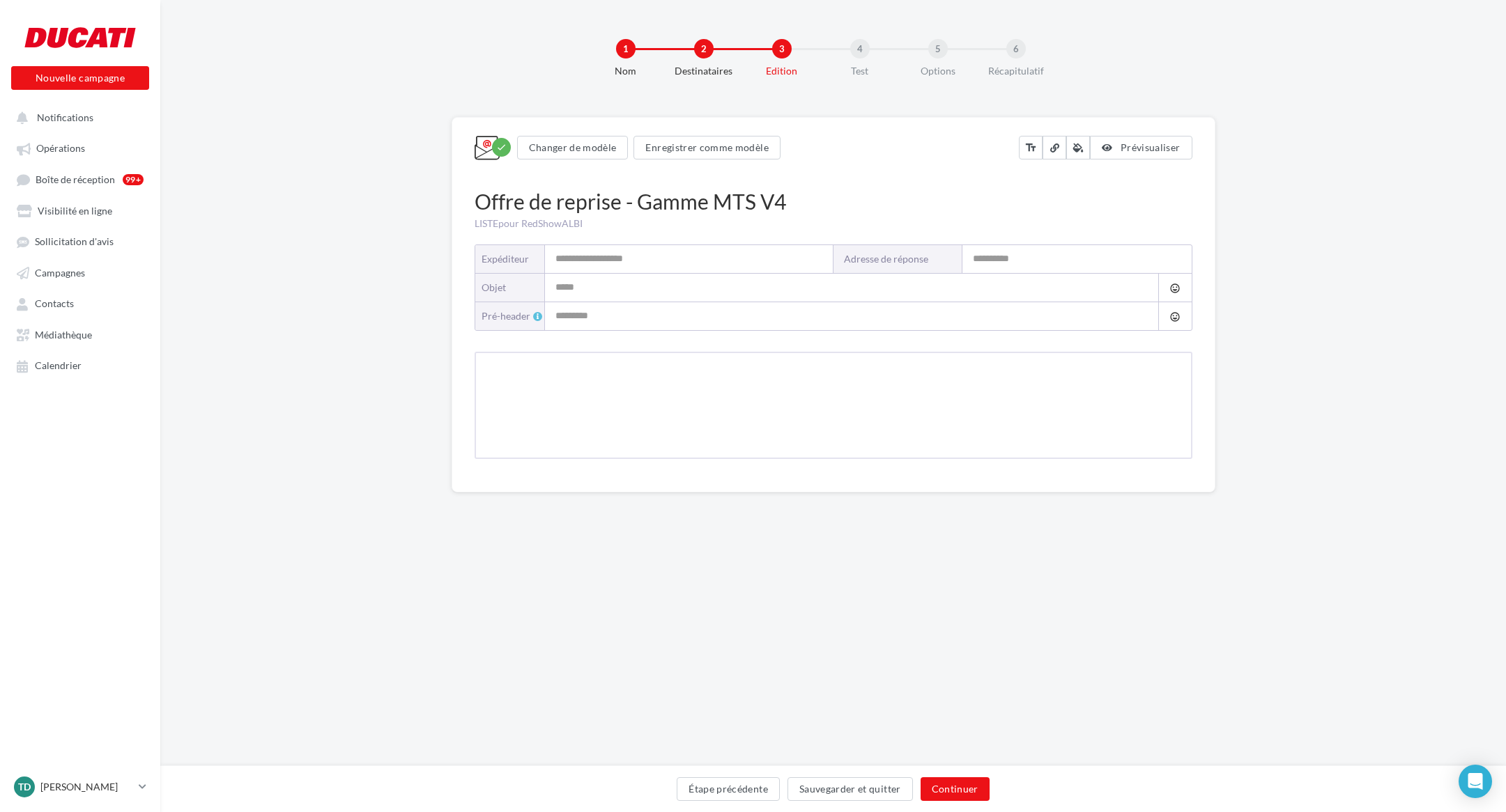
type input "**********"
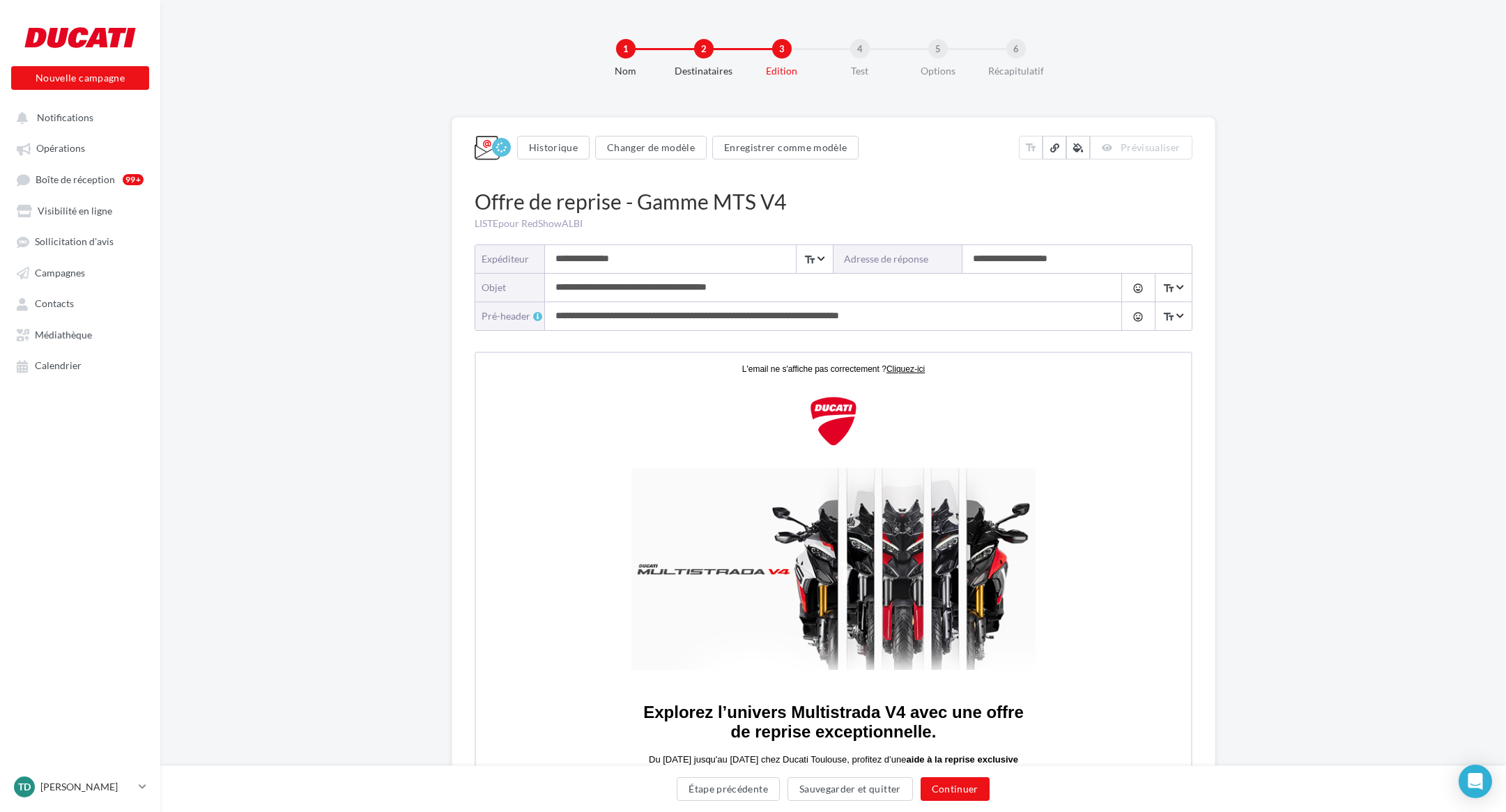
drag, startPoint x: 630, startPoint y: 260, endPoint x: 561, endPoint y: 261, distance: 69.0
click at [561, 261] on input "**********" at bounding box center [688, 258] width 288 height 28
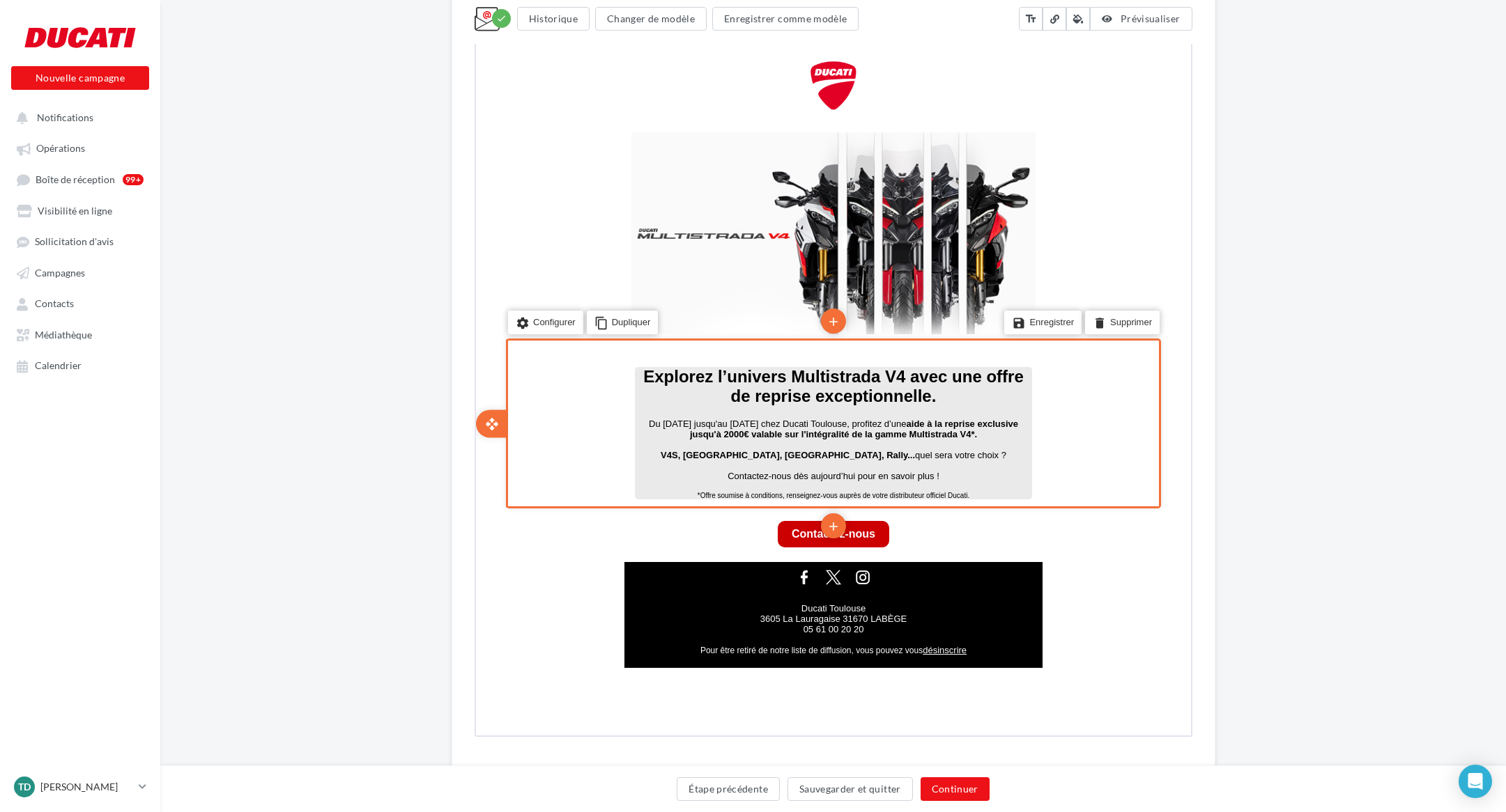
scroll to position [376, 0]
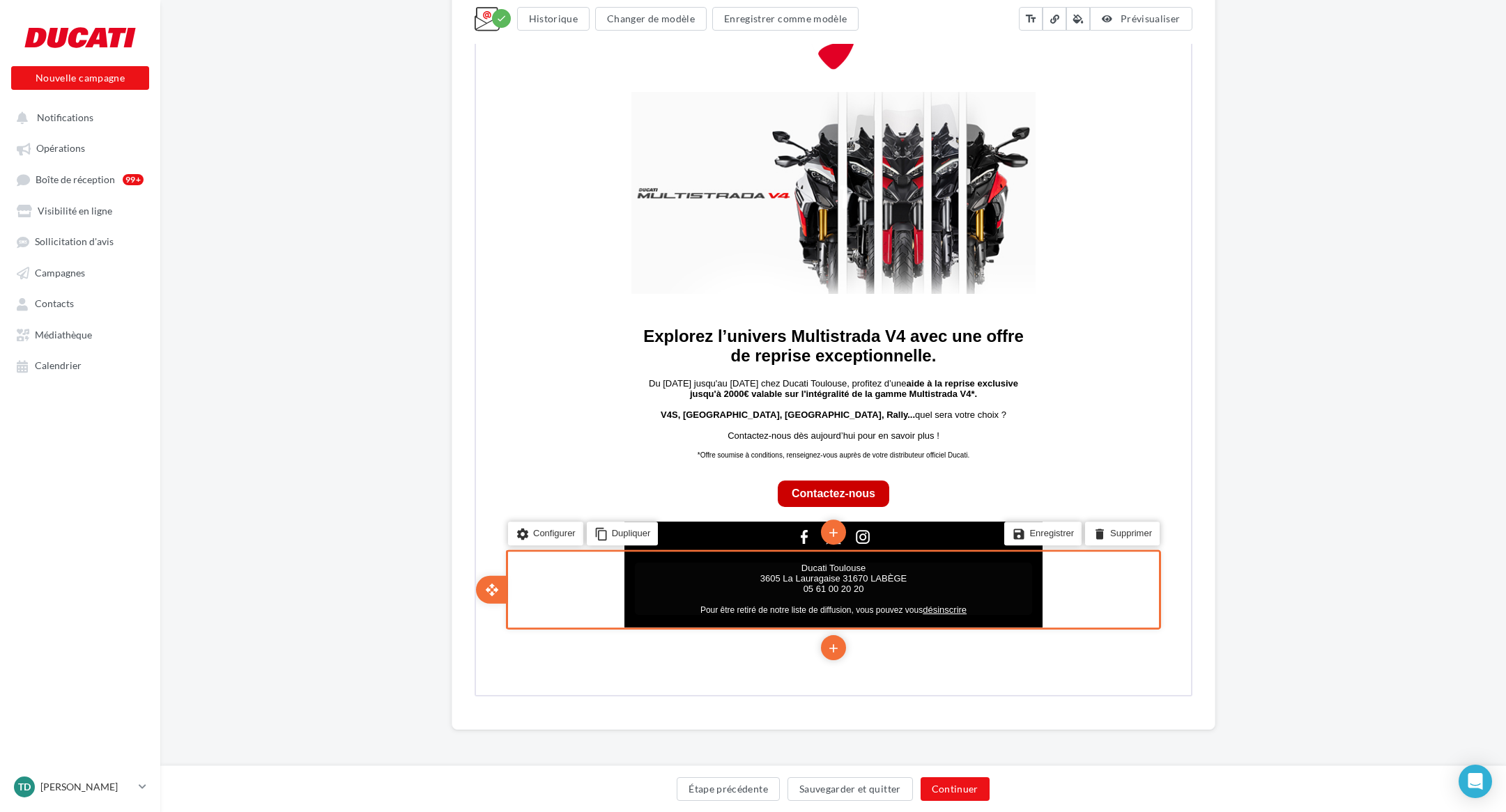
type input "**********"
click at [868, 571] on p "Ducati Toulouse 3605 La Lauragaise 31670 LABÈGE" at bounding box center [831, 571] width 397 height 21
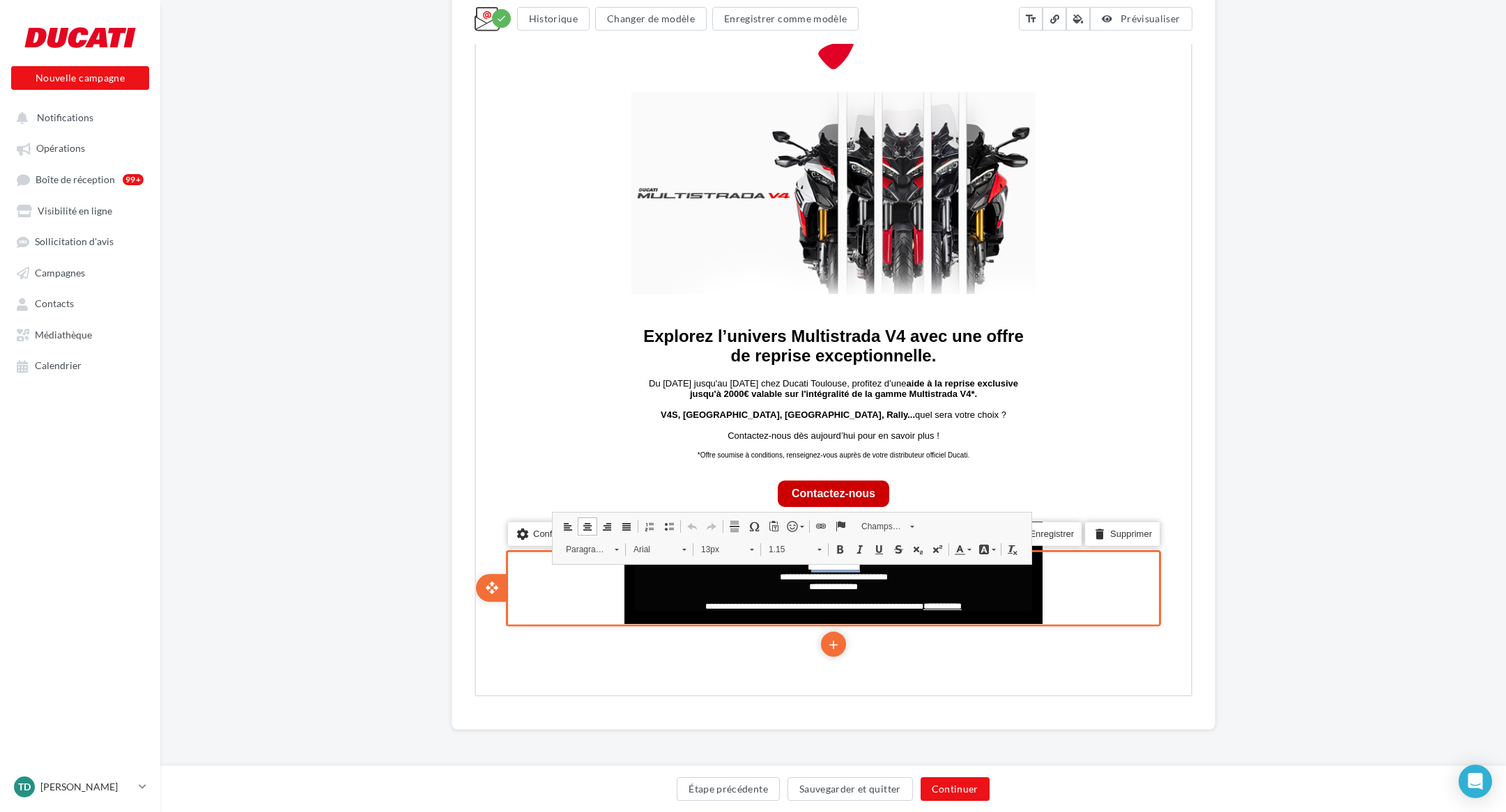
drag, startPoint x: 865, startPoint y: 571, endPoint x: 804, endPoint y: 565, distance: 61.3
click at [808, 571] on p "**********" at bounding box center [831, 571] width 397 height 19
drag, startPoint x: 757, startPoint y: 578, endPoint x: 908, endPoint y: 578, distance: 151.0
click at [908, 578] on p "**********" at bounding box center [831, 571] width 397 height 19
drag, startPoint x: 853, startPoint y: 591, endPoint x: 762, endPoint y: 592, distance: 91.0
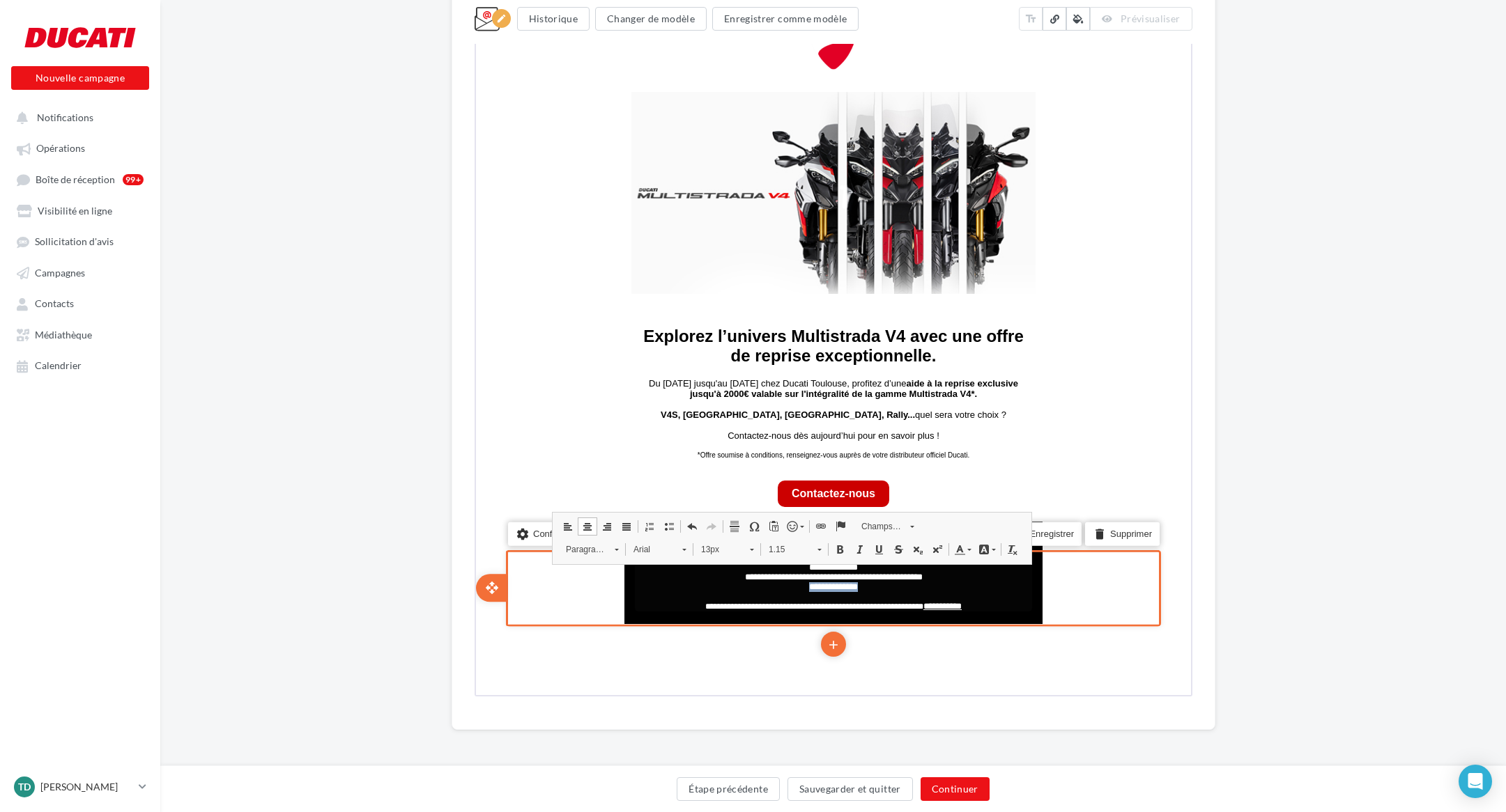
click at [762, 591] on p "**********" at bounding box center [831, 586] width 397 height 10
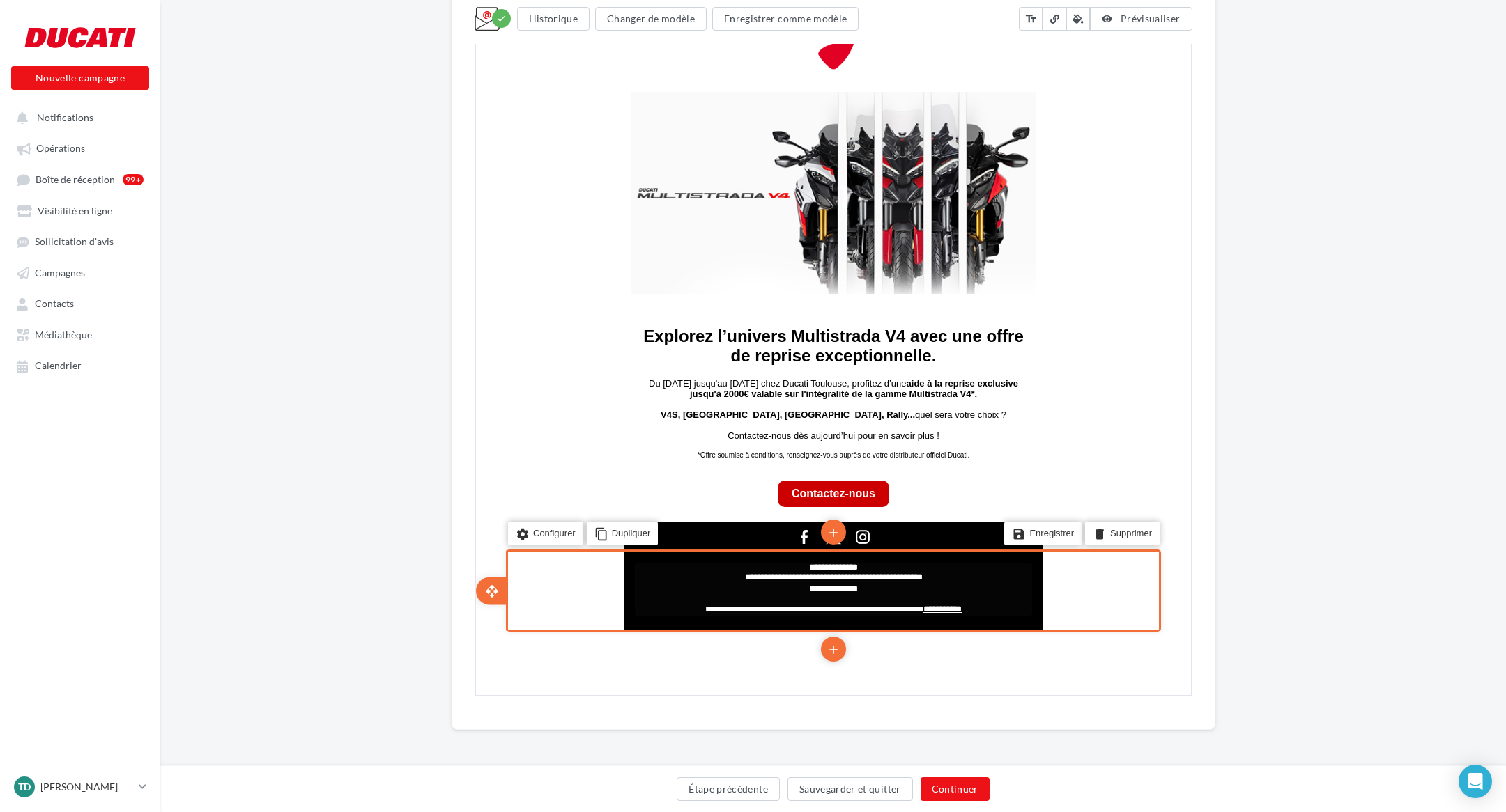
click at [856, 592] on span "**********" at bounding box center [831, 587] width 49 height 9
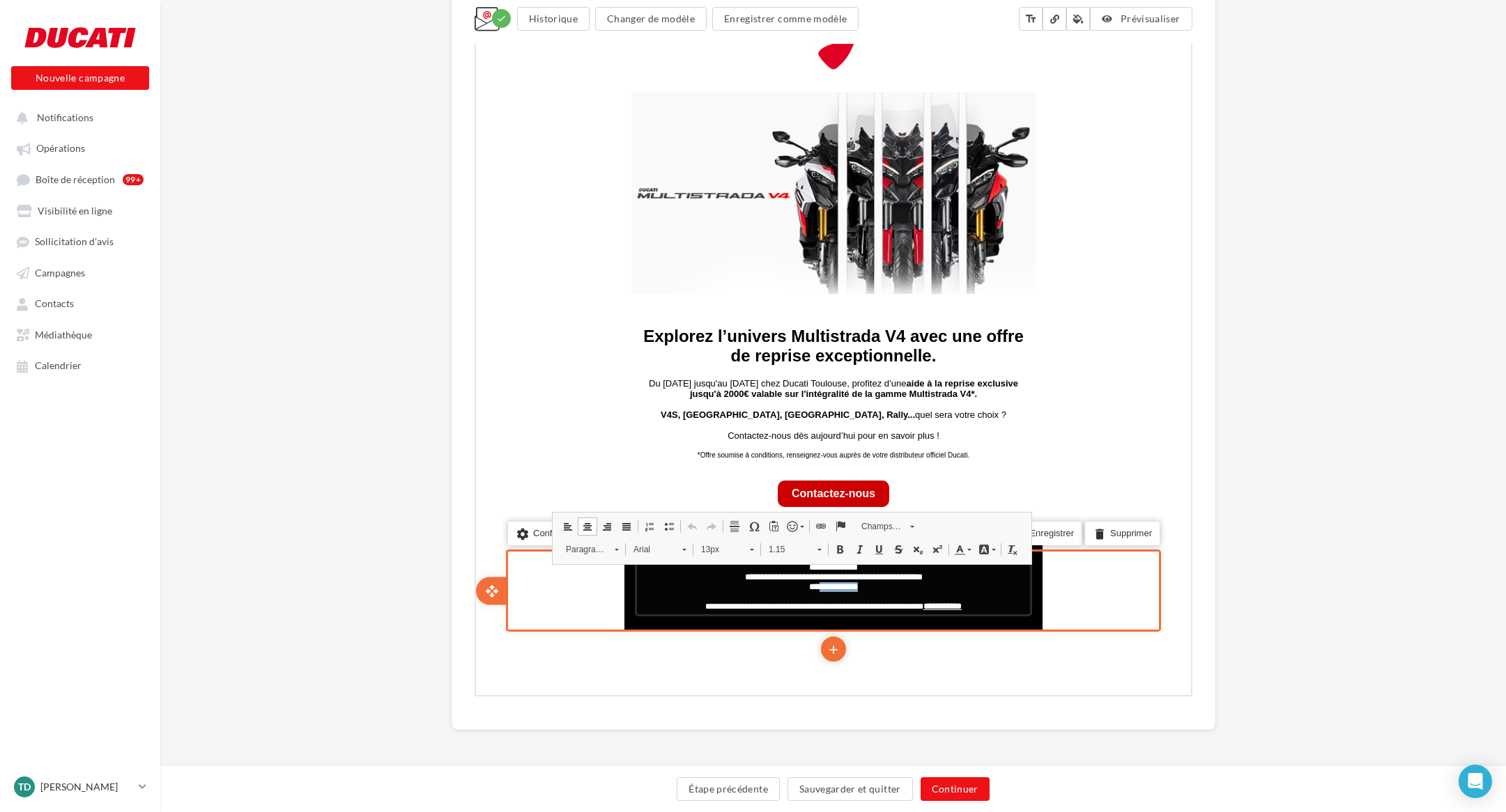
drag, startPoint x: 860, startPoint y: 592, endPoint x: 813, endPoint y: 591, distance: 47.0
click at [813, 591] on p "**********" at bounding box center [831, 586] width 397 height 10
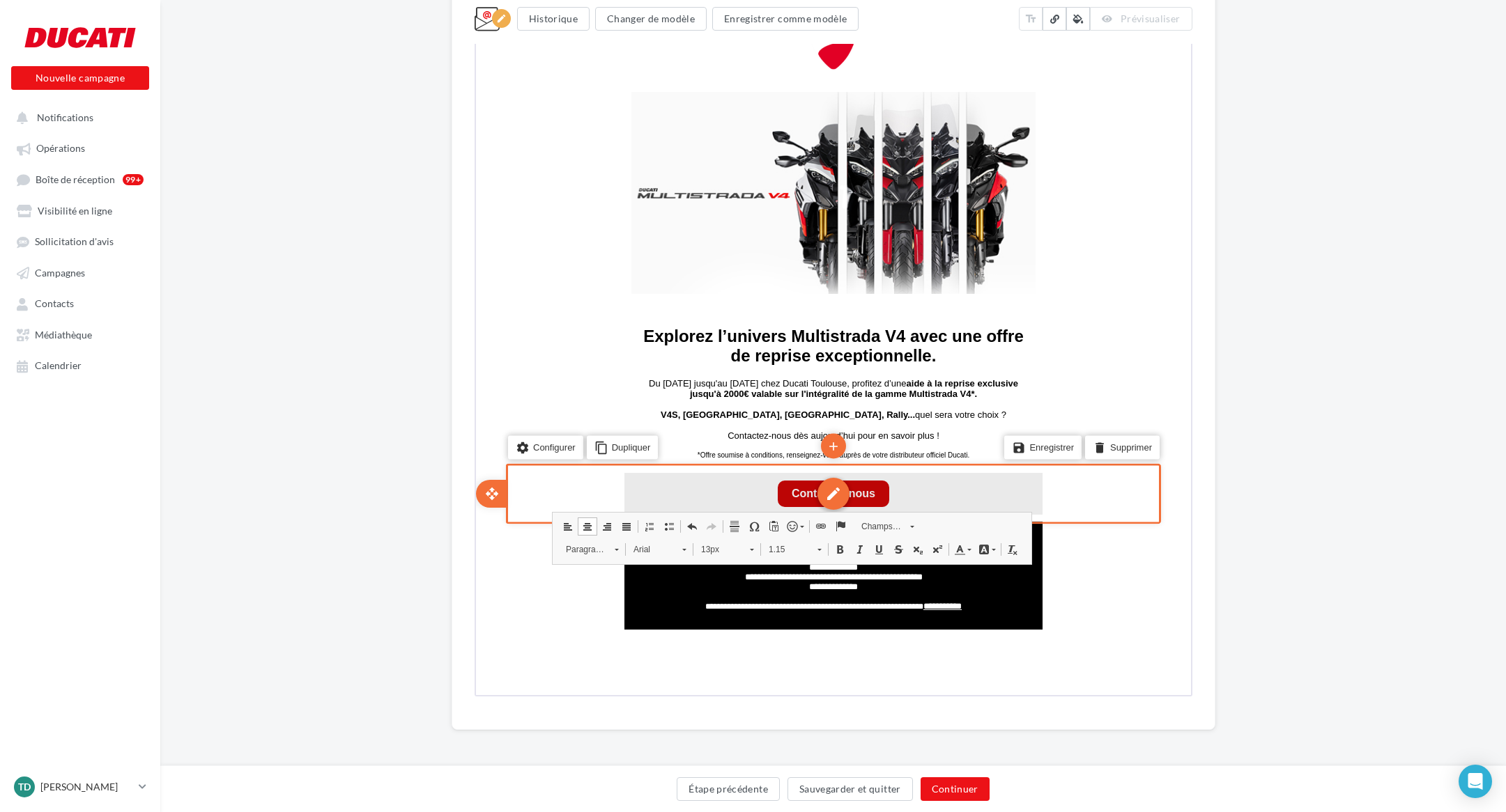
click at [837, 489] on div "edit" at bounding box center [831, 492] width 32 height 32
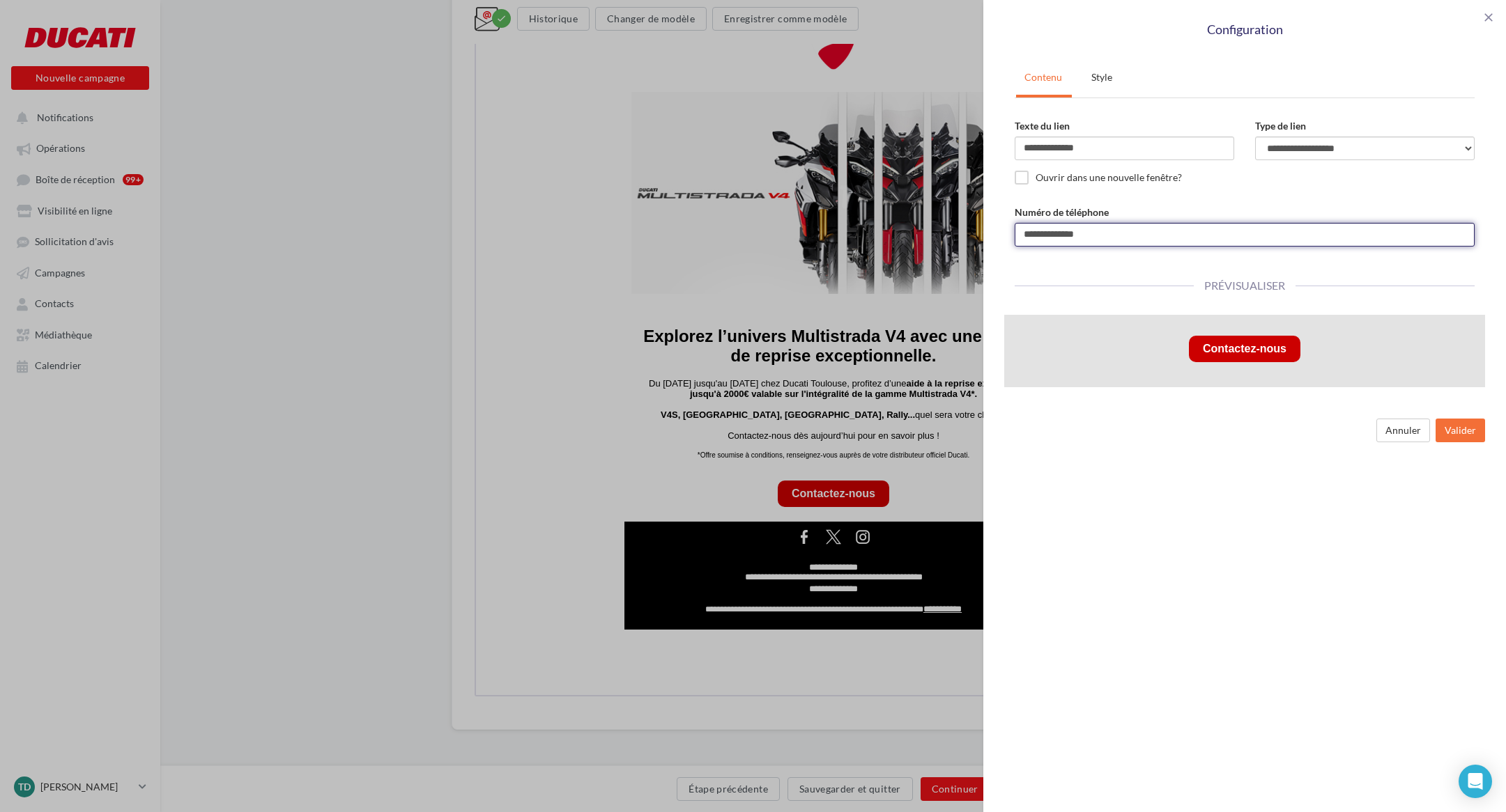
drag, startPoint x: 1099, startPoint y: 235, endPoint x: 1040, endPoint y: 232, distance: 59.1
click at [1039, 233] on input "**********" at bounding box center [1244, 235] width 460 height 24
type input "**********"
click at [1458, 433] on button "Valider" at bounding box center [1460, 430] width 49 height 24
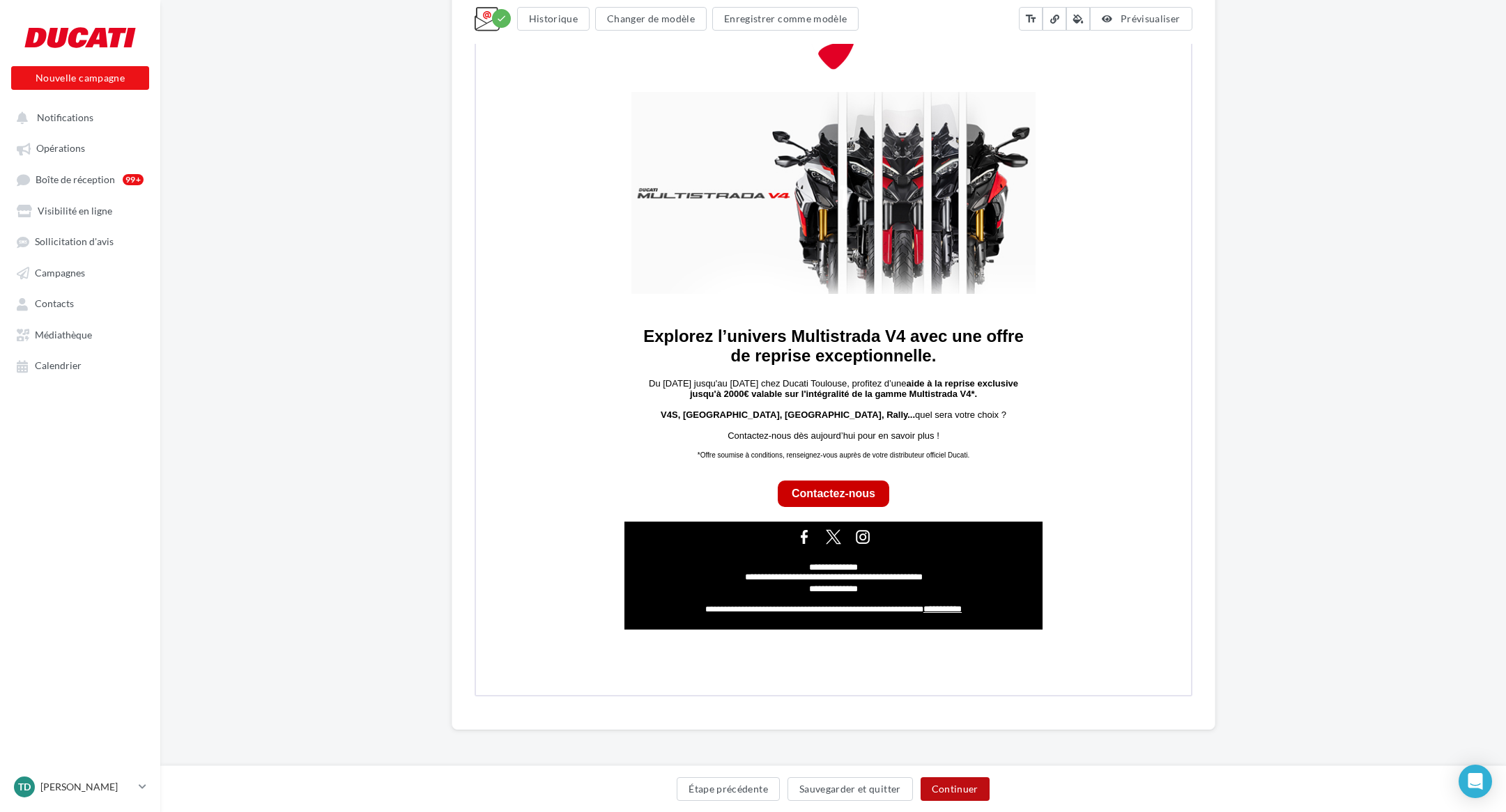
click at [952, 795] on button "Continuer" at bounding box center [955, 790] width 69 height 24
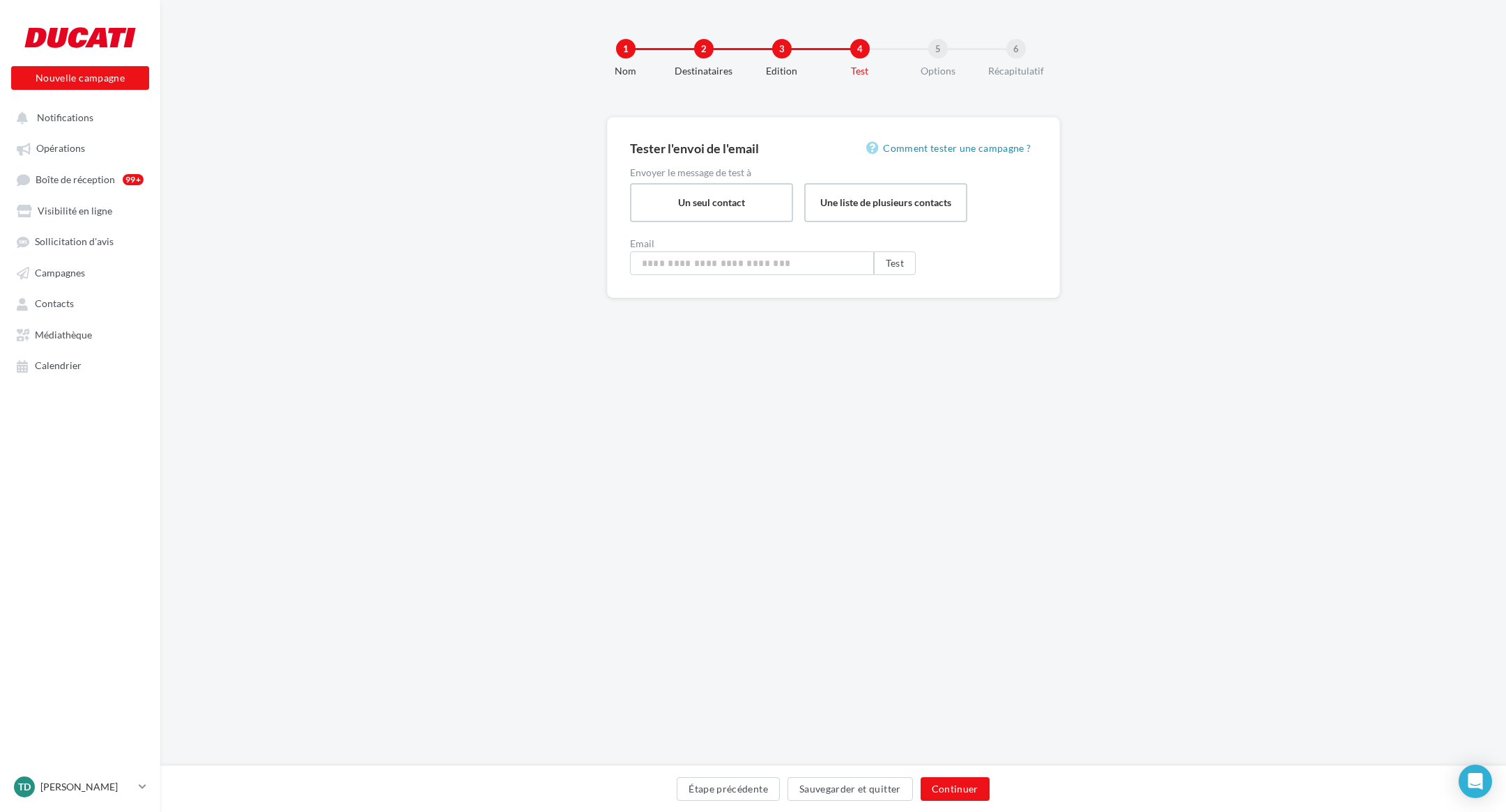
type input "**********"
click at [953, 778] on button "Continuer" at bounding box center [955, 790] width 69 height 24
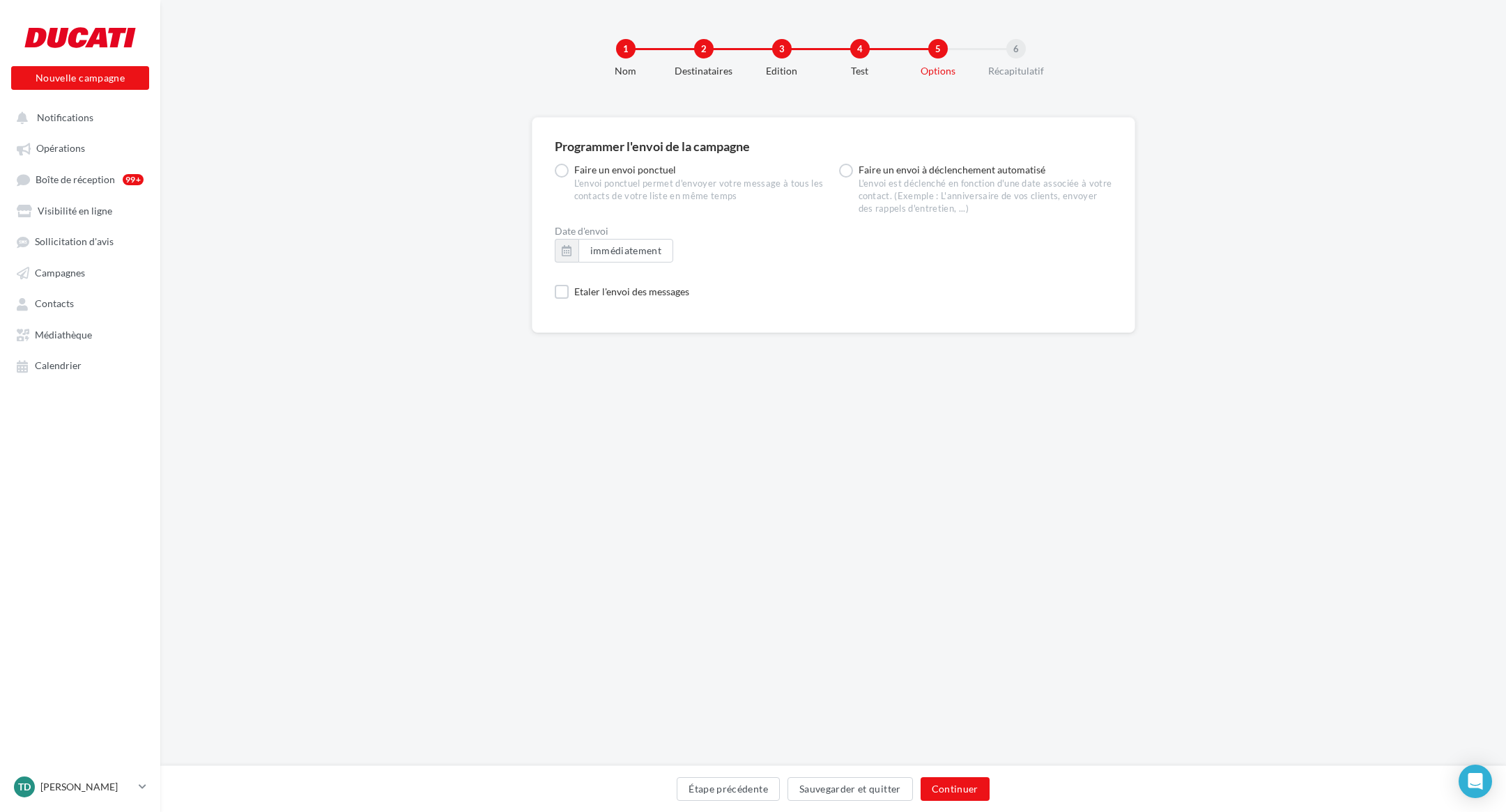
click at [956, 774] on div "Étape précédente Sauvegarder et quitter Continuer" at bounding box center [833, 789] width 1345 height 46
click at [954, 787] on button "Continuer" at bounding box center [955, 790] width 69 height 24
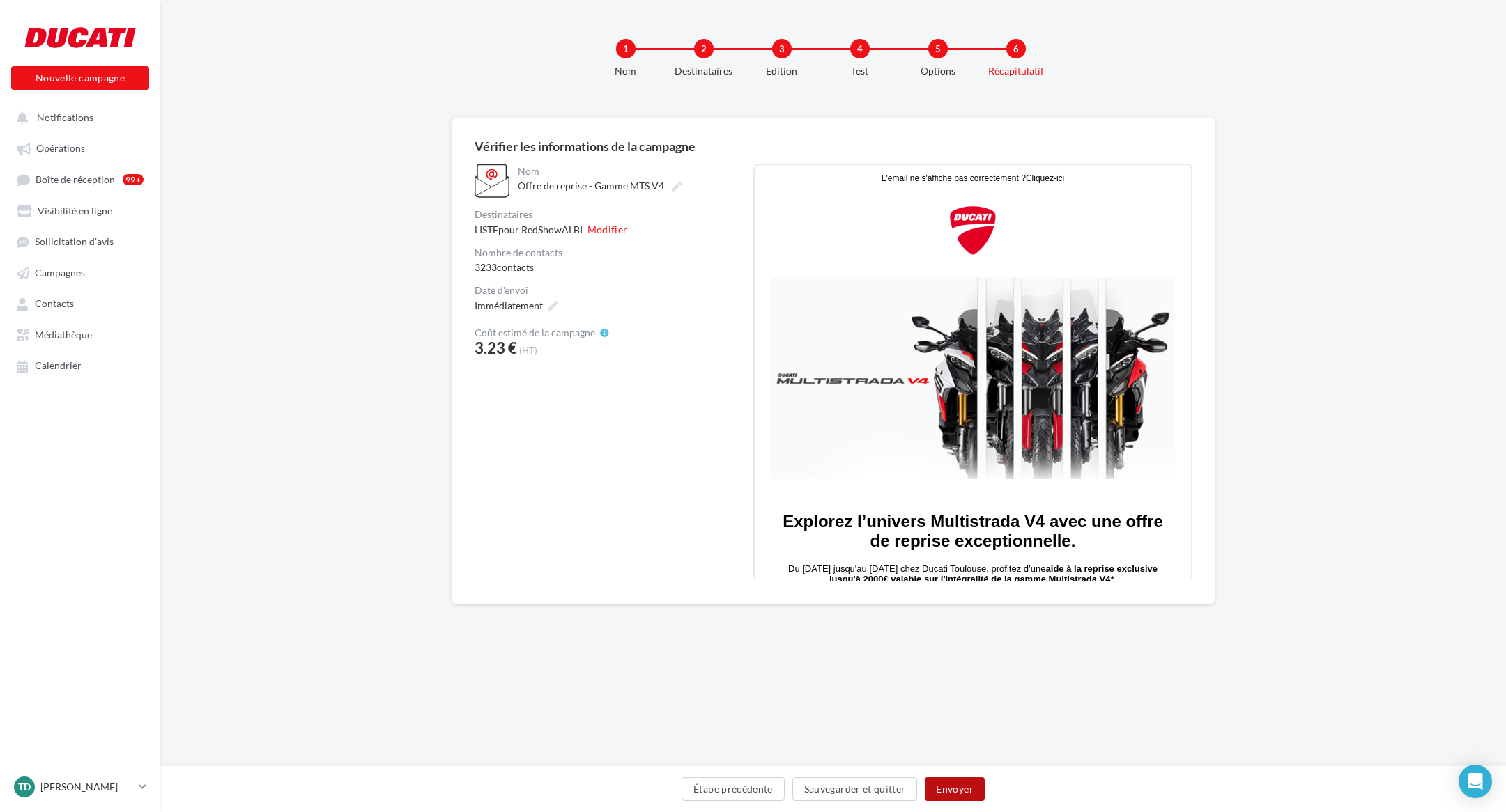
click at [963, 788] on button "Envoyer" at bounding box center [954, 790] width 59 height 24
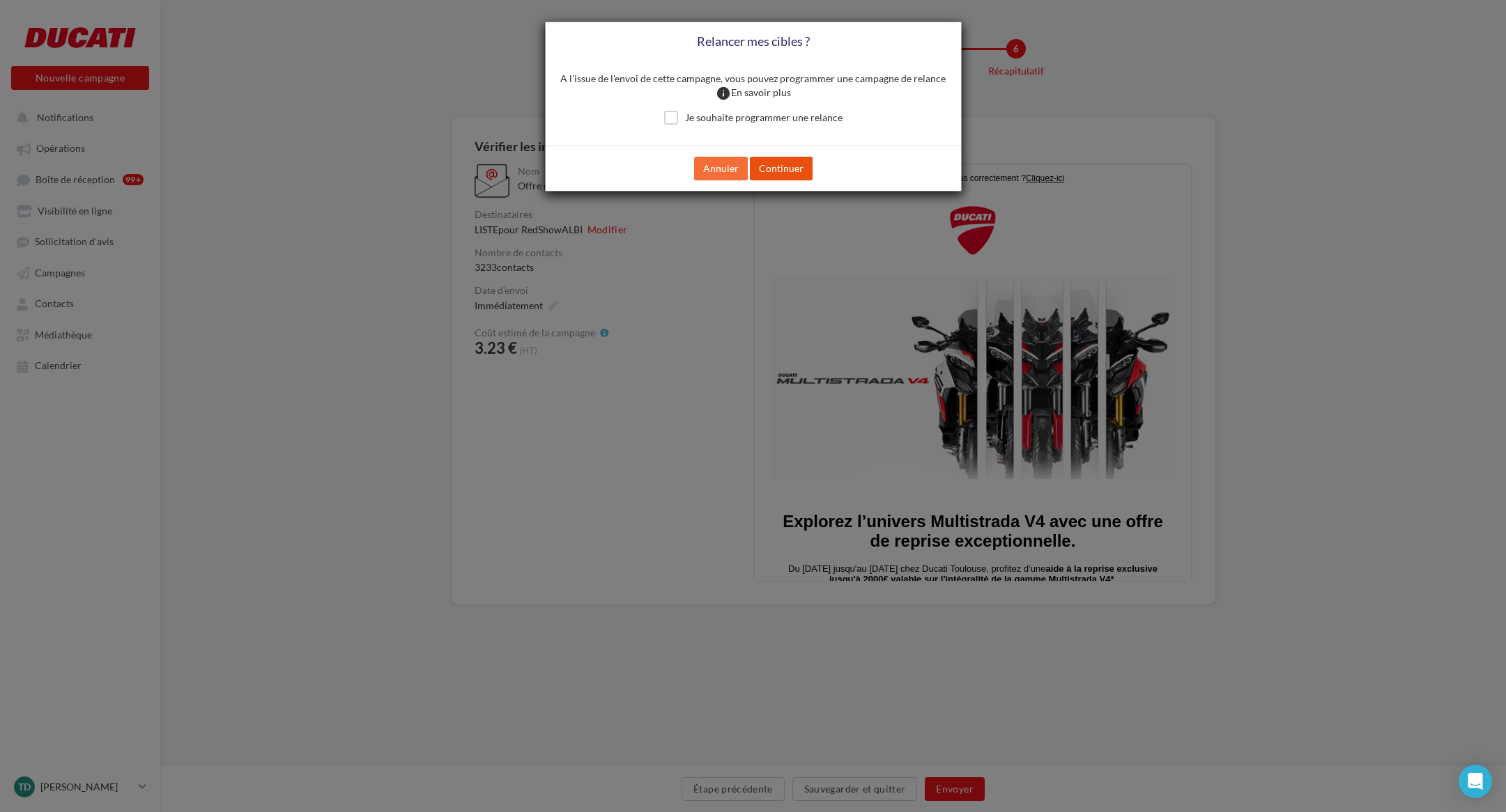
click at [779, 179] on button "Continuer" at bounding box center [781, 169] width 63 height 24
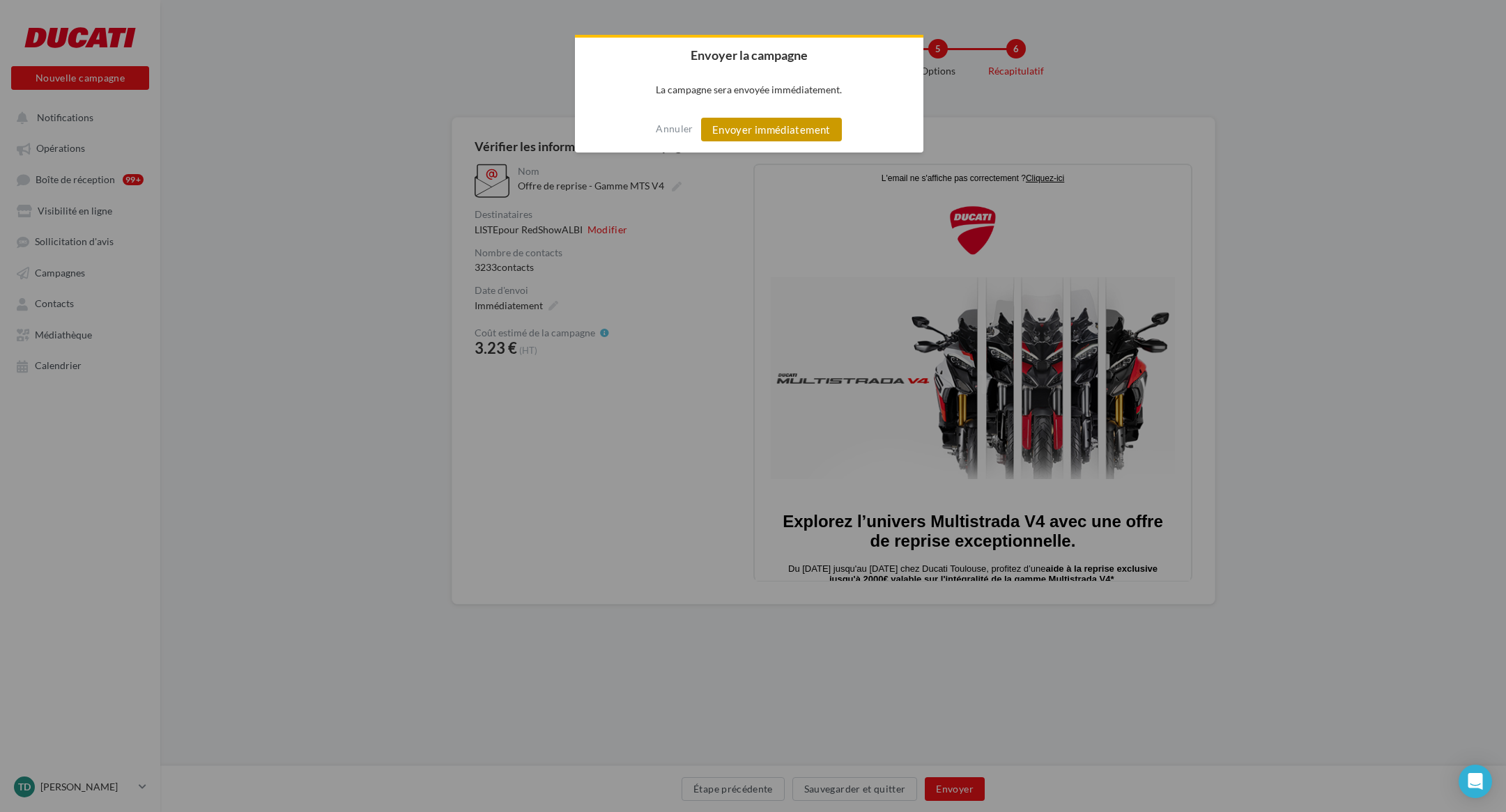
click at [782, 134] on button "Envoyer immédiatement" at bounding box center [771, 130] width 141 height 24
